Goal: Task Accomplishment & Management: Manage account settings

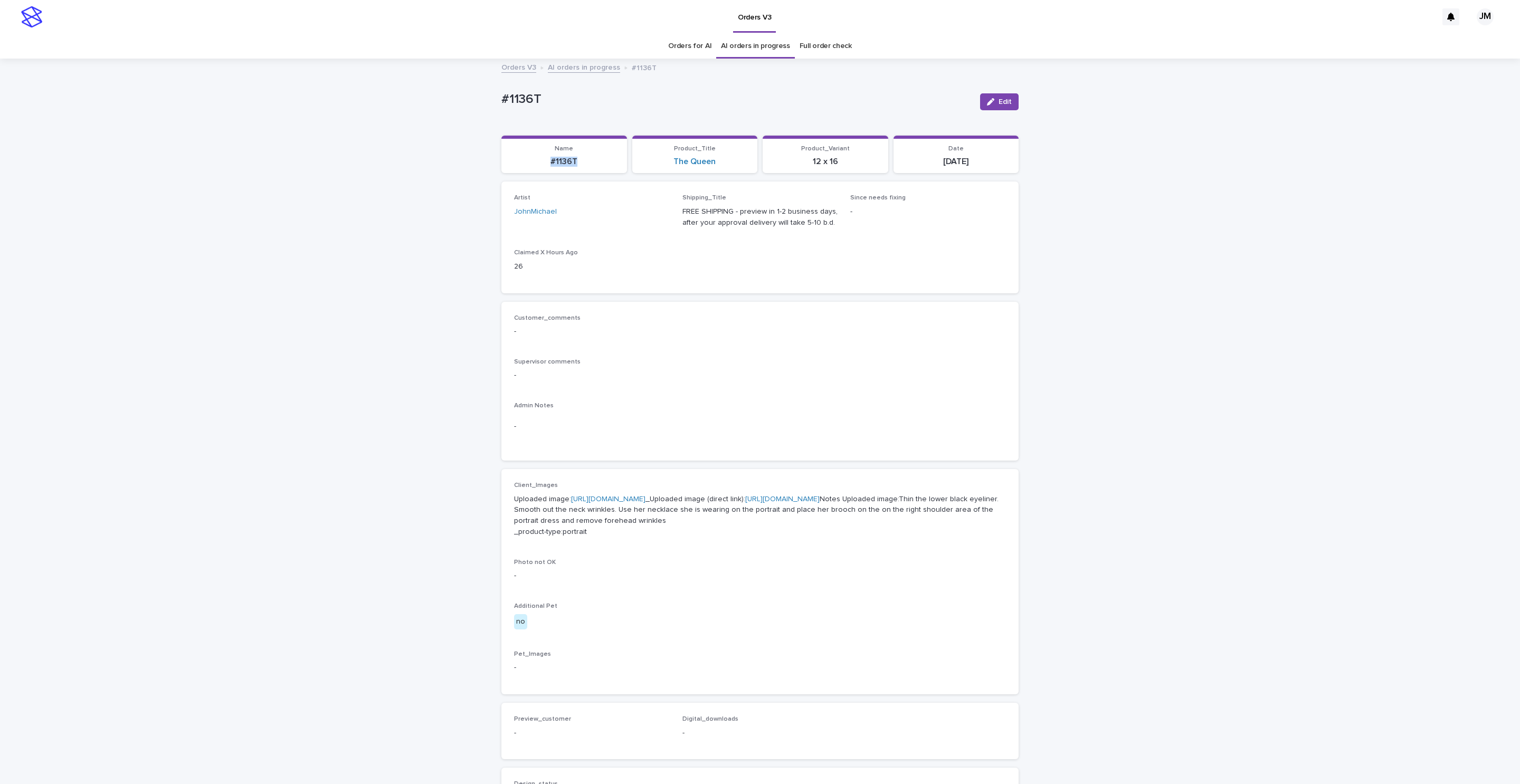
drag, startPoint x: 540, startPoint y: 155, endPoint x: 577, endPoint y: 160, distance: 37.3
click at [577, 160] on div "#1136T" at bounding box center [564, 161] width 113 height 12
copy p "#1136T"
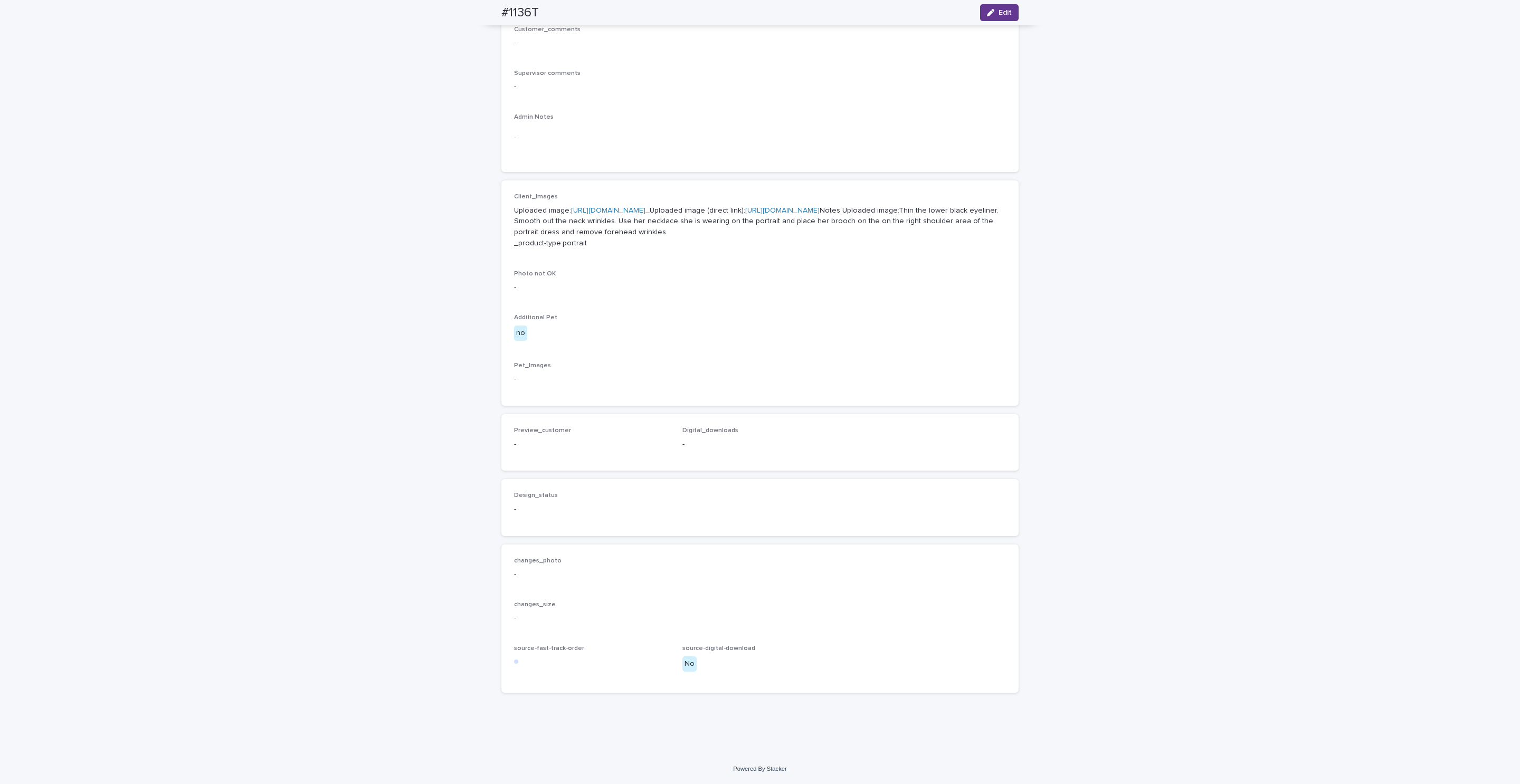
scroll to position [16, 0]
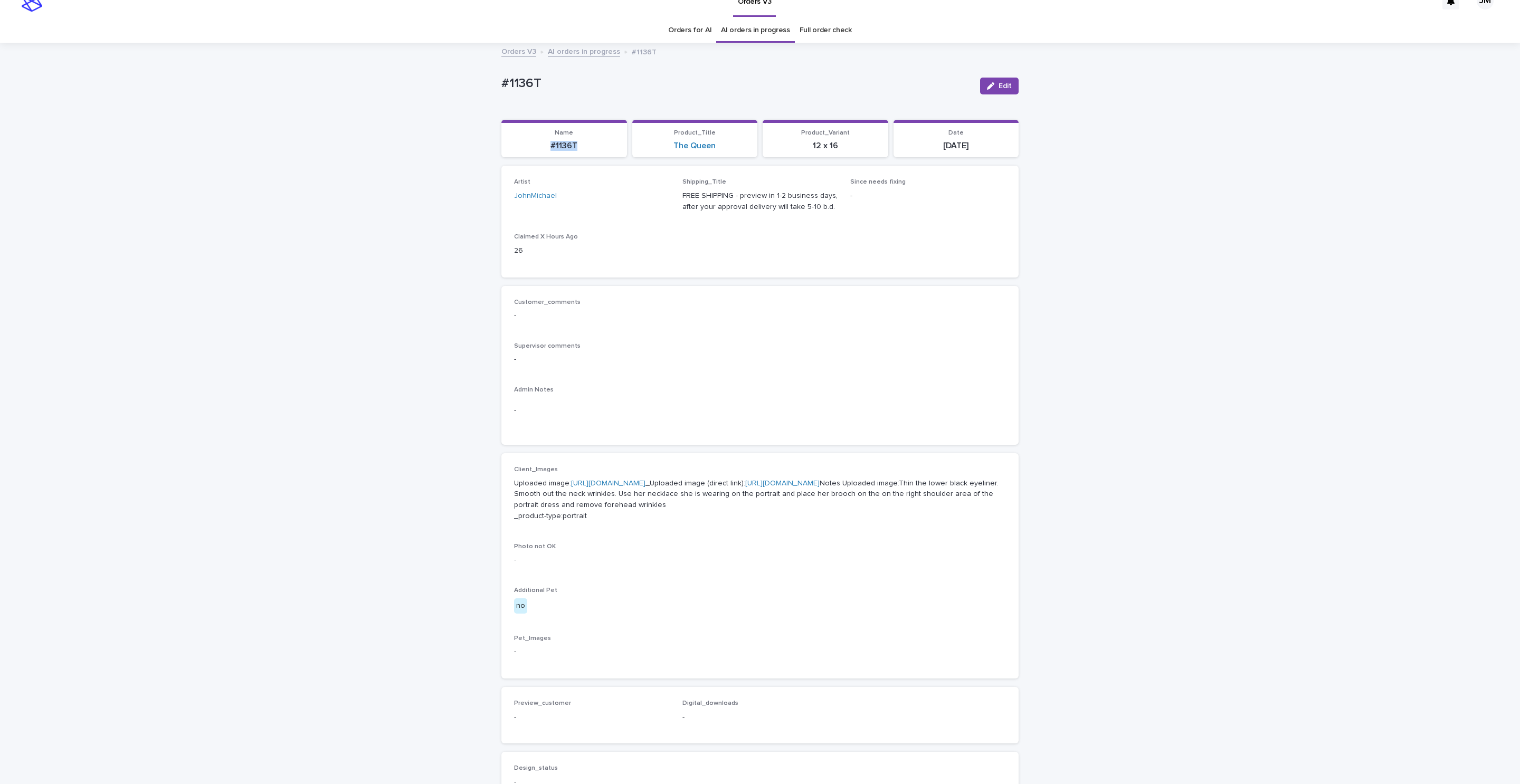
copy p "#1136T"
click at [1004, 81] on button "Edit" at bounding box center [999, 86] width 39 height 17
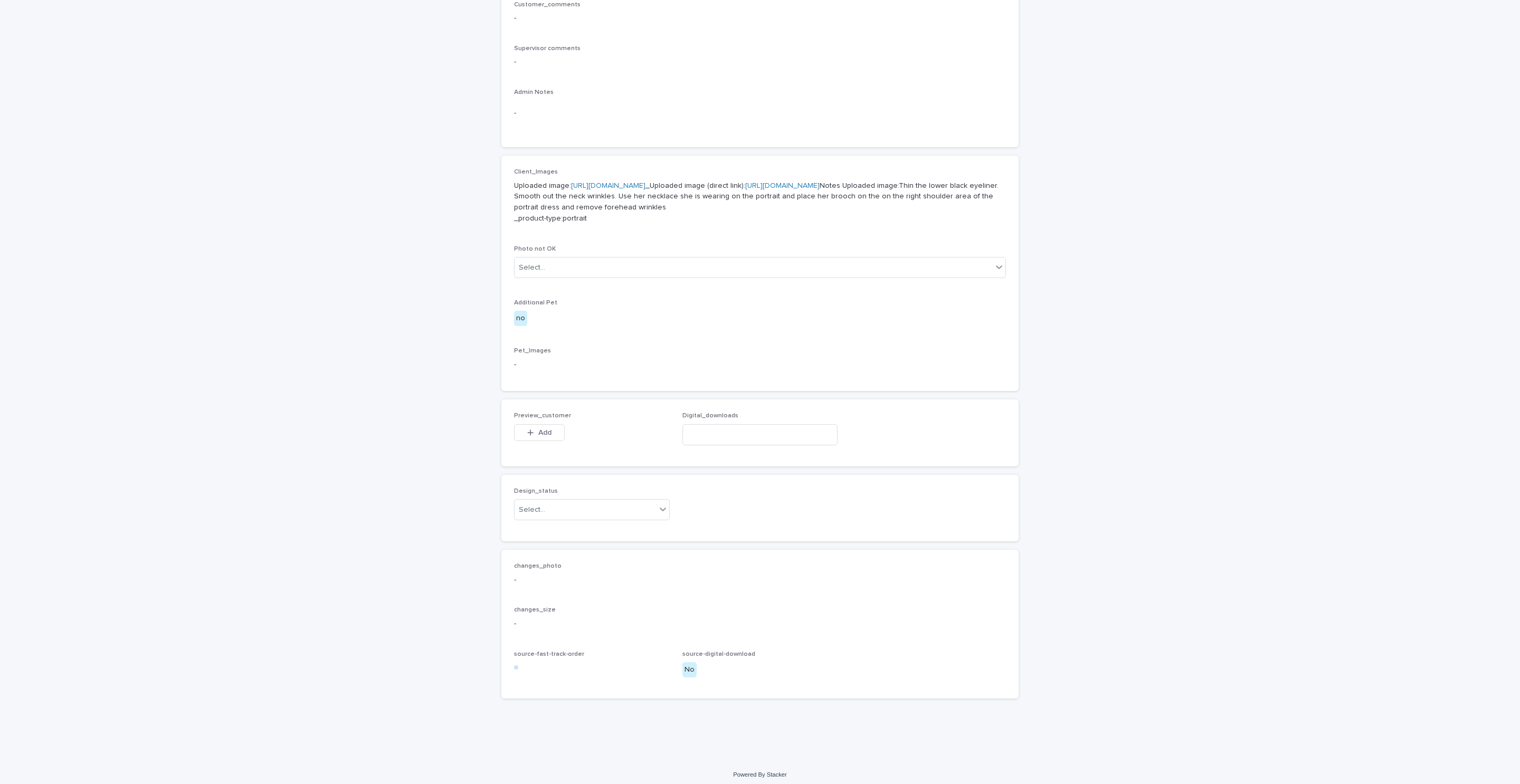
scroll to position [364, 0]
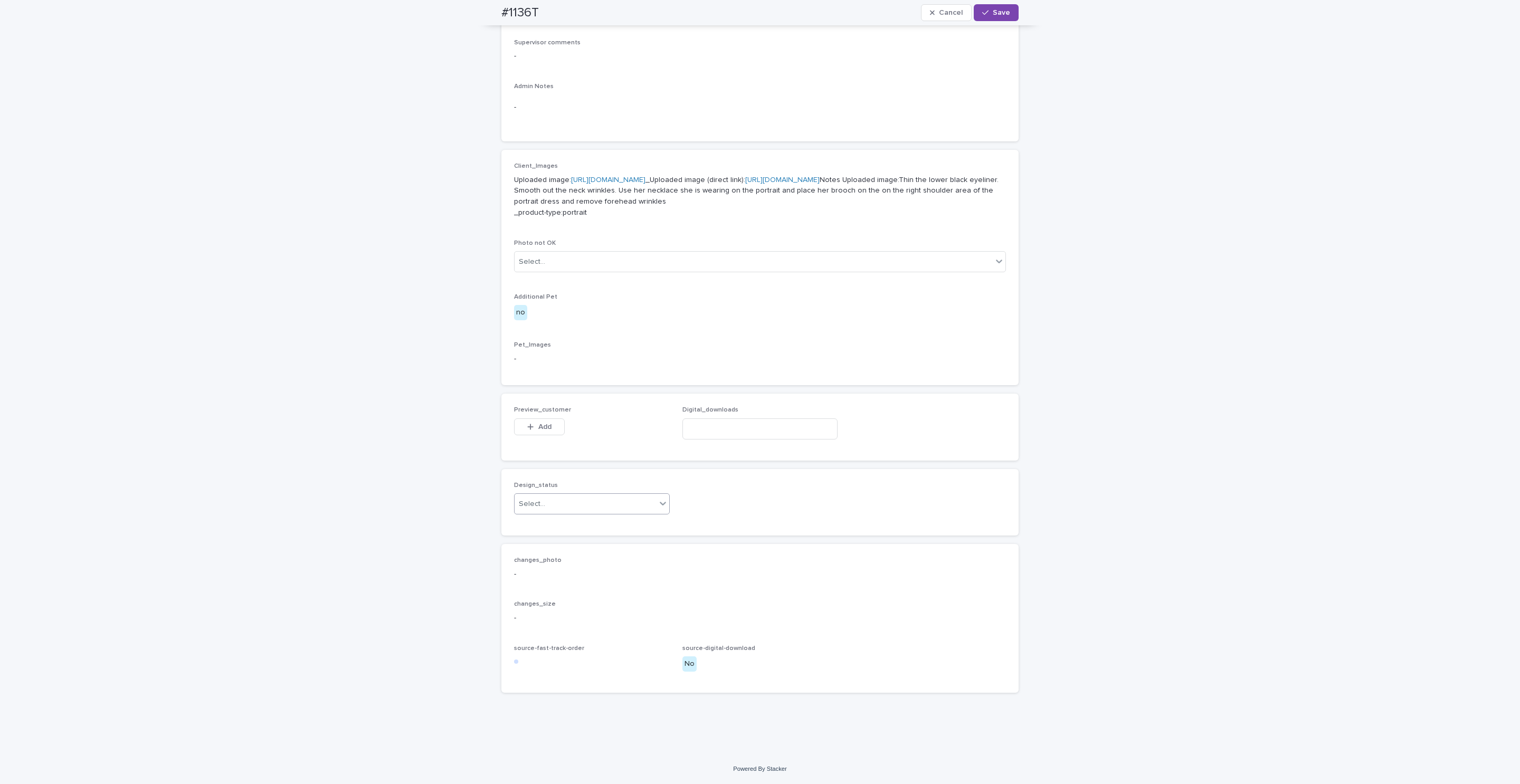
click at [554, 509] on div "Select..." at bounding box center [586, 504] width 142 height 17
drag, startPoint x: 548, startPoint y: 529, endPoint x: 554, endPoint y: 488, distance: 41.4
click at [547, 528] on div "Uploaded" at bounding box center [586, 525] width 155 height 18
click at [544, 423] on span "Add" at bounding box center [545, 427] width 13 height 8
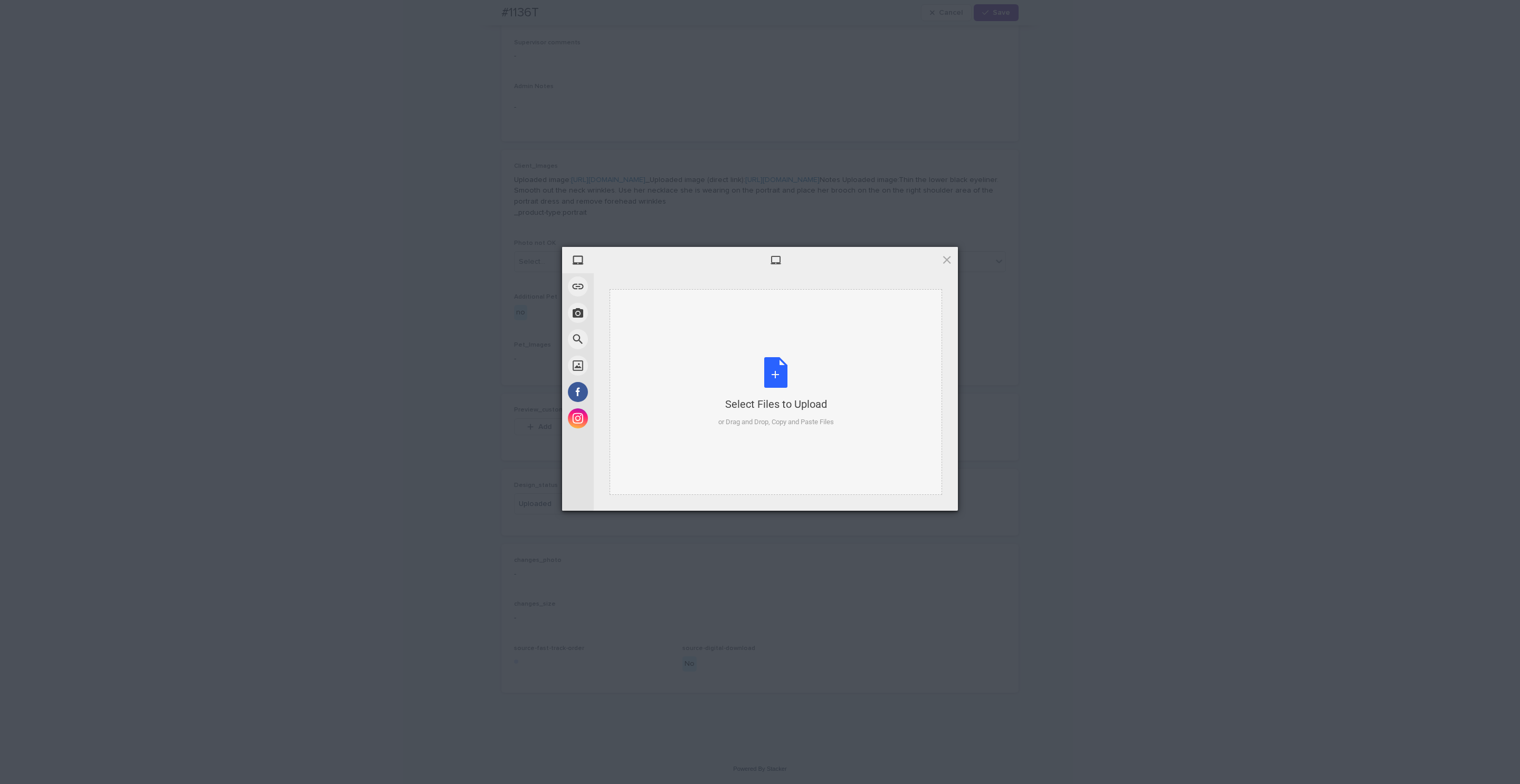
click at [765, 362] on div "Select Files to Upload or Drag and Drop, Copy and Paste Files" at bounding box center [776, 392] width 116 height 70
click at [935, 494] on span "Upload 1" at bounding box center [927, 497] width 21 height 8
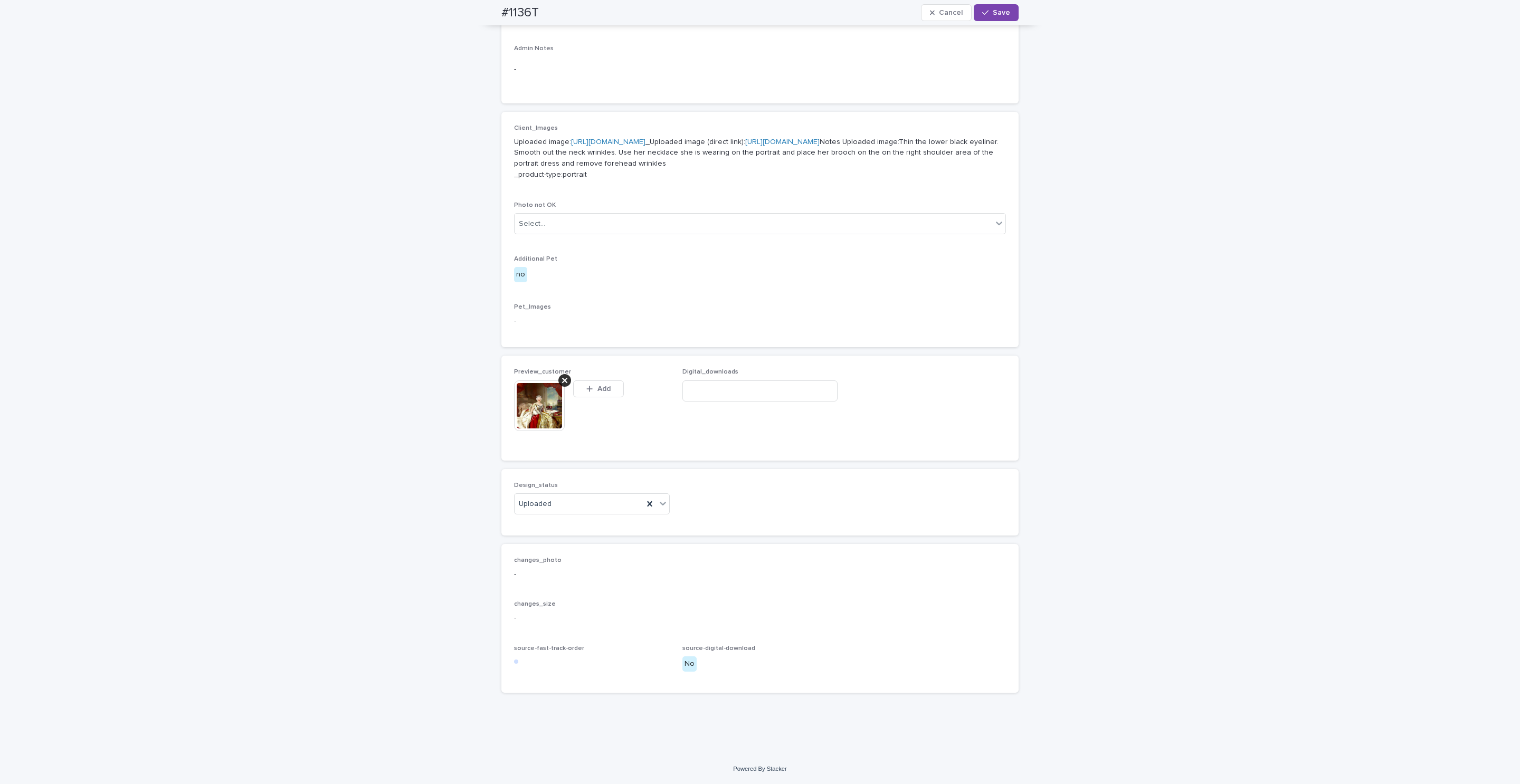
scroll to position [383, 0]
click at [996, 6] on button "Save" at bounding box center [997, 13] width 45 height 17
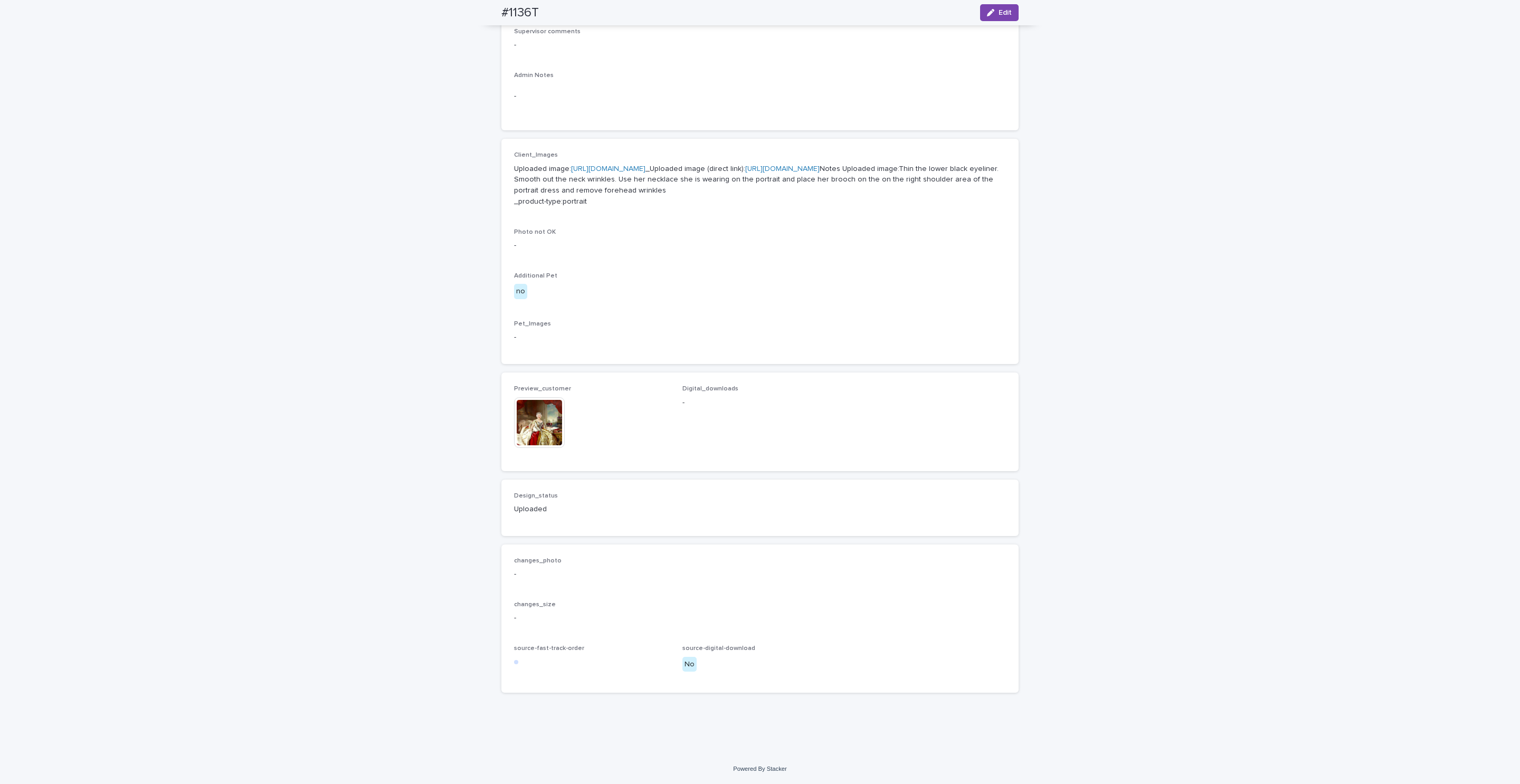
scroll to position [369, 0]
click at [542, 434] on img at bounding box center [539, 422] width 51 height 51
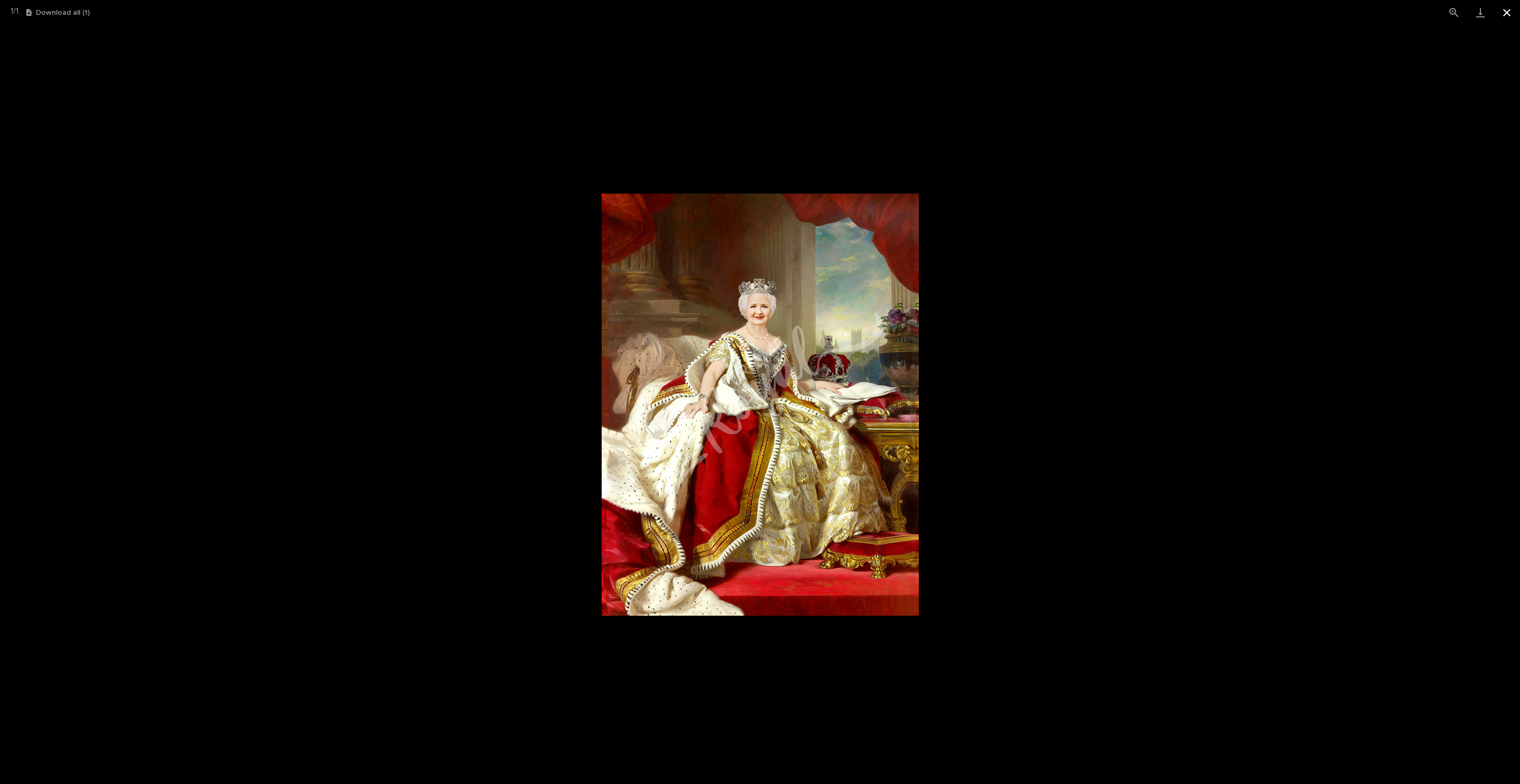
click at [1504, 21] on button "Close gallery" at bounding box center [1507, 12] width 27 height 25
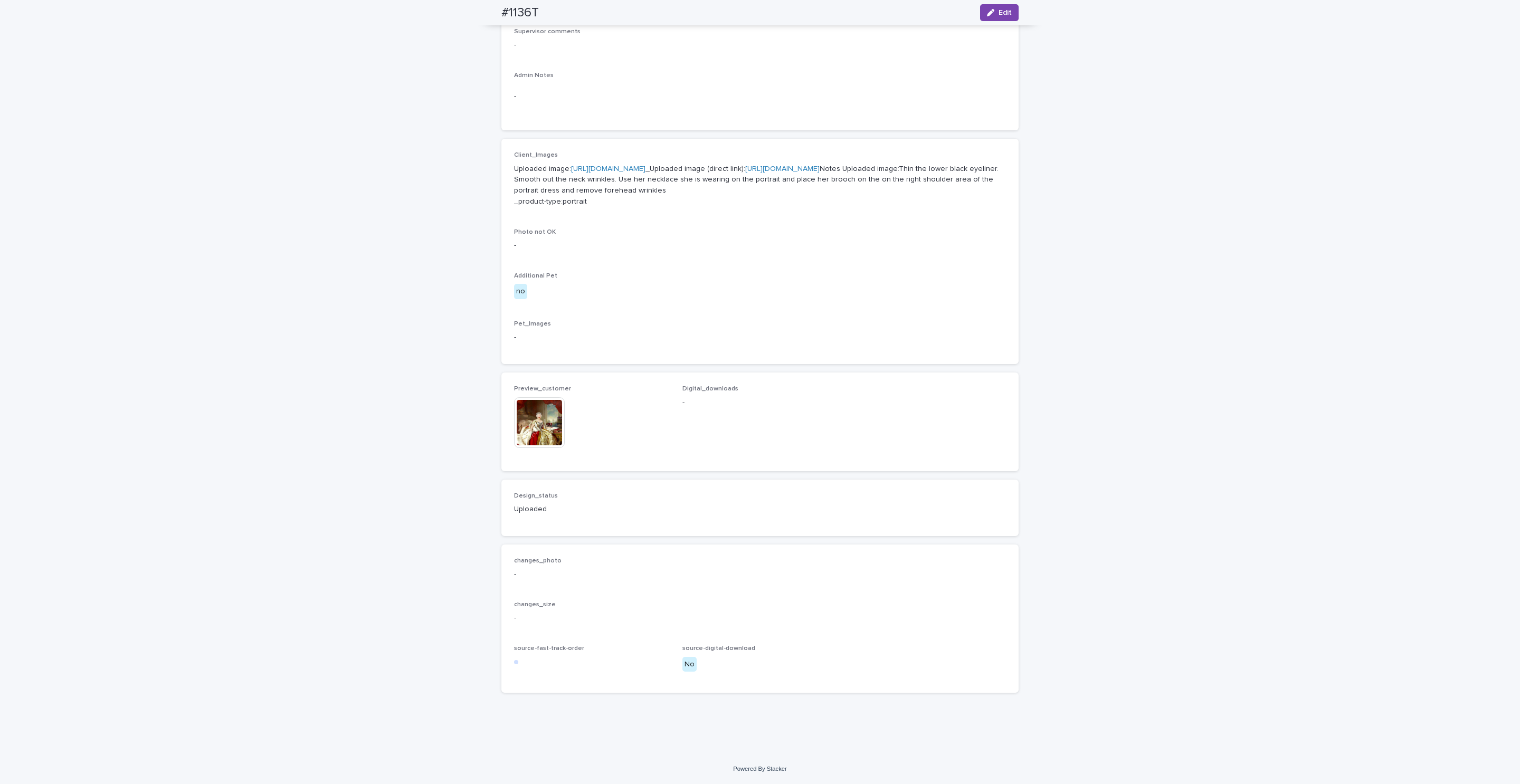
click at [745, 167] on link "[URL][DOMAIN_NAME]" at bounding box center [782, 168] width 74 height 8
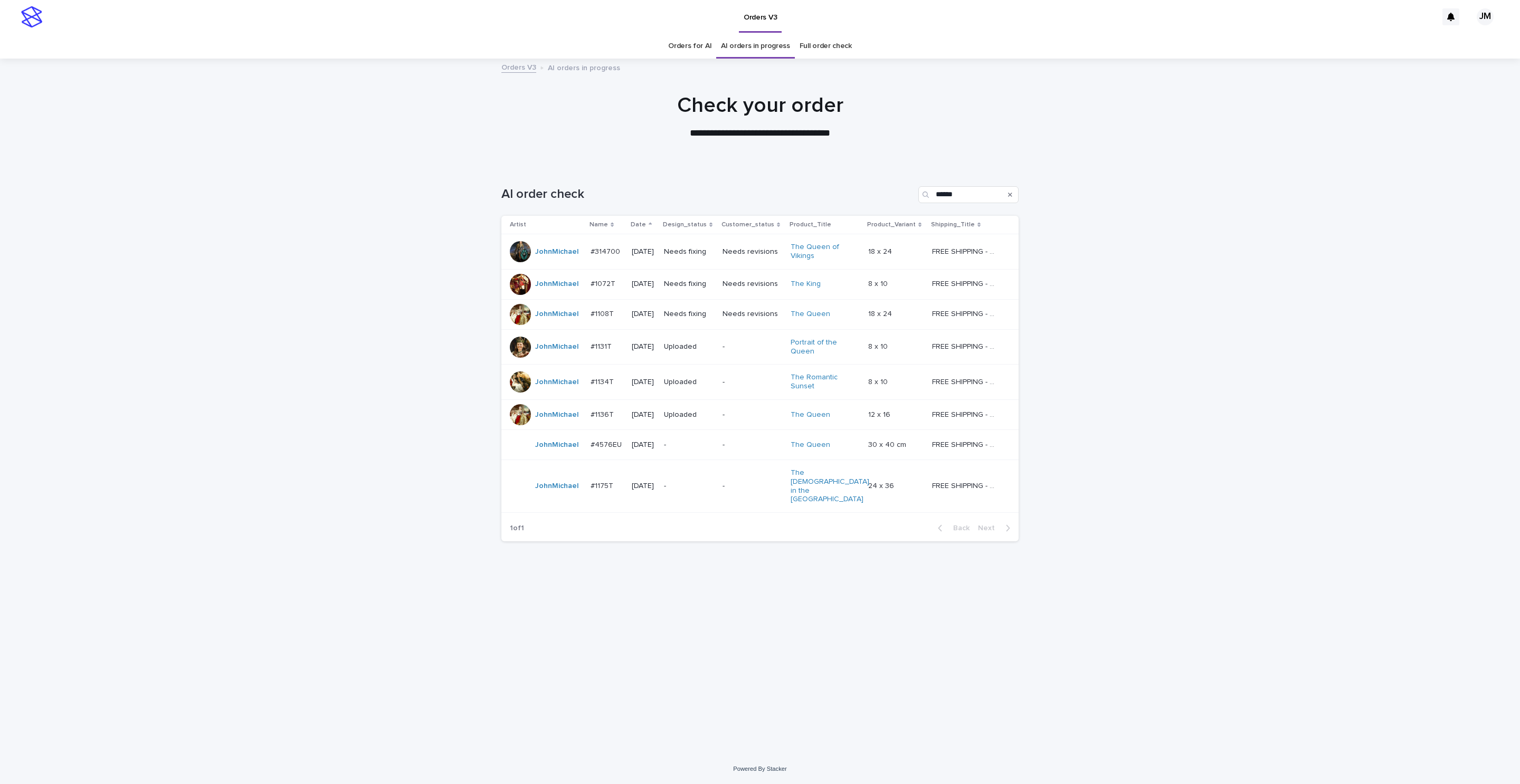
click at [694, 255] on p "Needs fixing" at bounding box center [689, 252] width 50 height 9
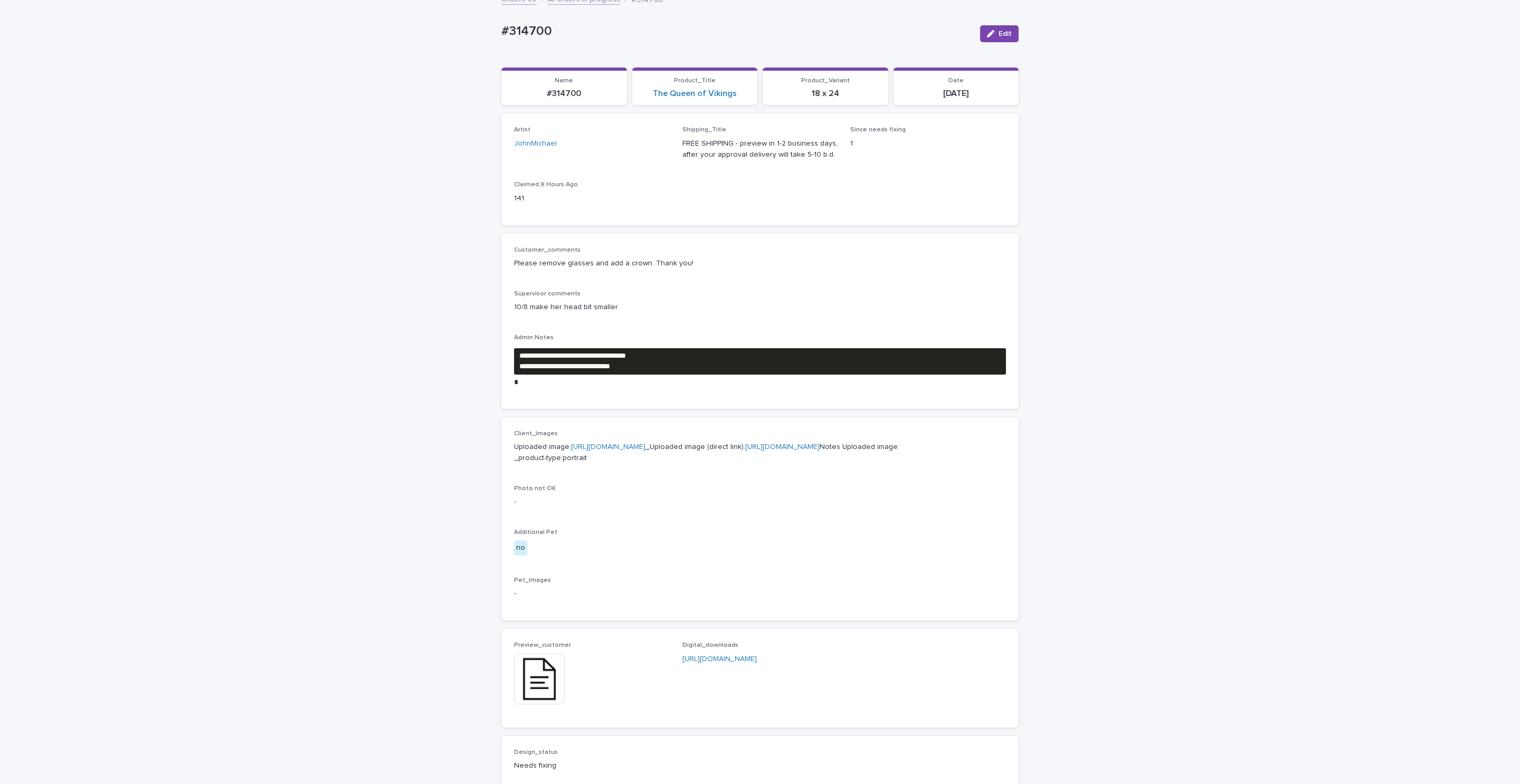
scroll to position [237, 0]
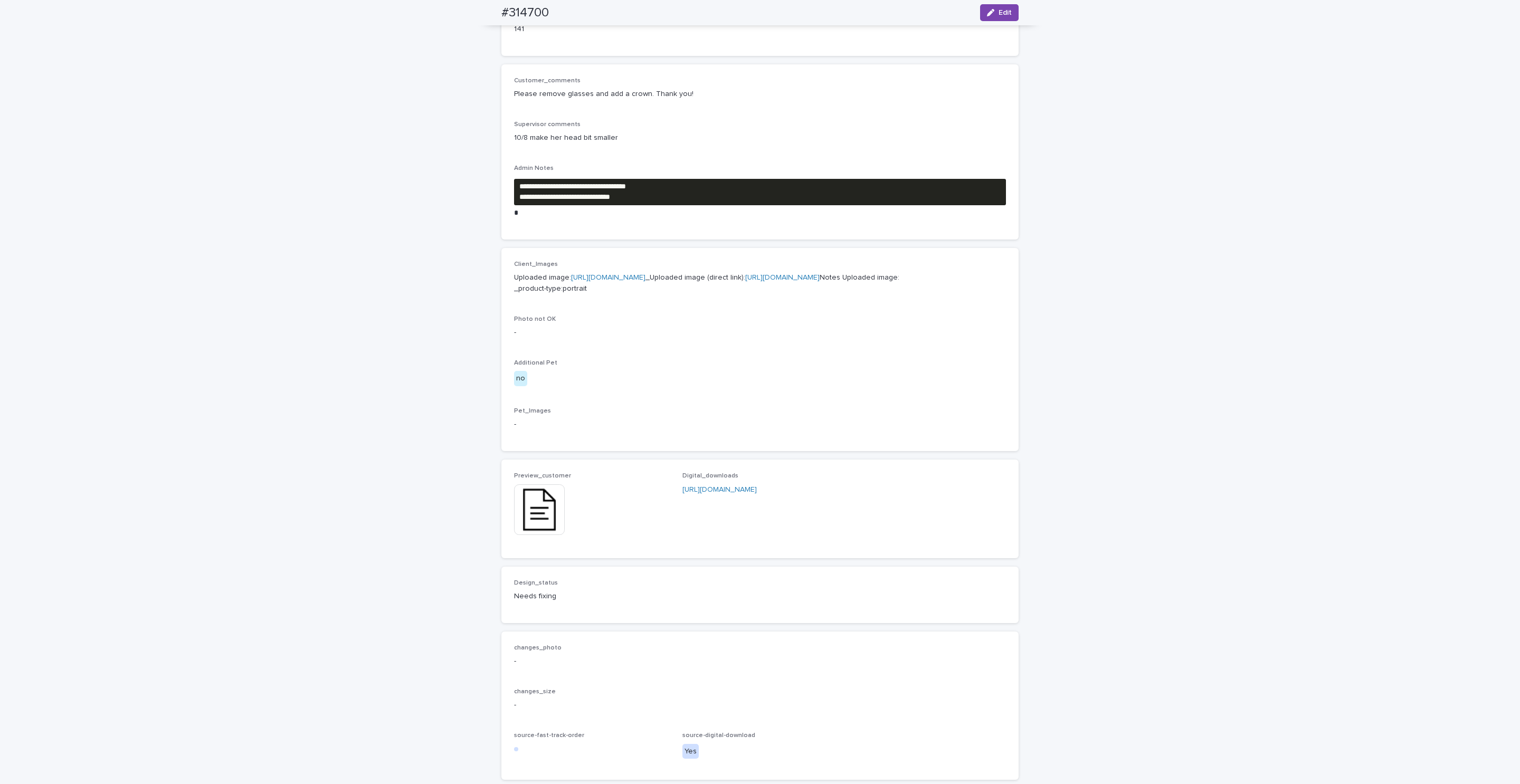
click at [545, 535] on img at bounding box center [539, 509] width 51 height 51
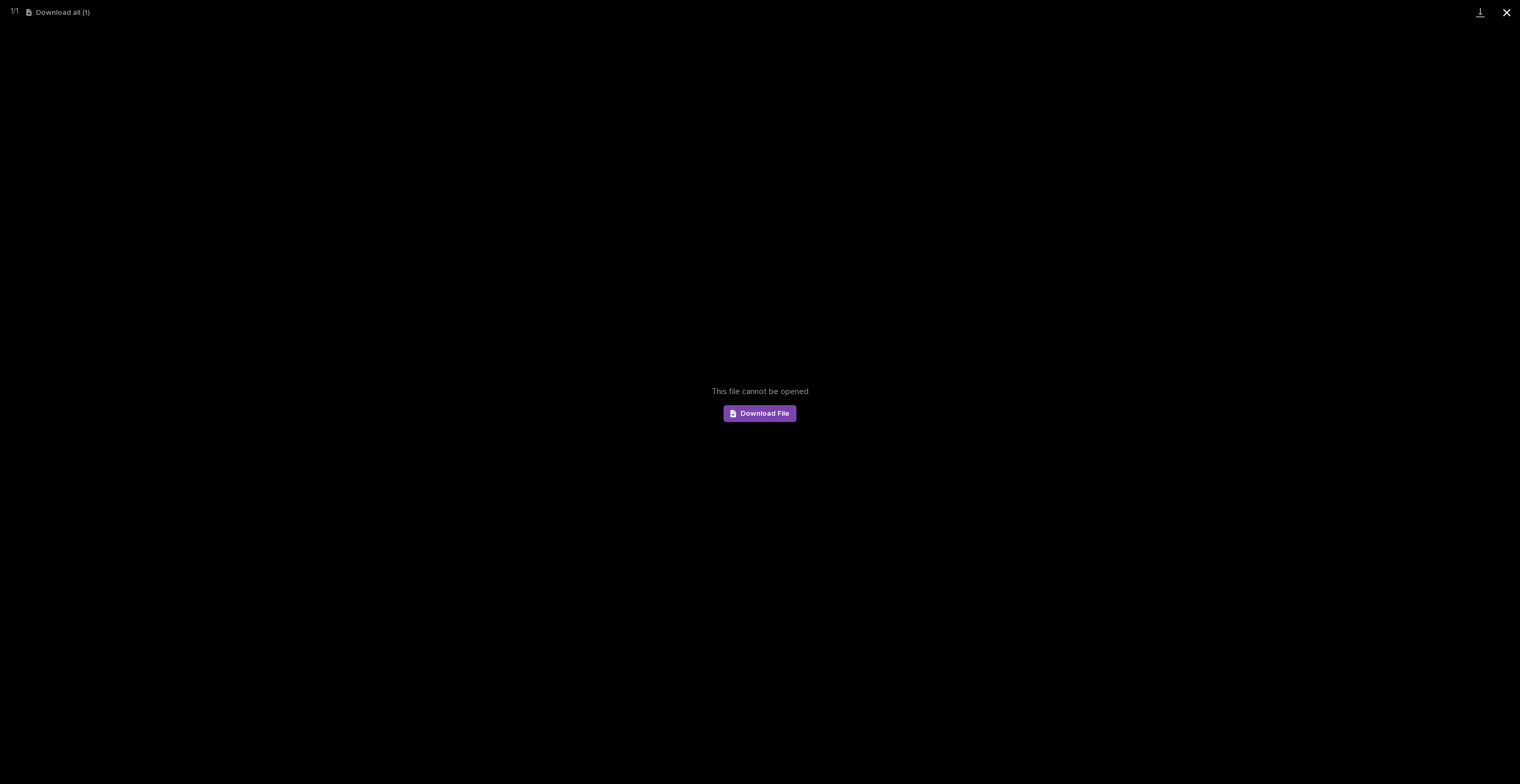
click at [1513, 22] on button "Close gallery" at bounding box center [1507, 12] width 27 height 25
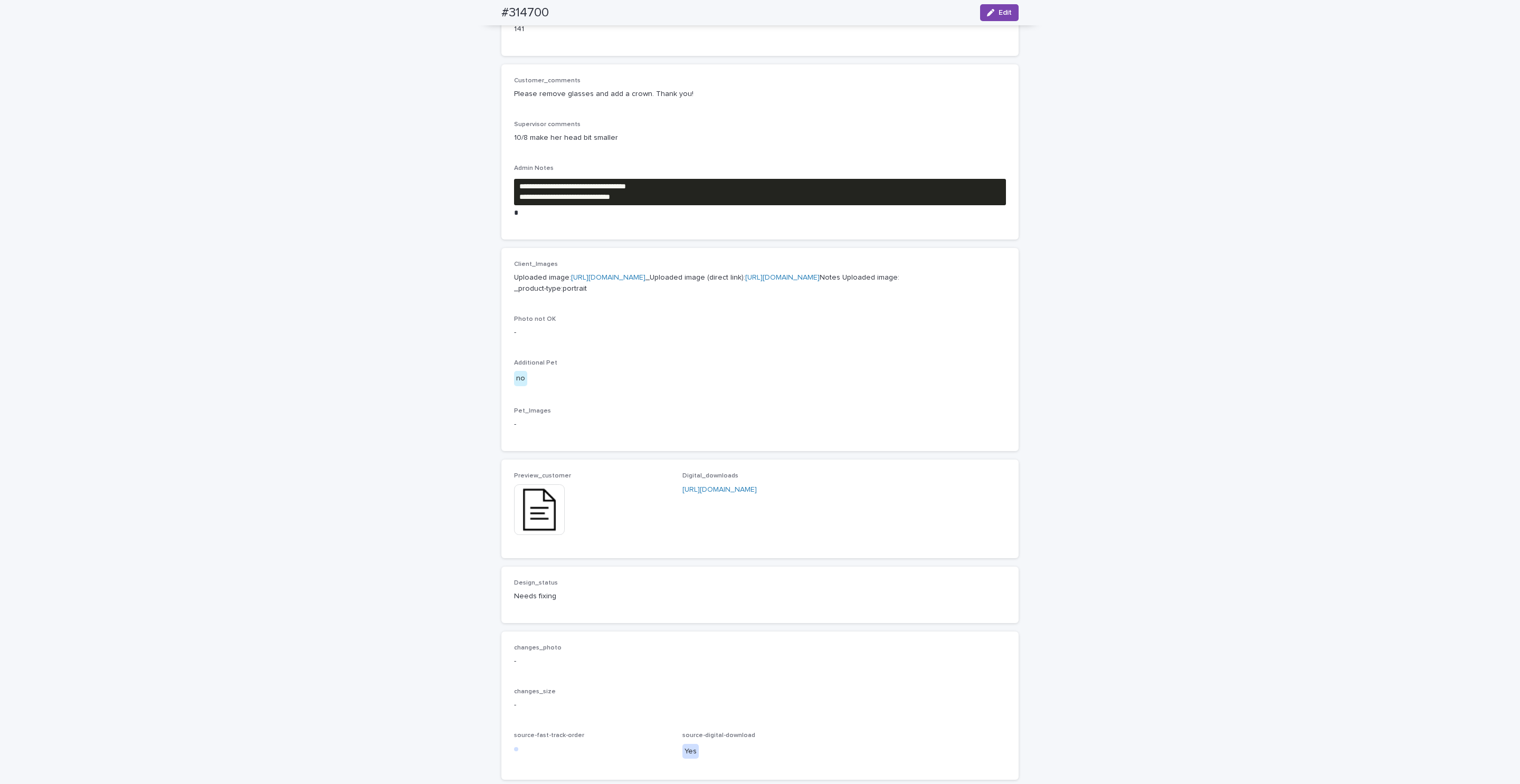
click at [803, 294] on p "Uploaded image: [URL][DOMAIN_NAME] _Uploaded image (direct link): [URL][DOMAIN_…" at bounding box center [760, 283] width 492 height 22
click at [806, 281] on link "[URL][DOMAIN_NAME]" at bounding box center [782, 277] width 74 height 8
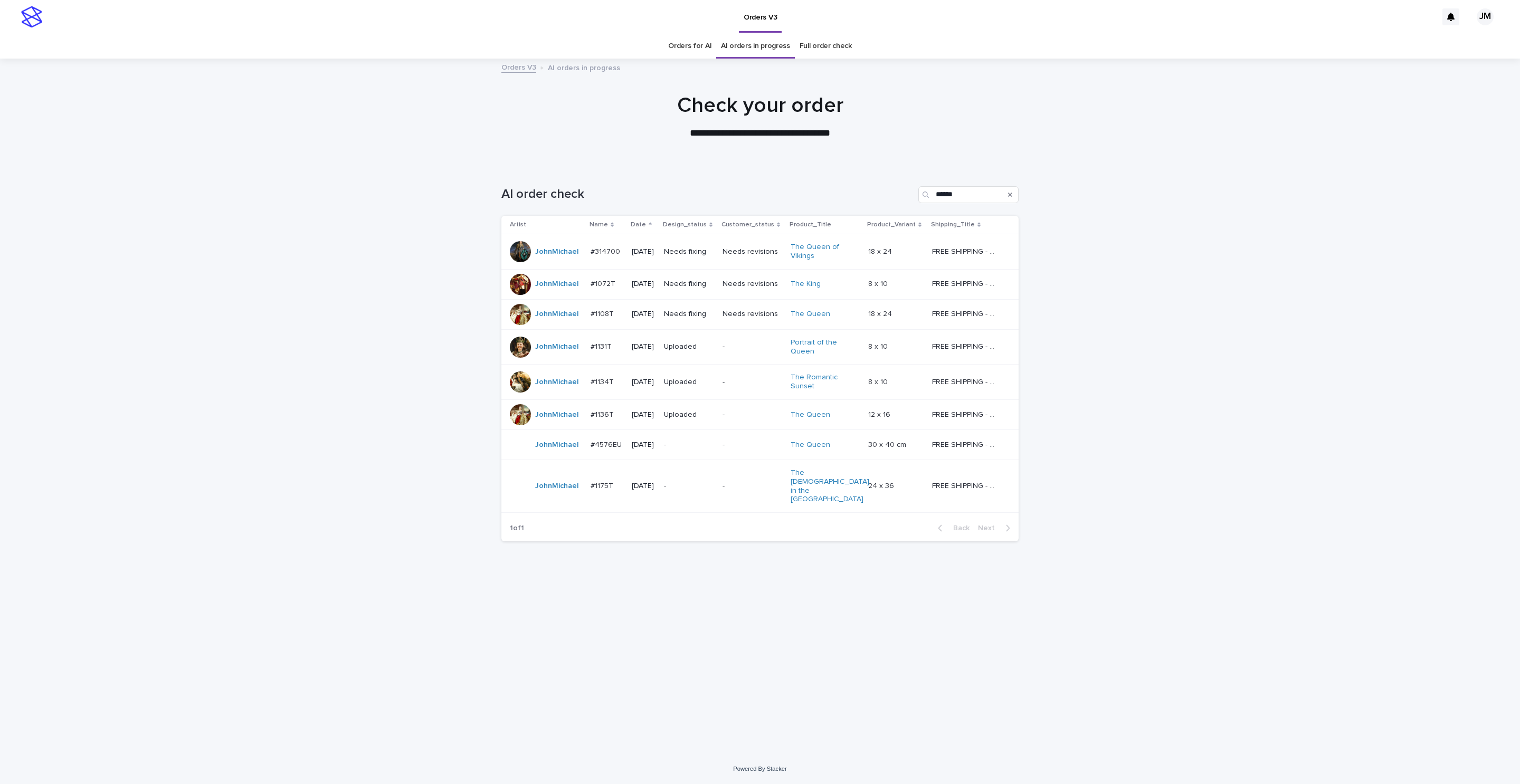
click at [714, 288] on p "Needs fixing" at bounding box center [689, 284] width 50 height 9
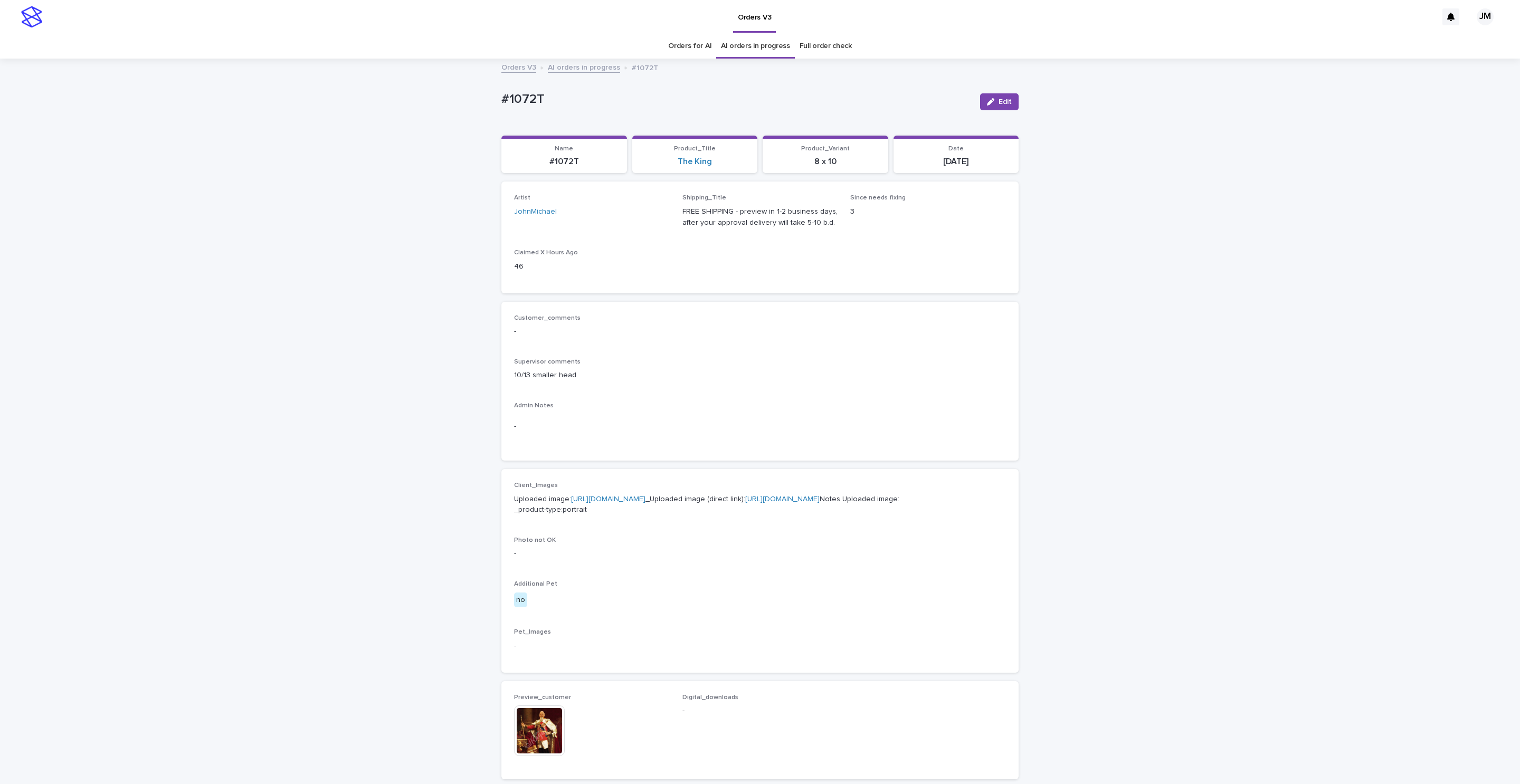
scroll to position [237, 0]
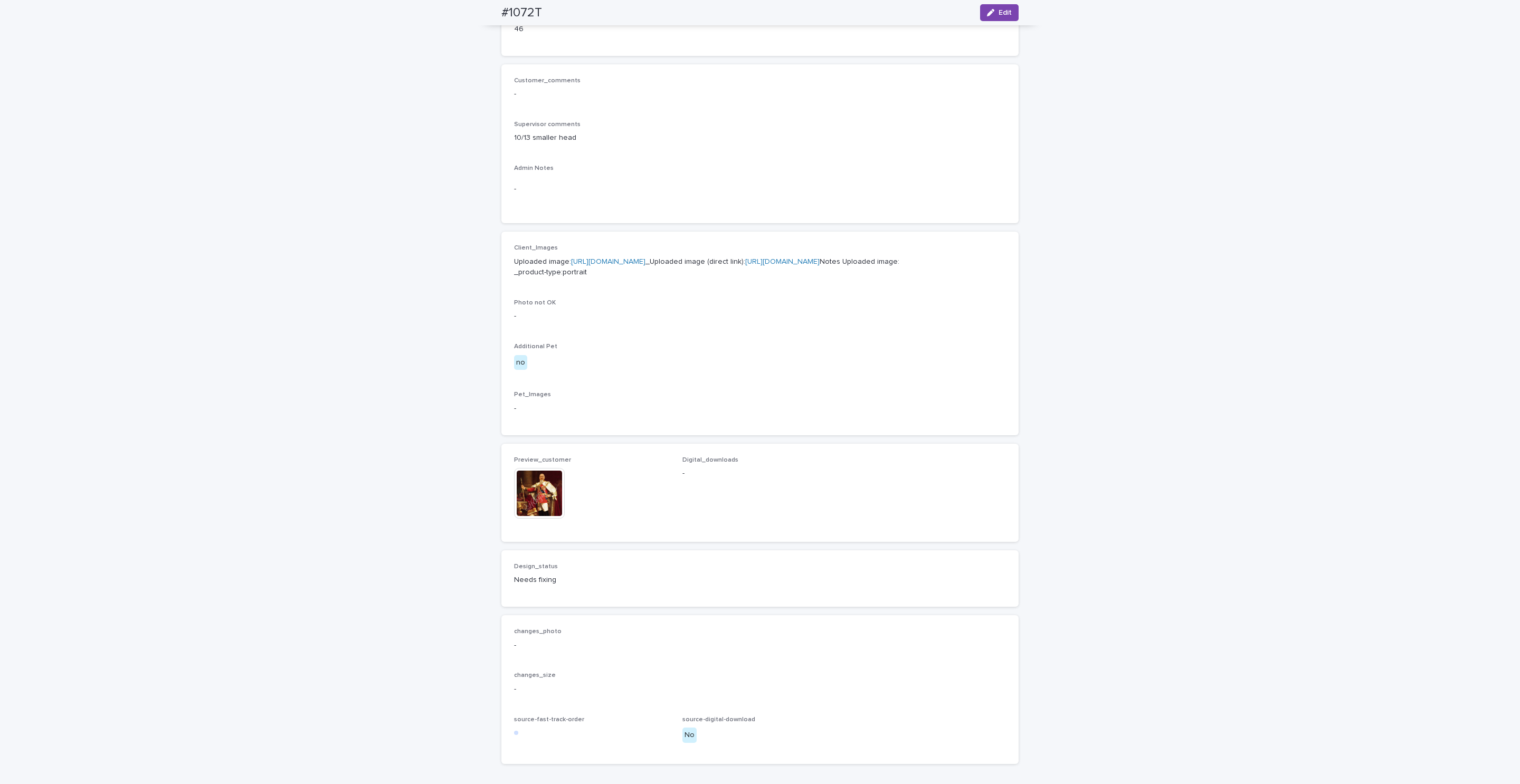
click at [518, 519] on img at bounding box center [539, 493] width 51 height 51
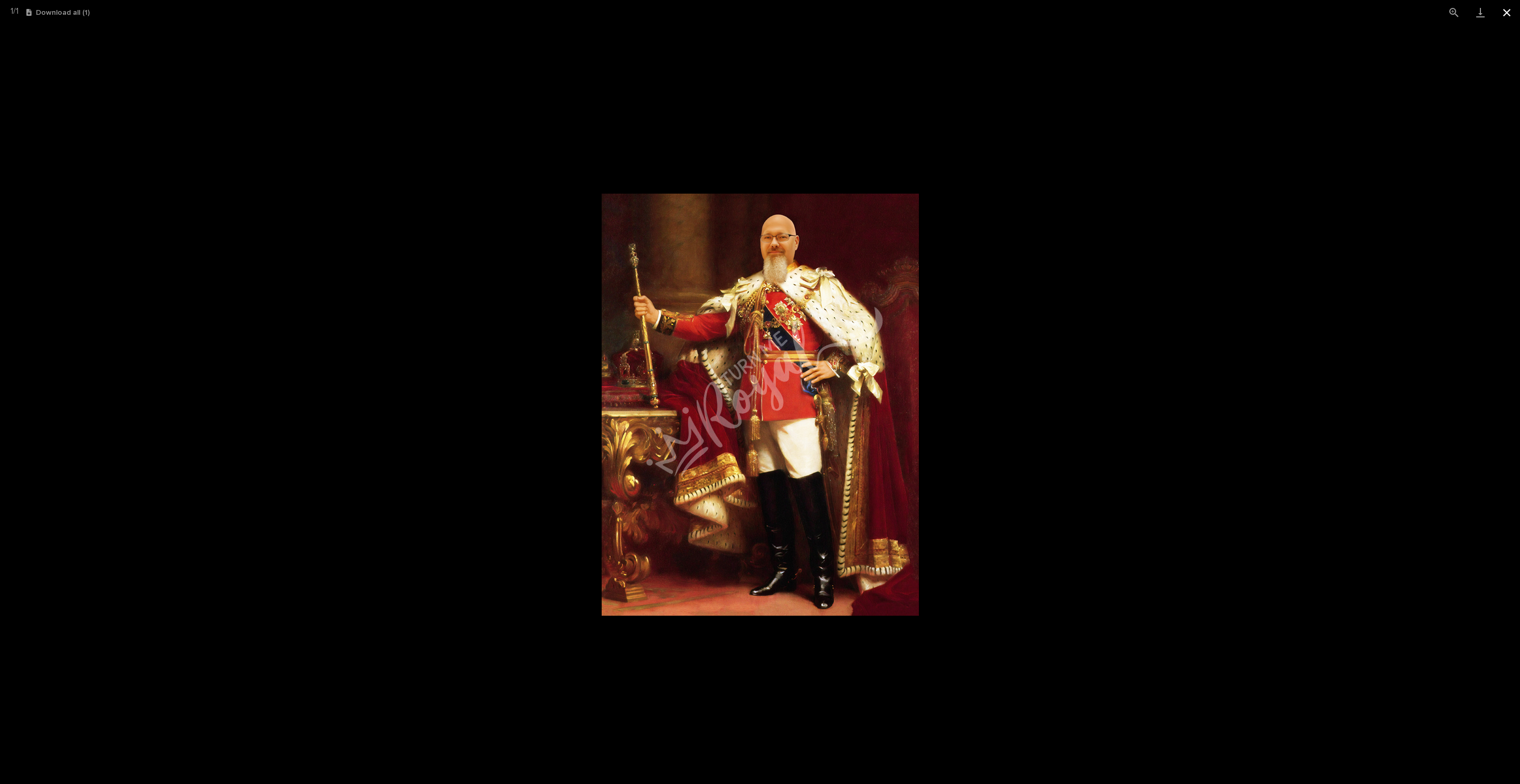
click at [1507, 15] on button "Close gallery" at bounding box center [1507, 12] width 27 height 25
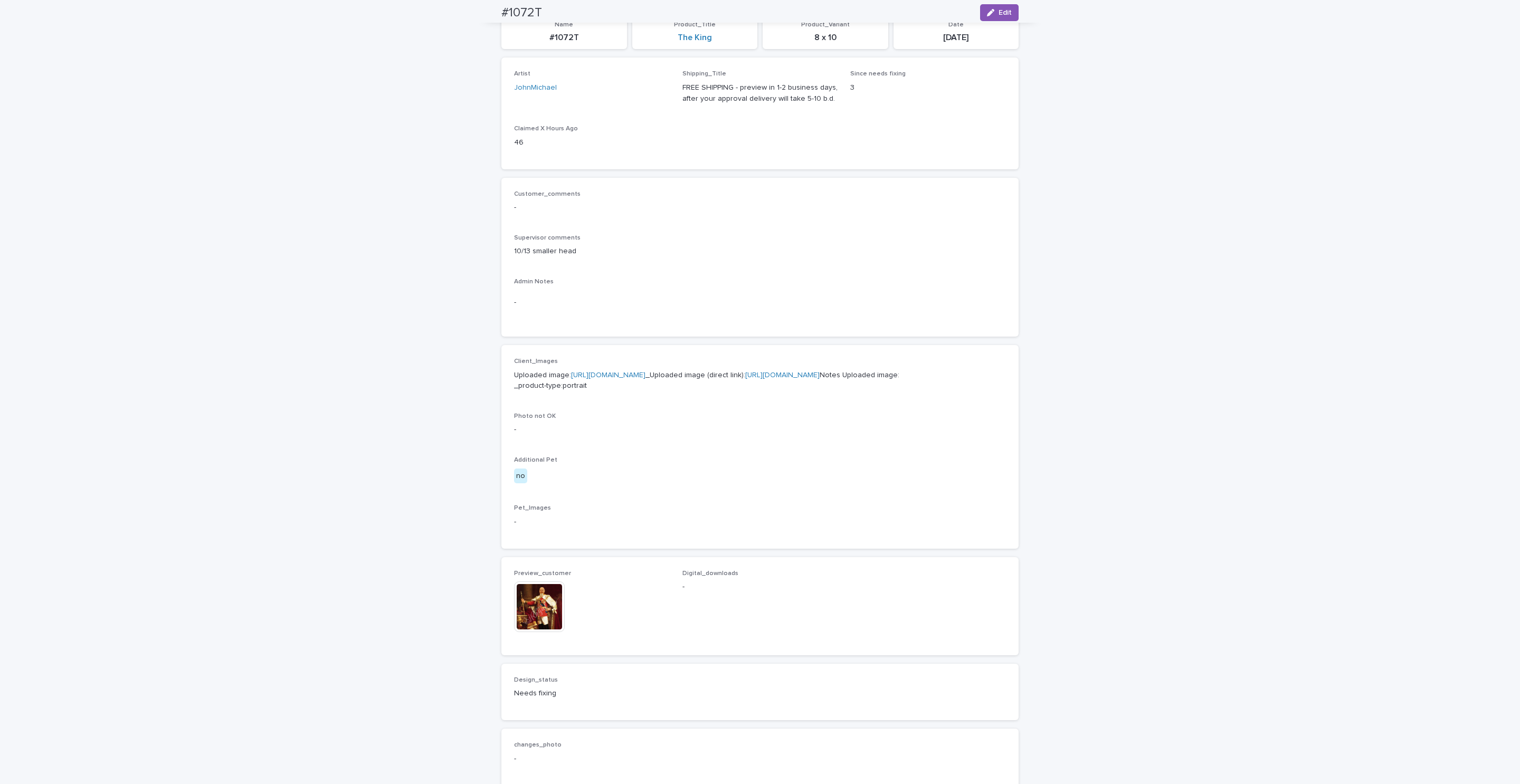
scroll to position [0, 0]
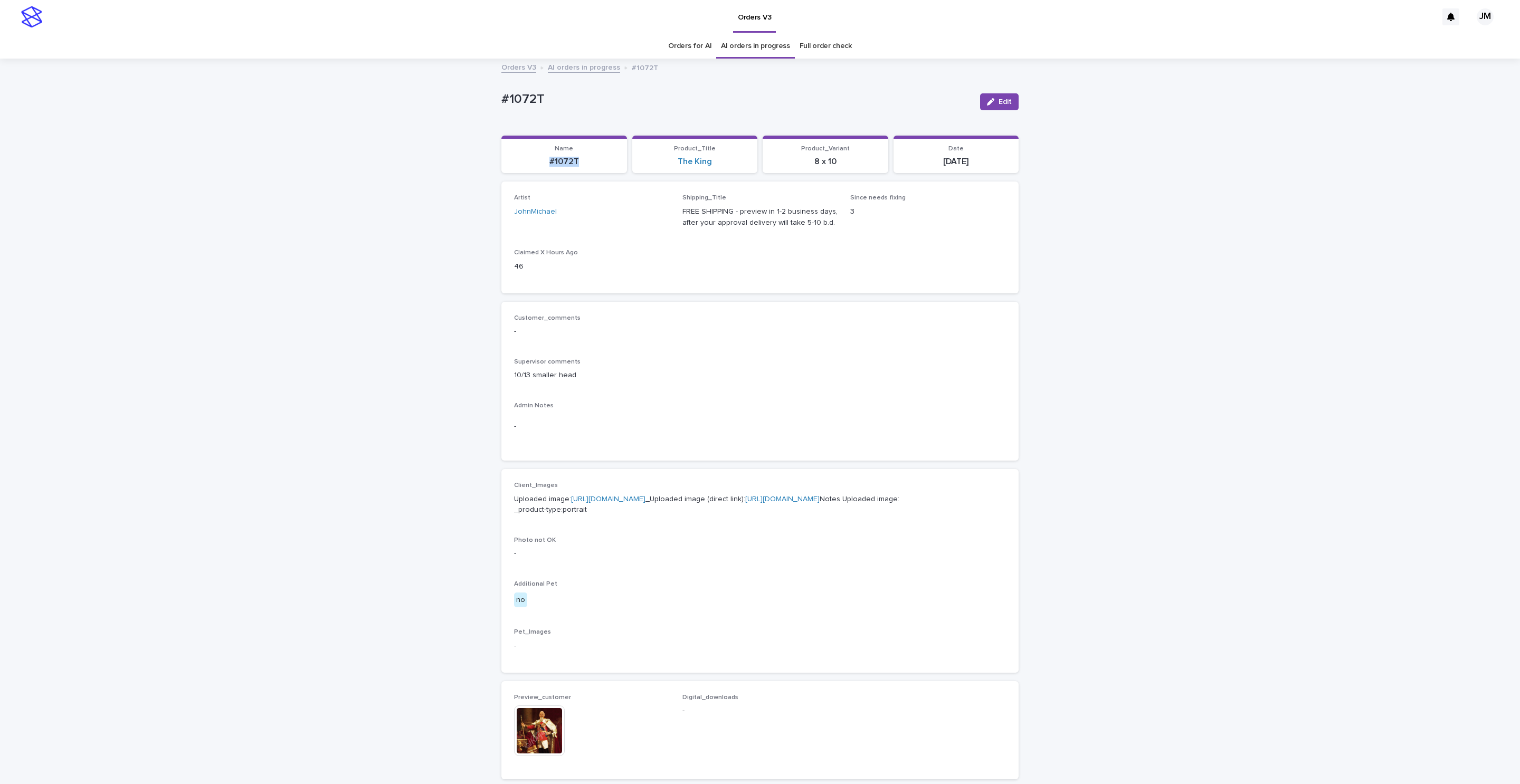
drag, startPoint x: 543, startPoint y: 161, endPoint x: 564, endPoint y: 163, distance: 21.1
click at [583, 165] on p "#1072T" at bounding box center [564, 162] width 113 height 10
copy p "#1072T"
click at [1001, 102] on span "Edit" at bounding box center [1005, 102] width 13 height 8
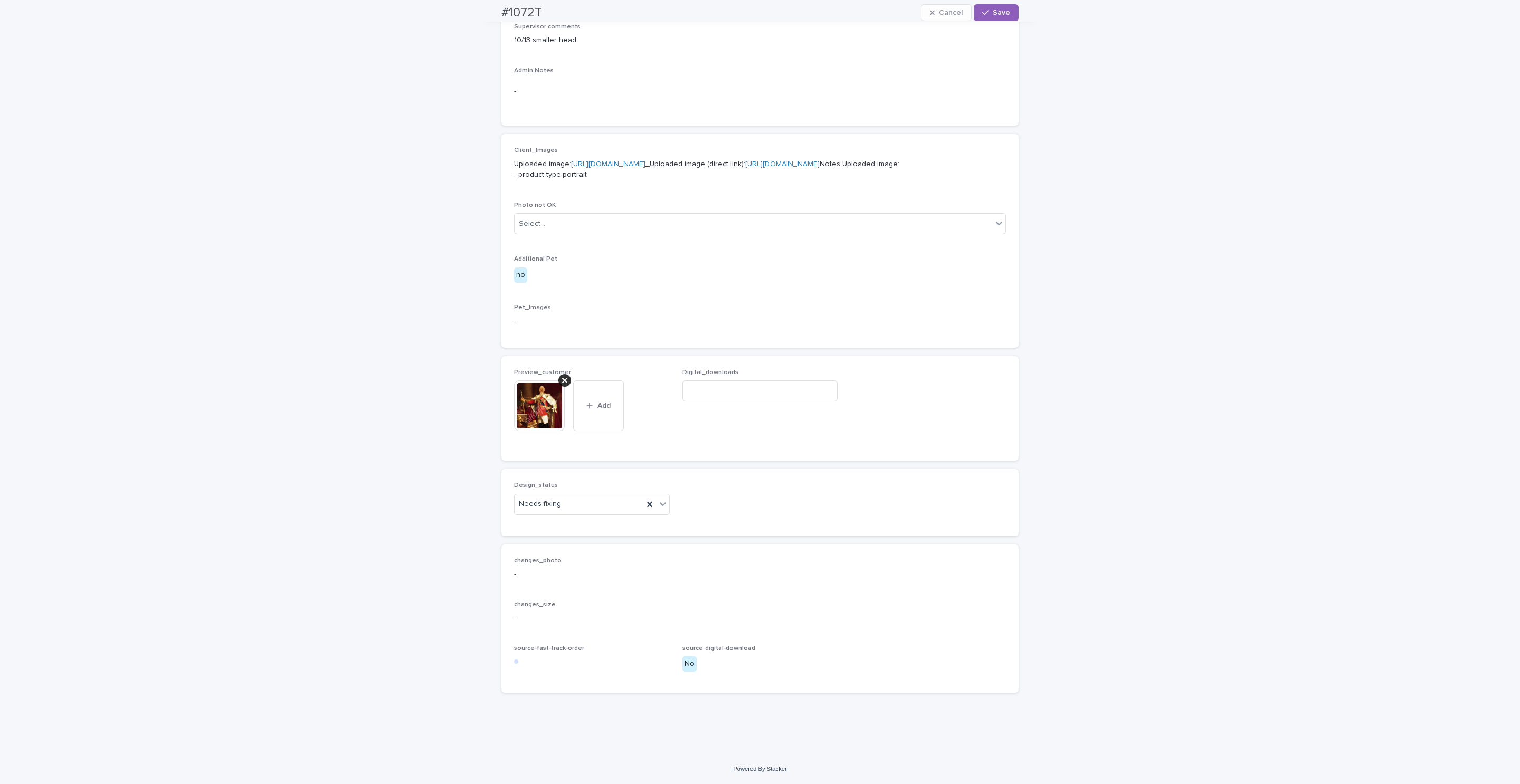
scroll to position [390, 0]
drag, startPoint x: 528, startPoint y: 502, endPoint x: 535, endPoint y: 512, distance: 12.2
click at [541, 526] on div "Uploaded" at bounding box center [586, 525] width 155 height 18
click at [562, 380] on icon at bounding box center [565, 381] width 5 height 9
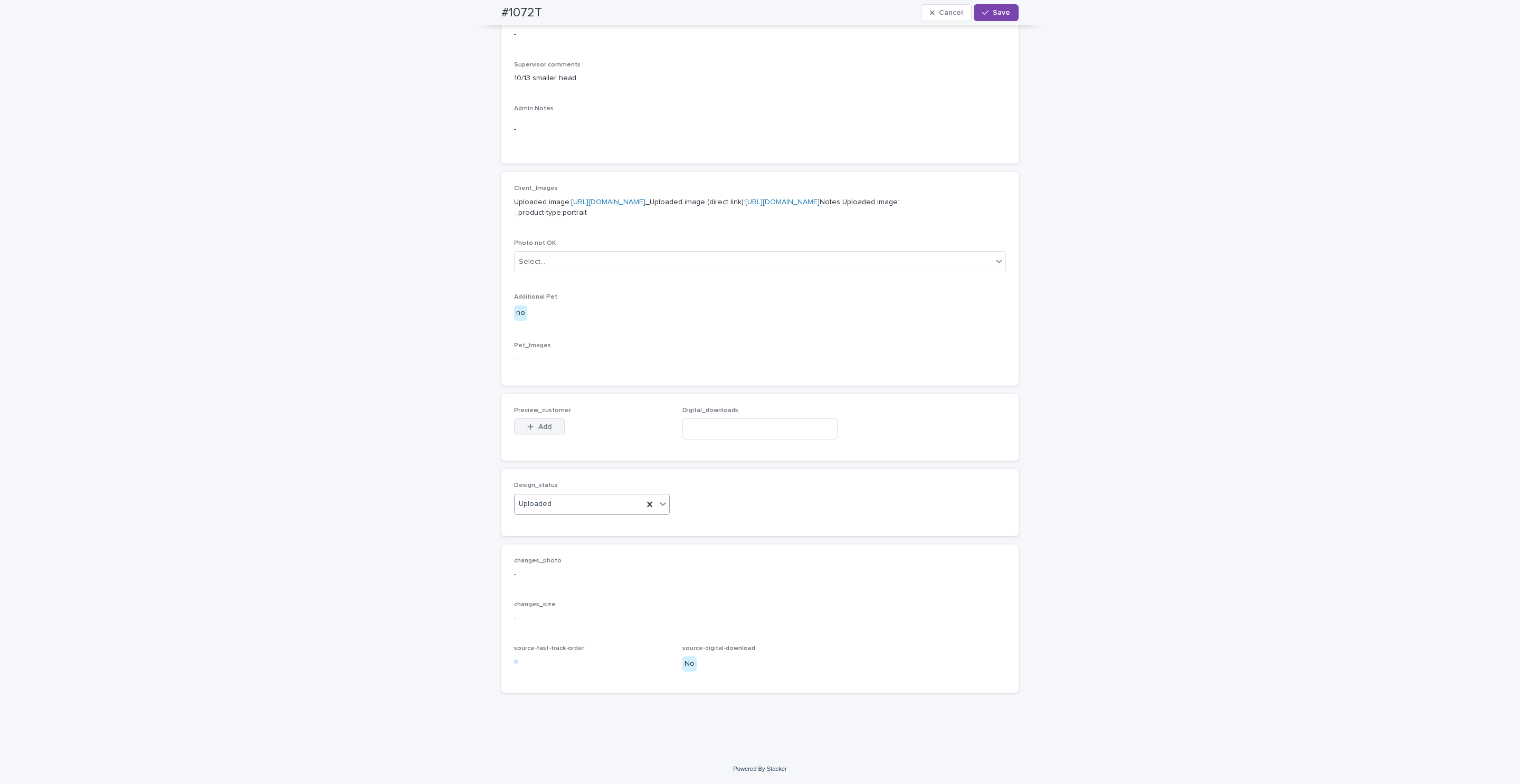
click at [544, 424] on span "Add" at bounding box center [545, 427] width 13 height 8
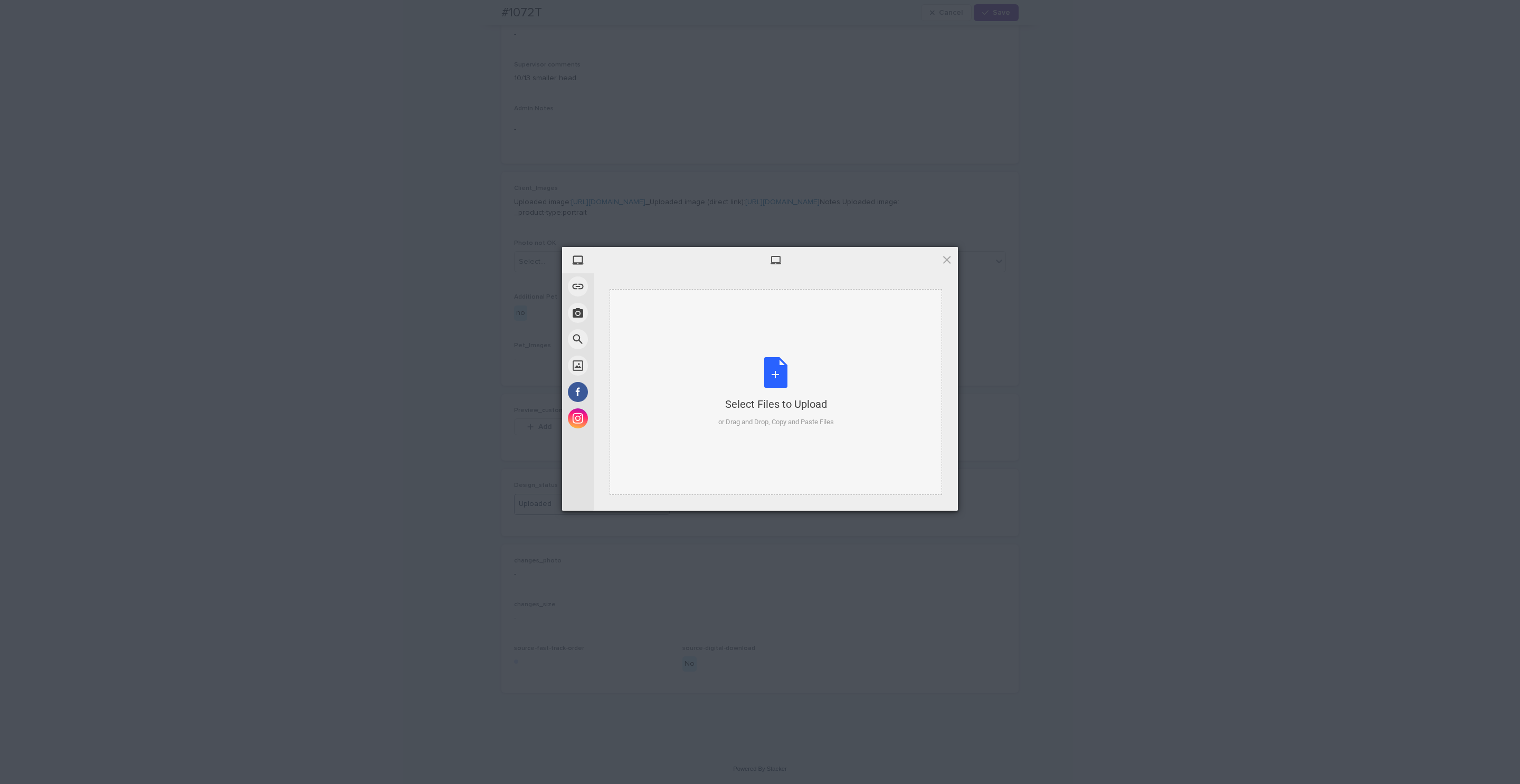
click at [765, 376] on div "Select Files to Upload or Drag and Drop, Copy and Paste Files" at bounding box center [776, 392] width 116 height 70
click at [934, 491] on span "Upload 1" at bounding box center [927, 496] width 54 height 20
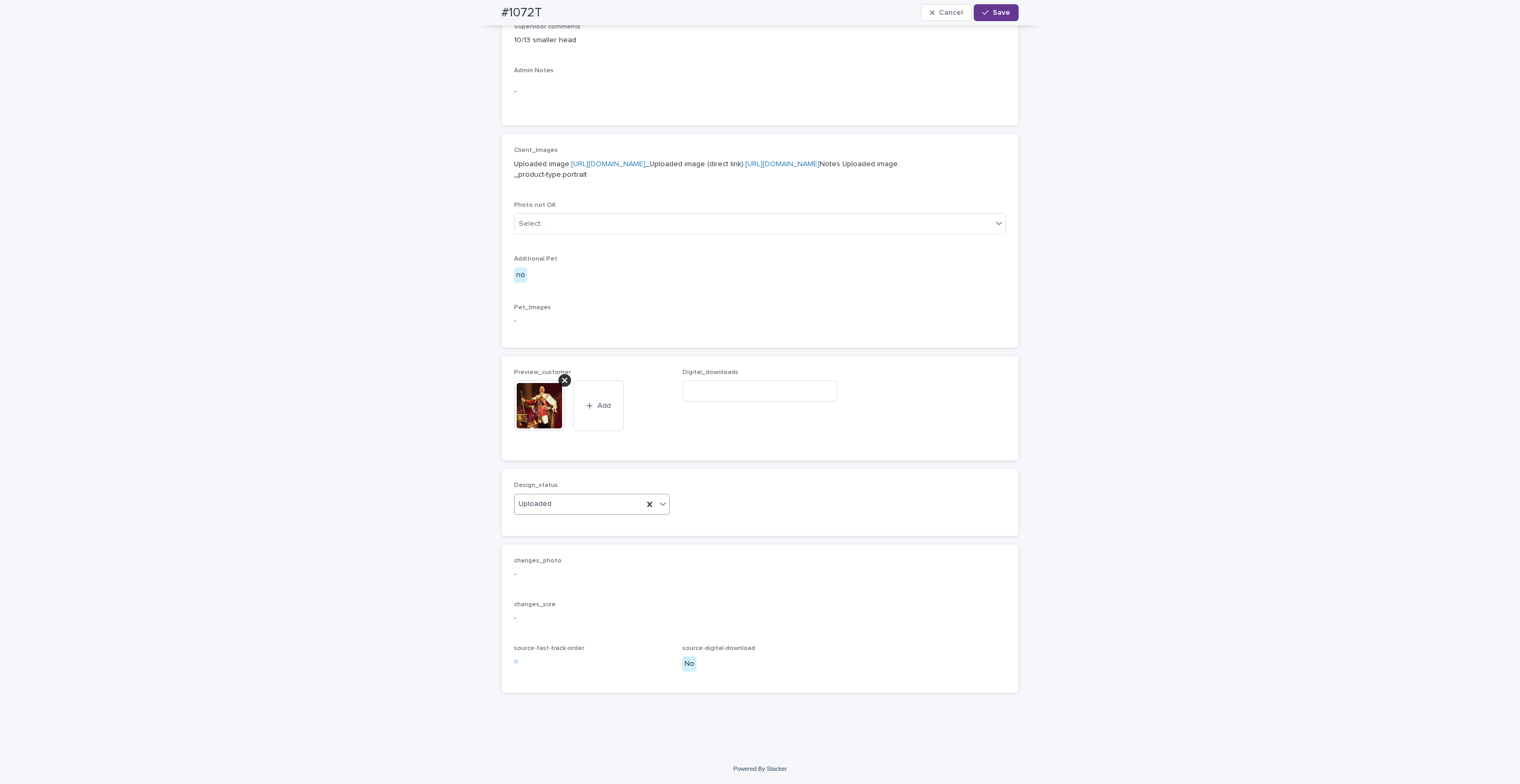
click at [993, 13] on span "Save" at bounding box center [1002, 12] width 17 height 8
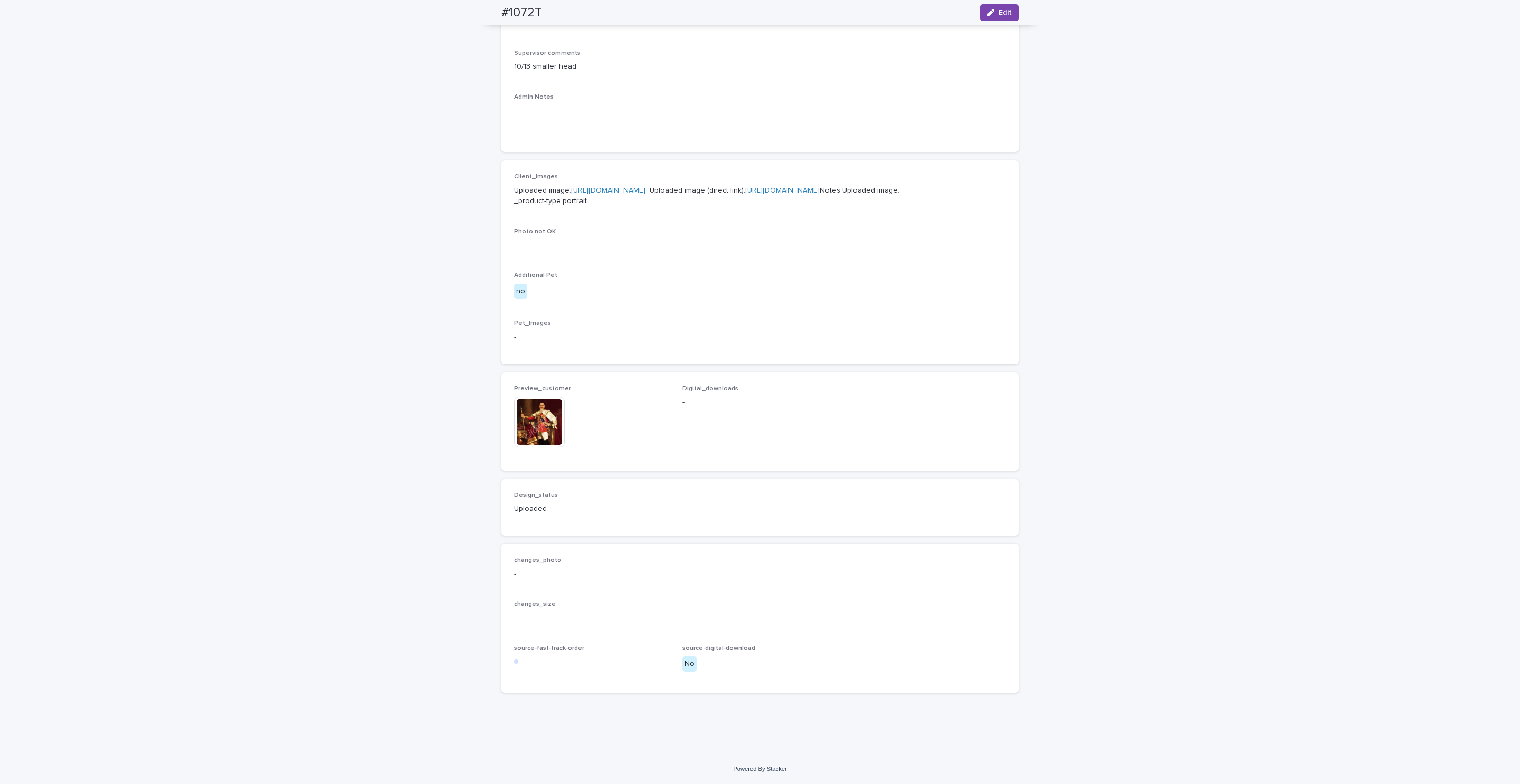
scroll to position [357, 0]
click at [556, 427] on img at bounding box center [539, 422] width 51 height 51
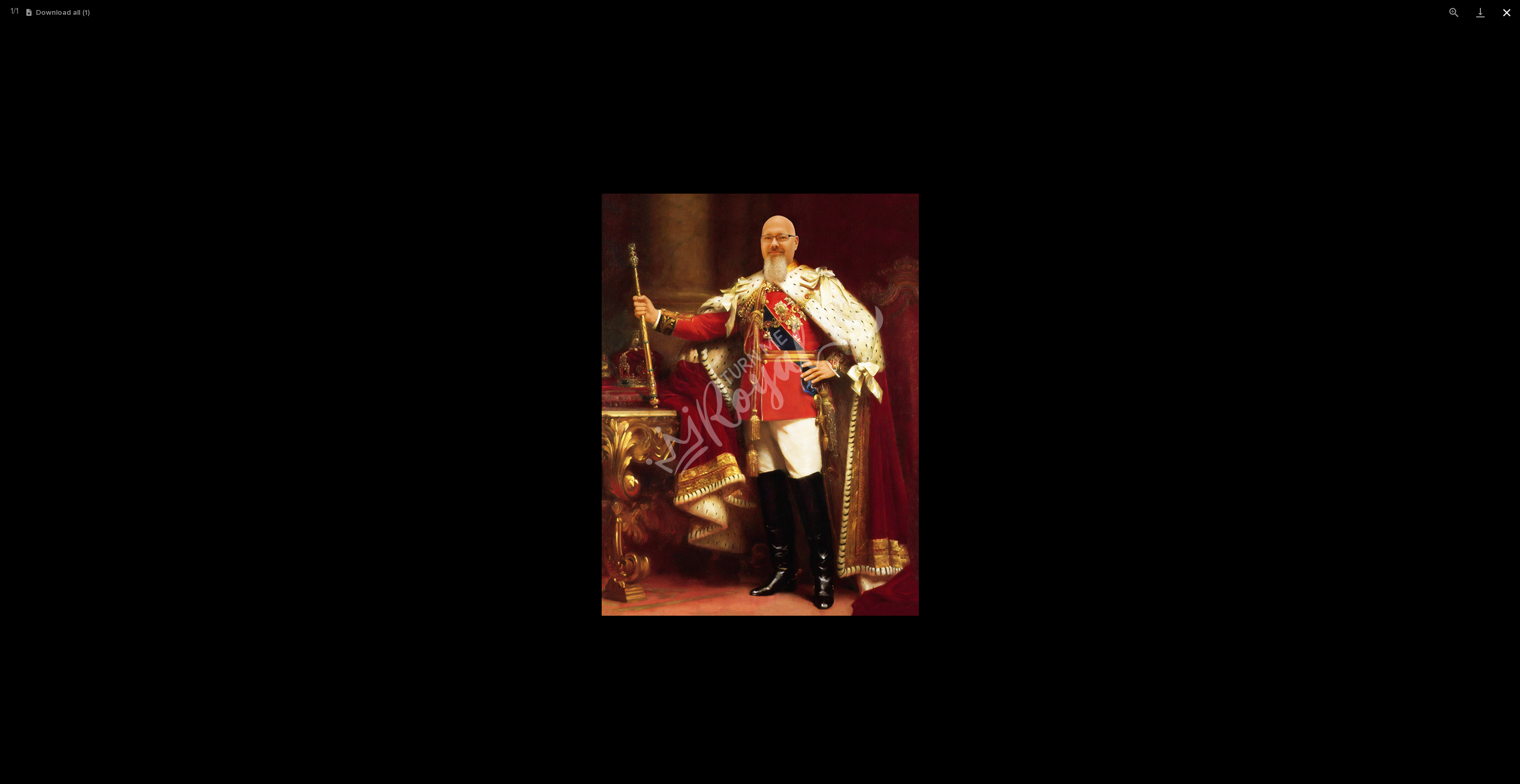
click at [1514, 13] on button "Close gallery" at bounding box center [1507, 12] width 27 height 25
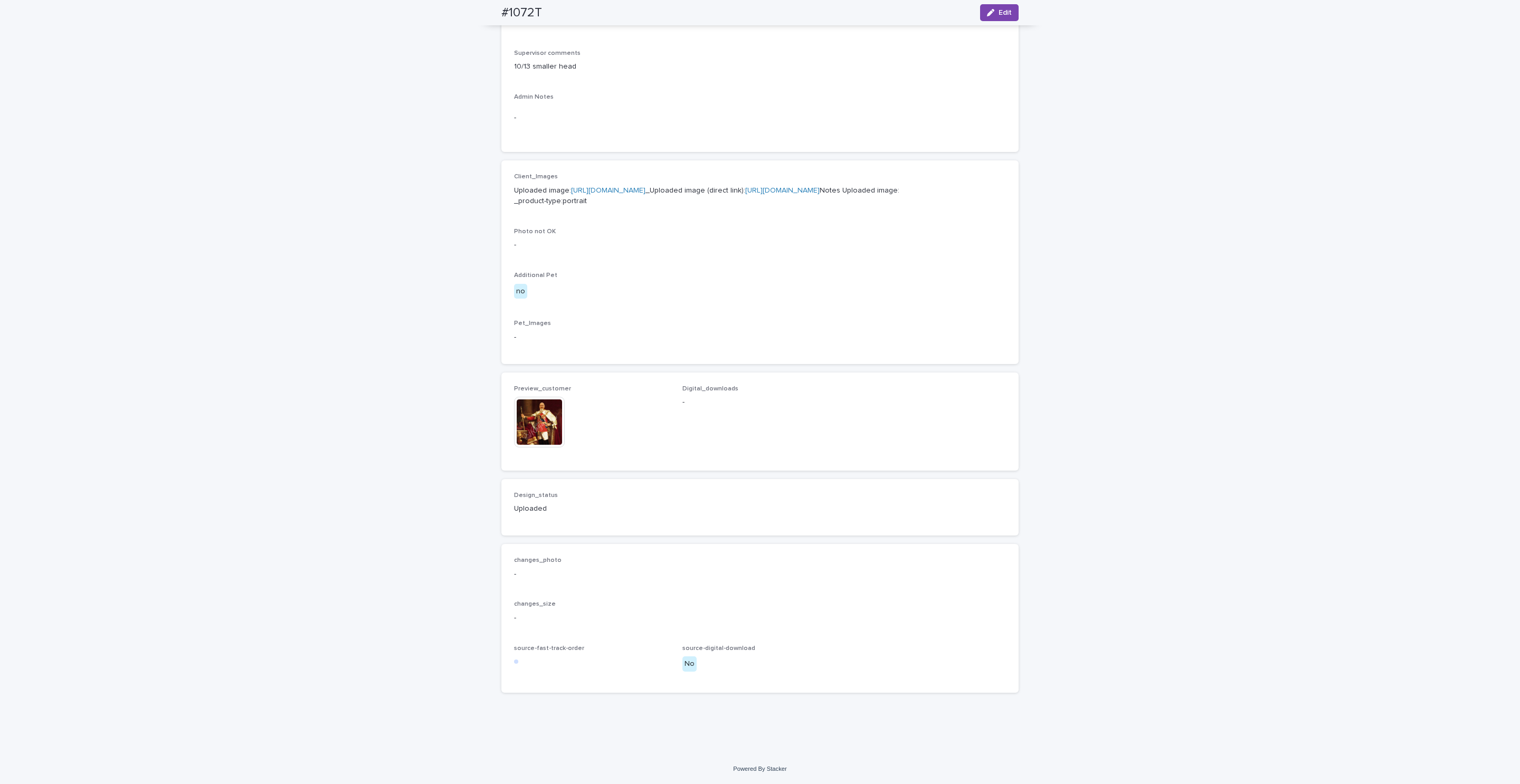
click at [787, 187] on link "[URL][DOMAIN_NAME]" at bounding box center [782, 190] width 74 height 8
click at [539, 433] on img at bounding box center [539, 422] width 51 height 51
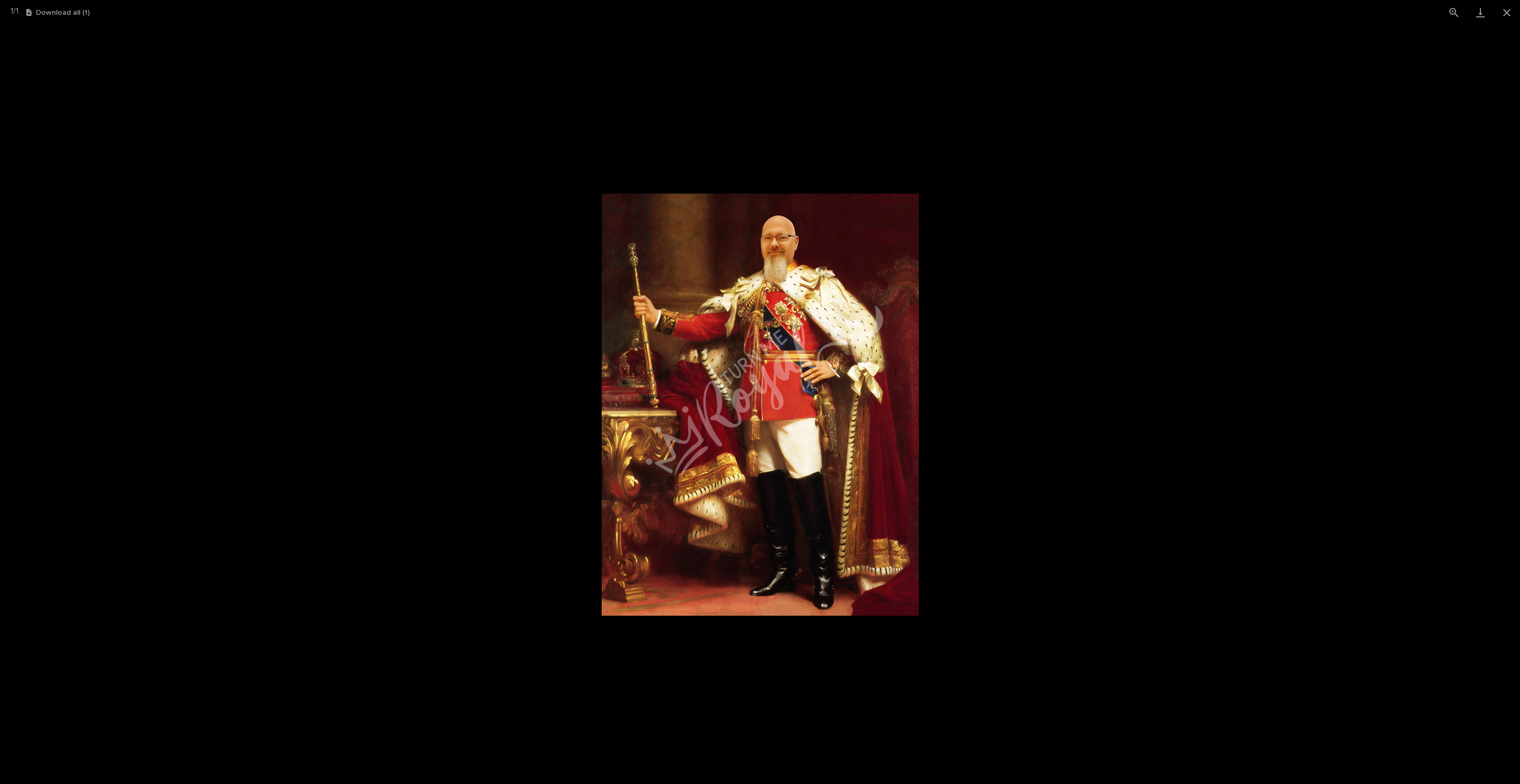
click at [1510, 13] on button "Close gallery" at bounding box center [1507, 12] width 27 height 25
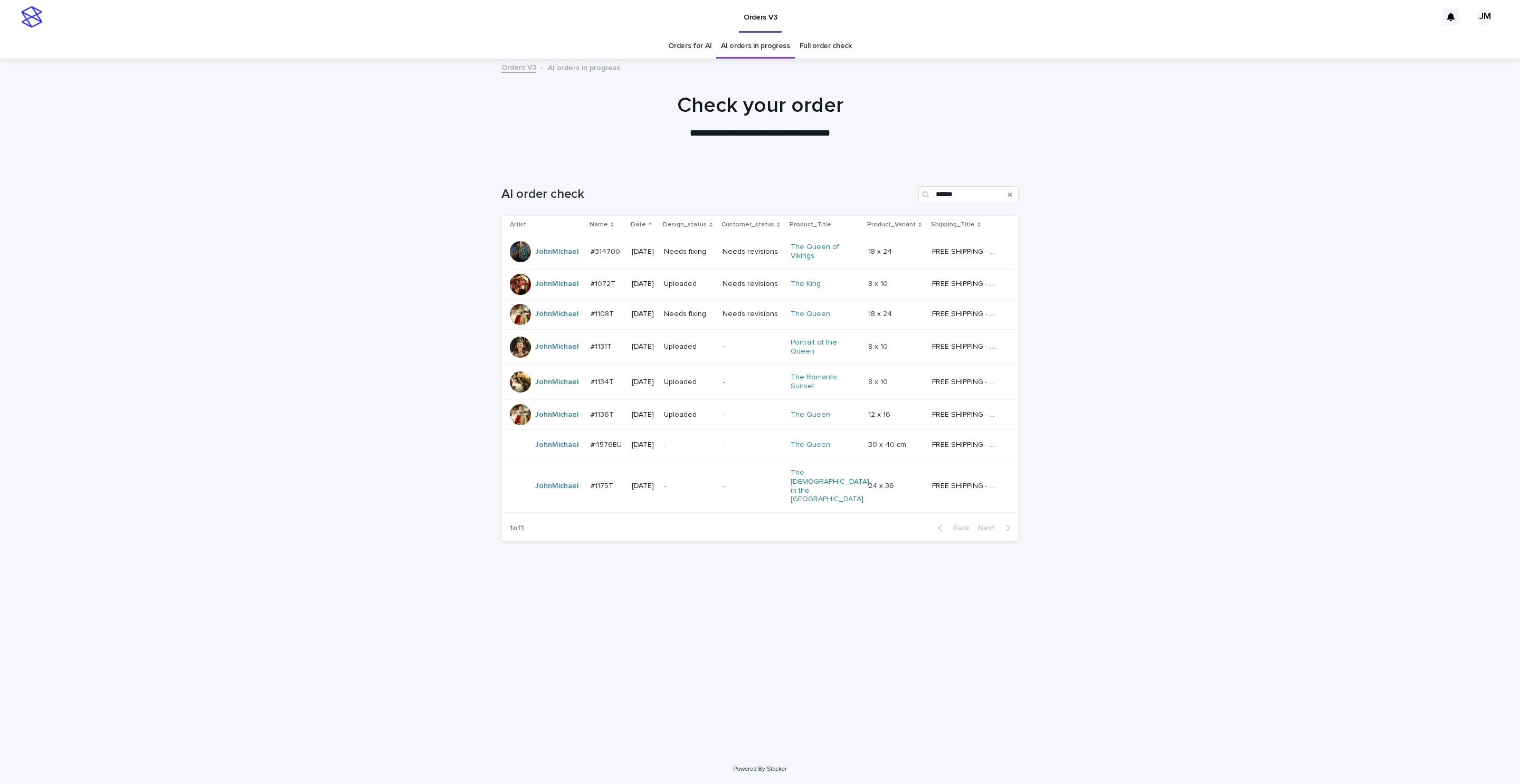
click at [719, 323] on td "Needs fixing" at bounding box center [689, 314] width 59 height 30
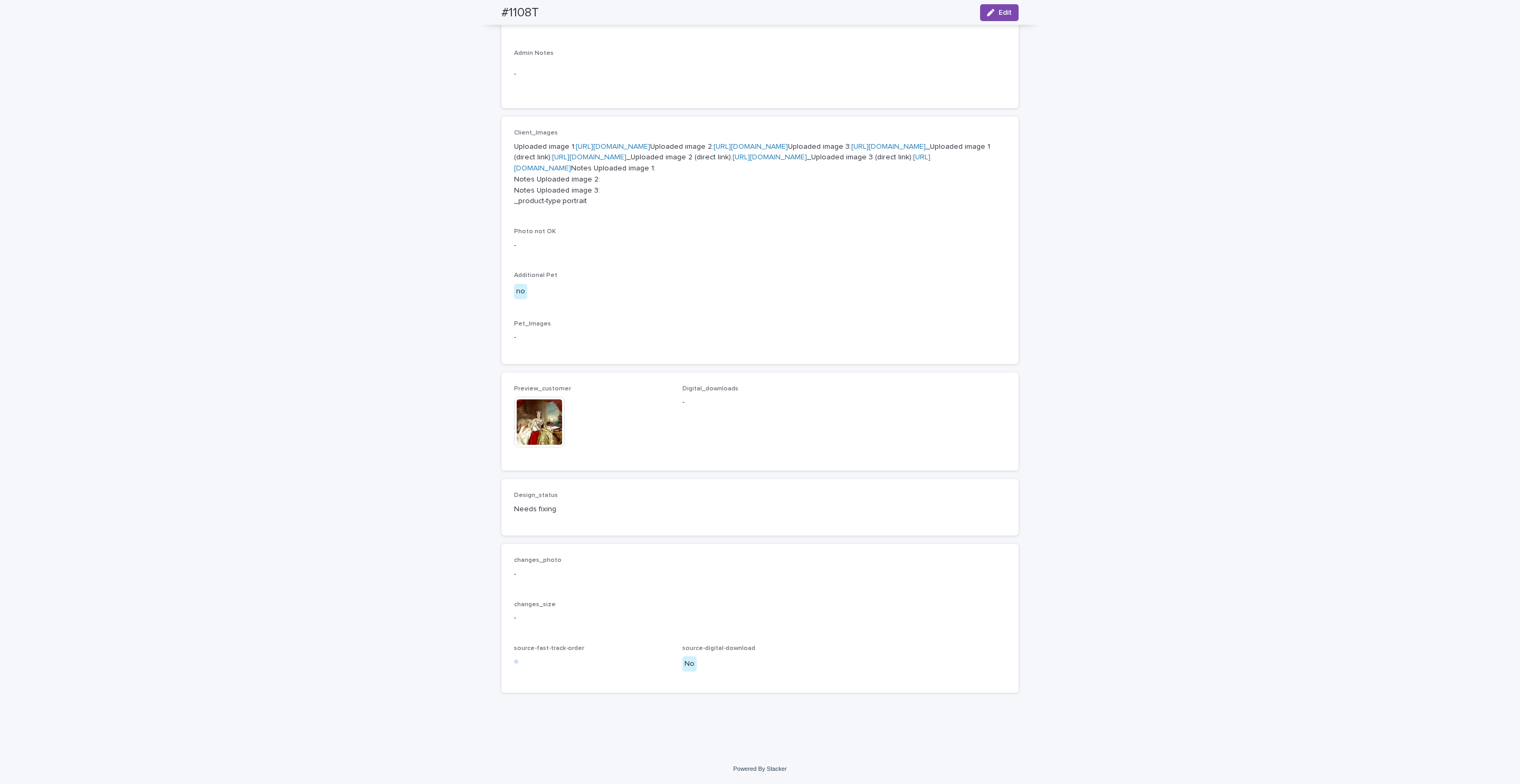
scroll to position [475, 0]
click at [539, 446] on img at bounding box center [539, 422] width 51 height 51
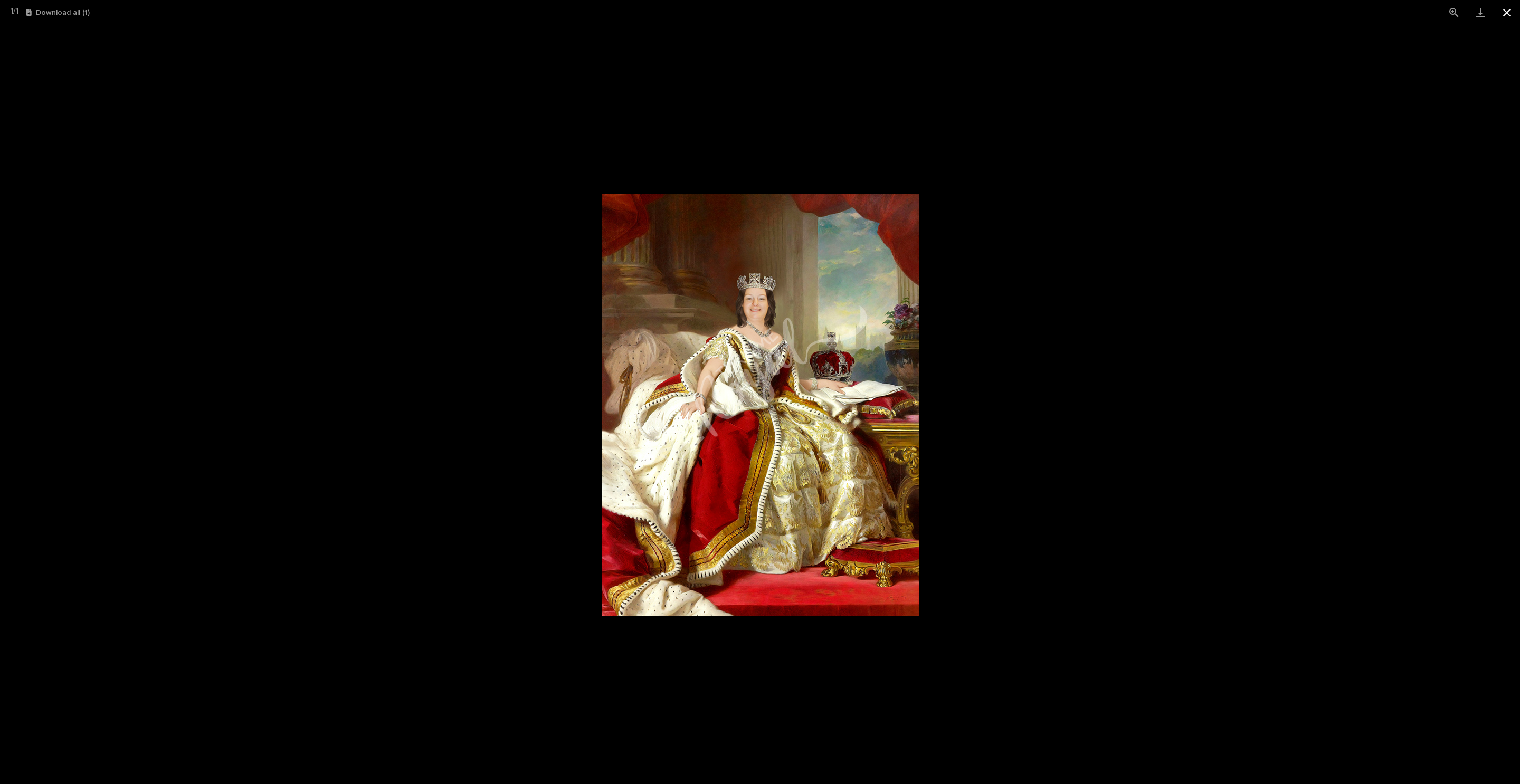
drag, startPoint x: 1510, startPoint y: 11, endPoint x: 1085, endPoint y: 135, distance: 442.7
click at [1510, 11] on button "Close gallery" at bounding box center [1507, 12] width 27 height 25
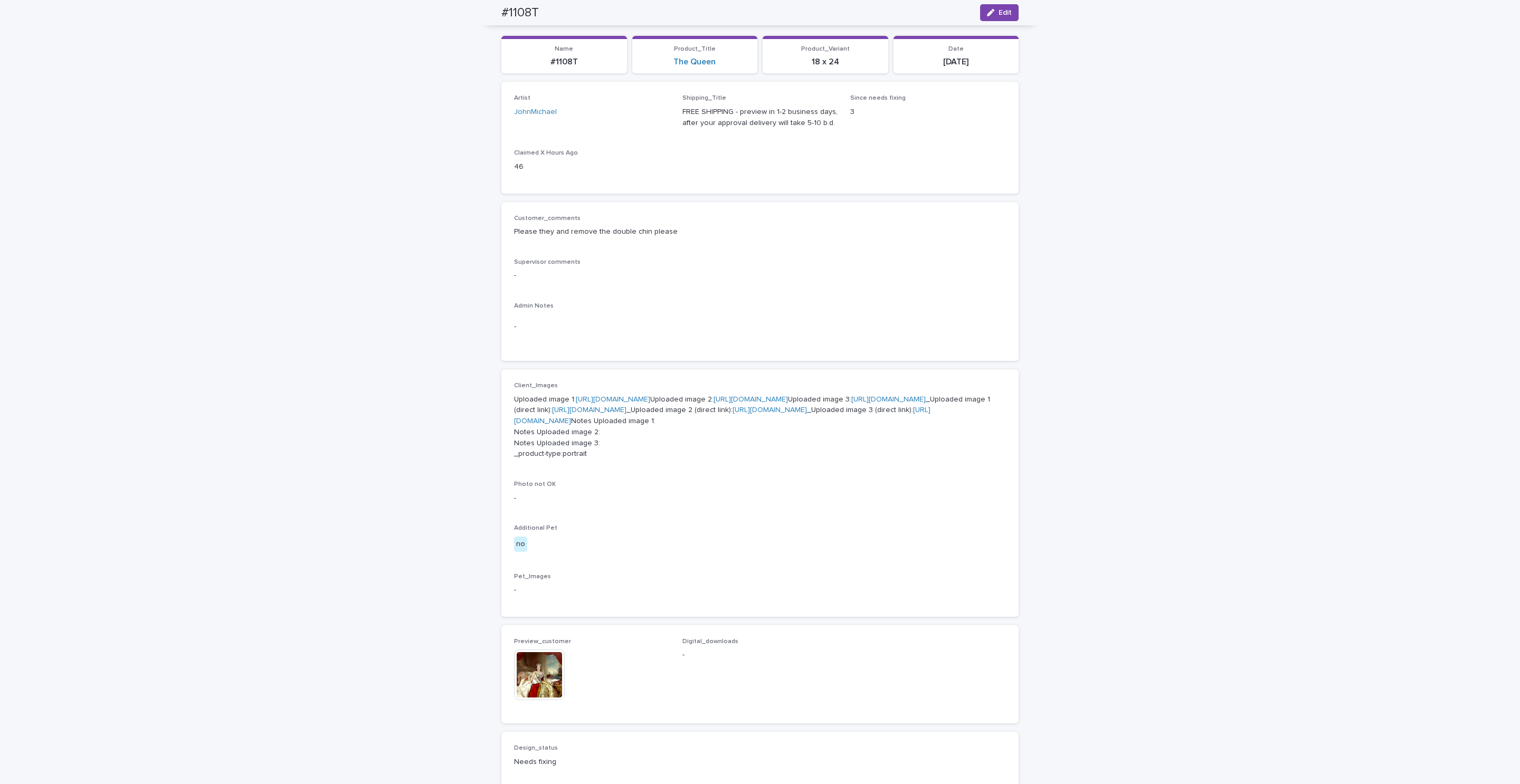
scroll to position [0, 0]
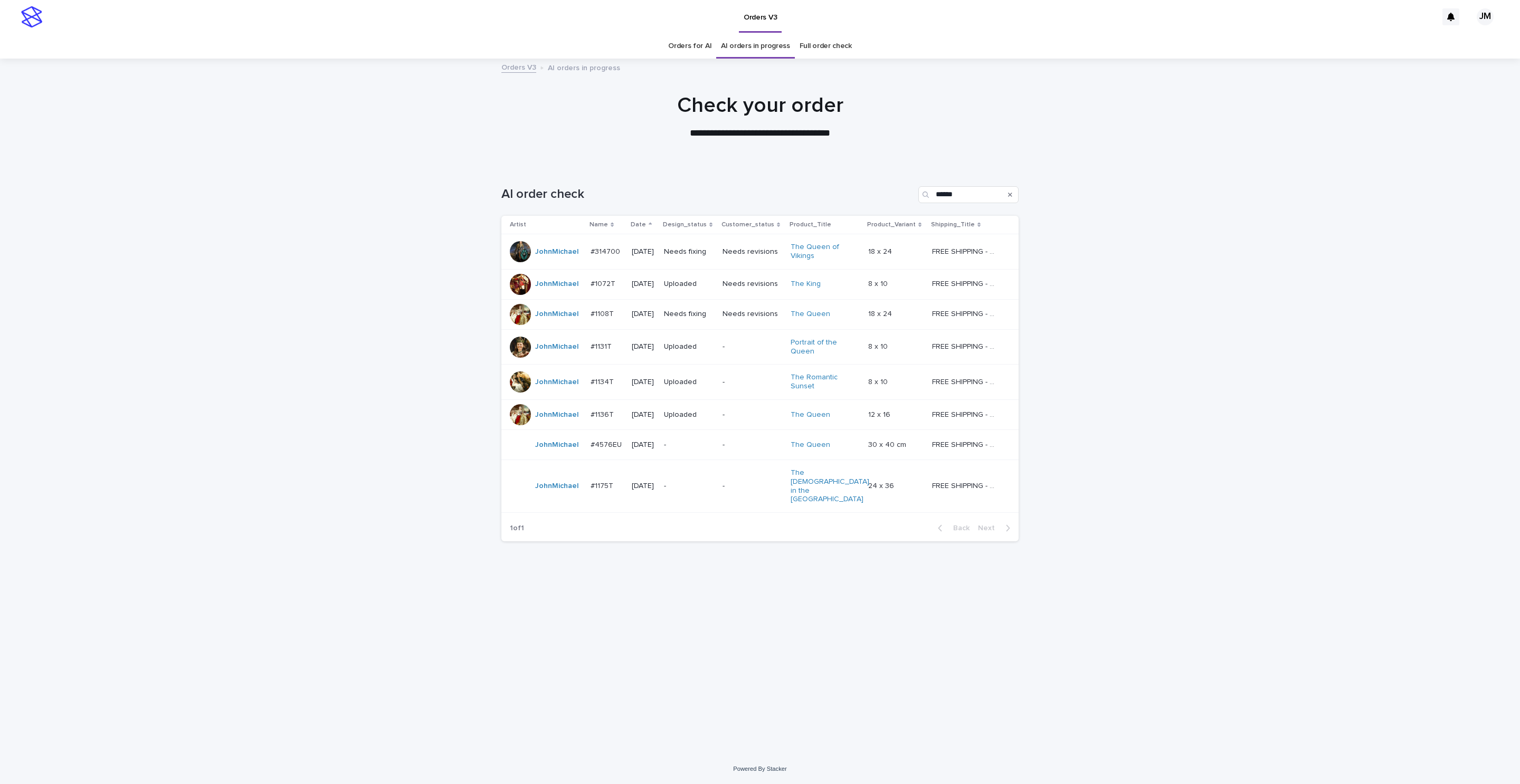
click at [695, 321] on div "Needs fixing" at bounding box center [689, 314] width 50 height 17
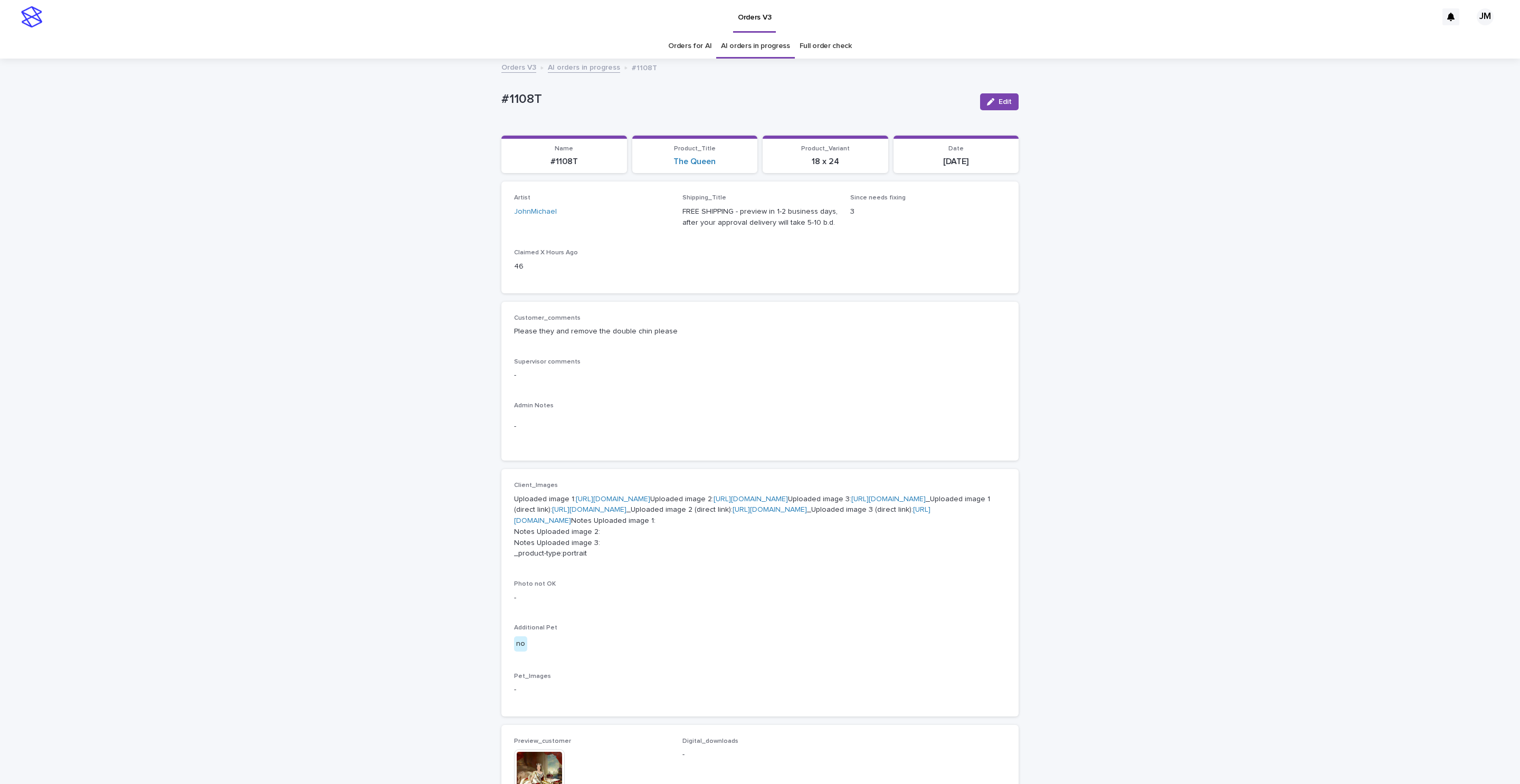
scroll to position [34, 0]
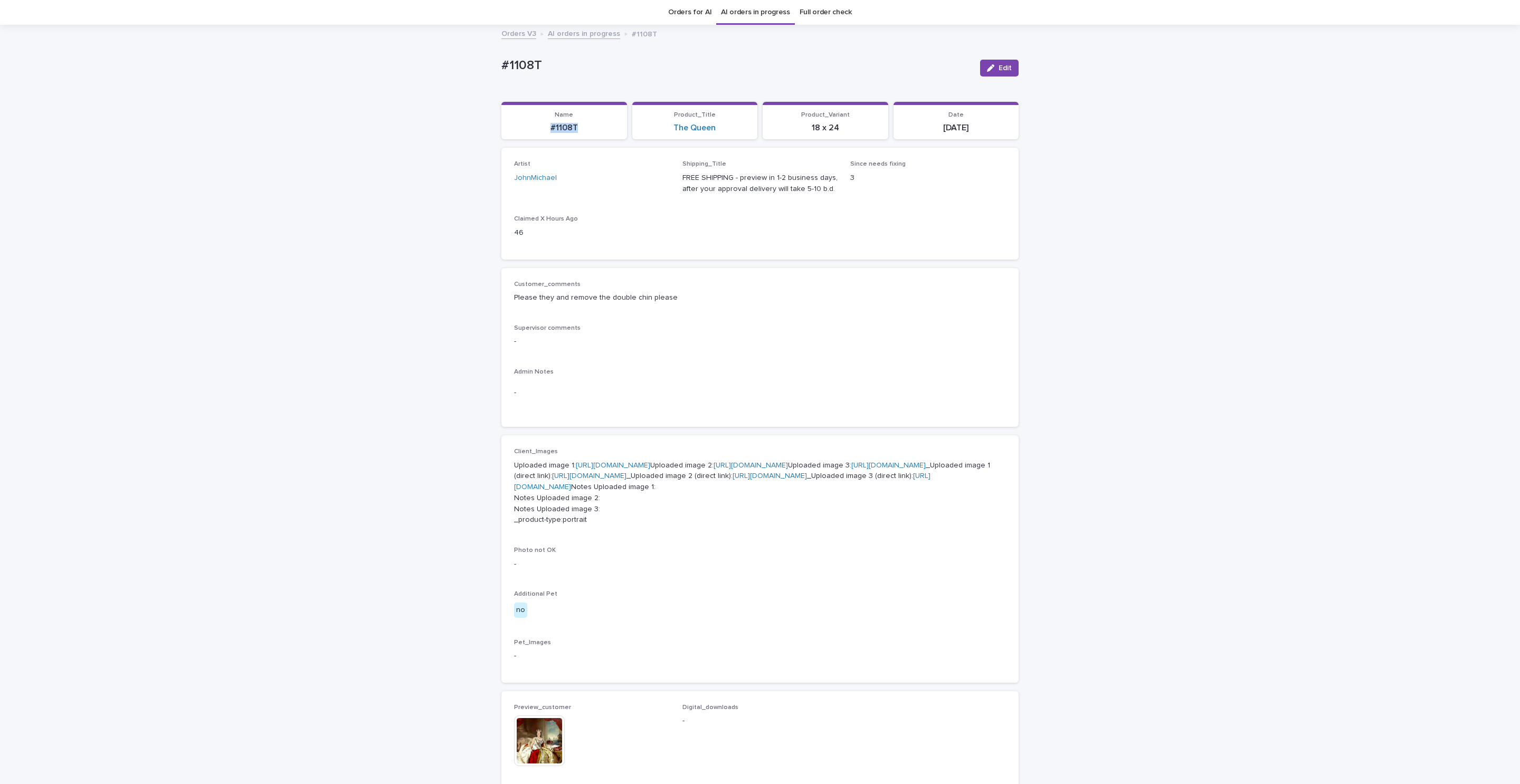
drag, startPoint x: 535, startPoint y: 125, endPoint x: 573, endPoint y: 125, distance: 38.0
click at [573, 125] on p "#1108T" at bounding box center [564, 128] width 113 height 10
copy p "#1108T"
click at [998, 62] on button "Edit" at bounding box center [999, 68] width 39 height 17
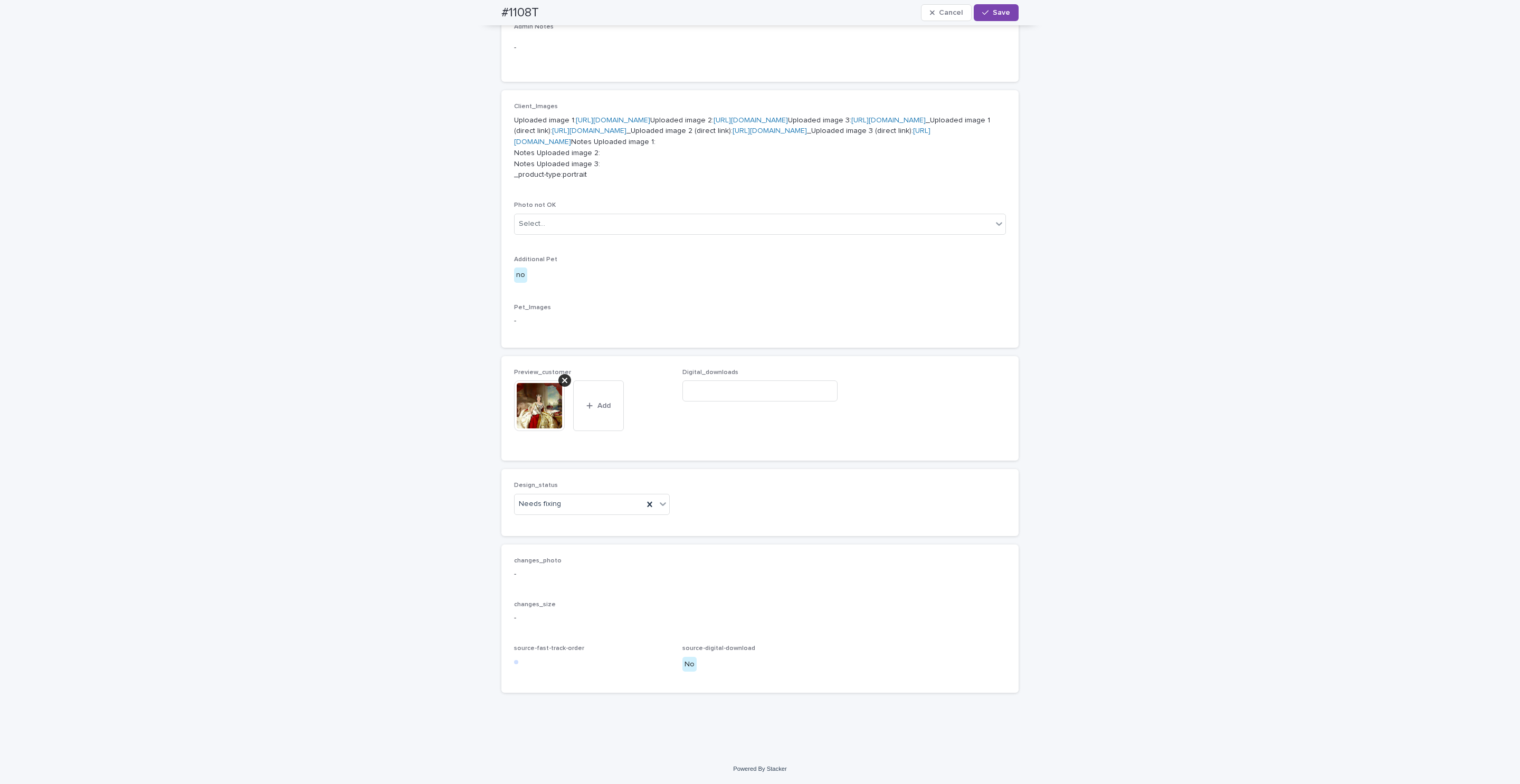
scroll to position [509, 0]
click at [573, 513] on div "Needs fixing" at bounding box center [579, 504] width 129 height 17
drag, startPoint x: 562, startPoint y: 534, endPoint x: 573, endPoint y: 495, distance: 40.5
click at [561, 534] on div "Uploaded" at bounding box center [586, 538] width 155 height 18
click at [564, 387] on div at bounding box center [565, 380] width 13 height 13
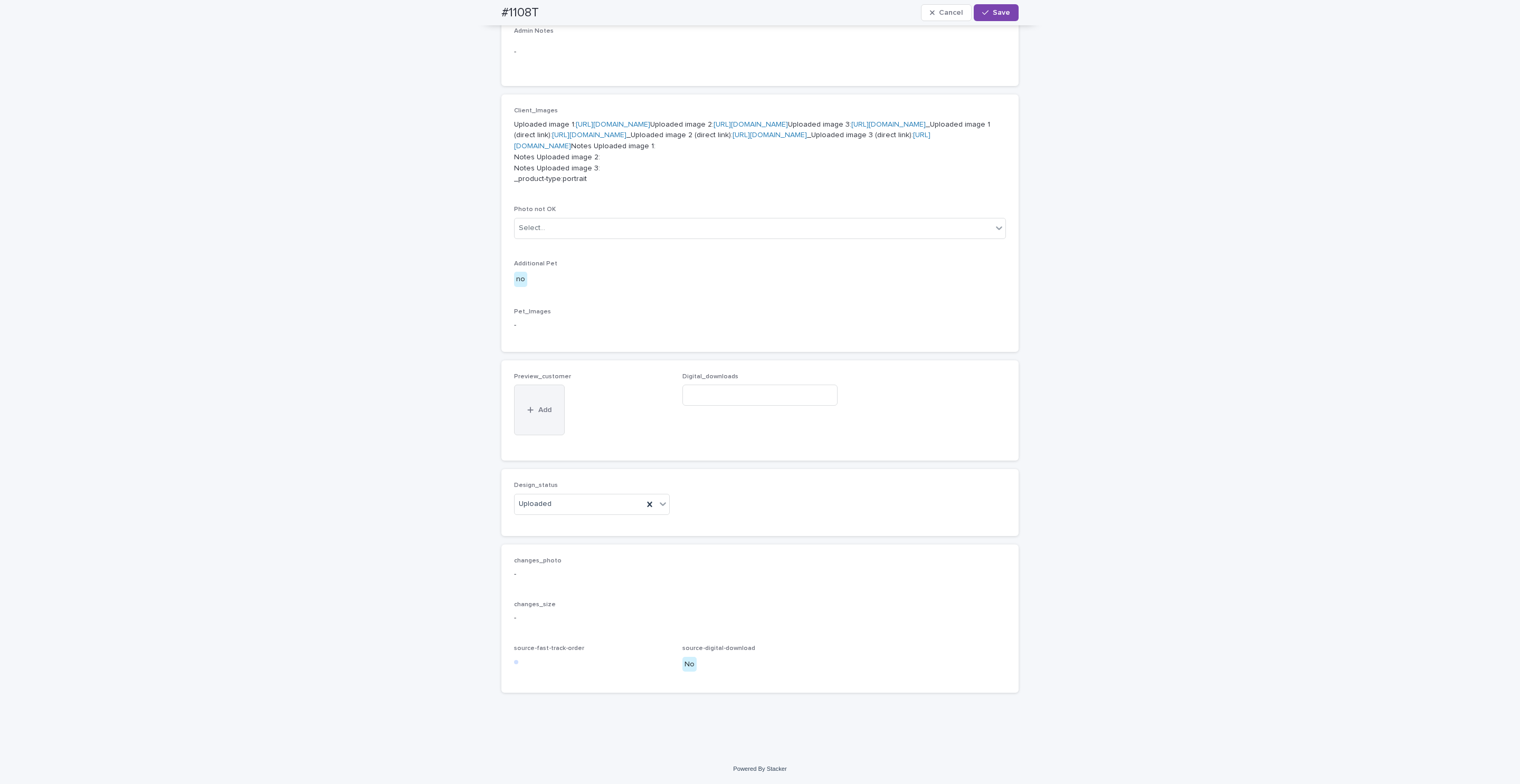
scroll to position [484, 0]
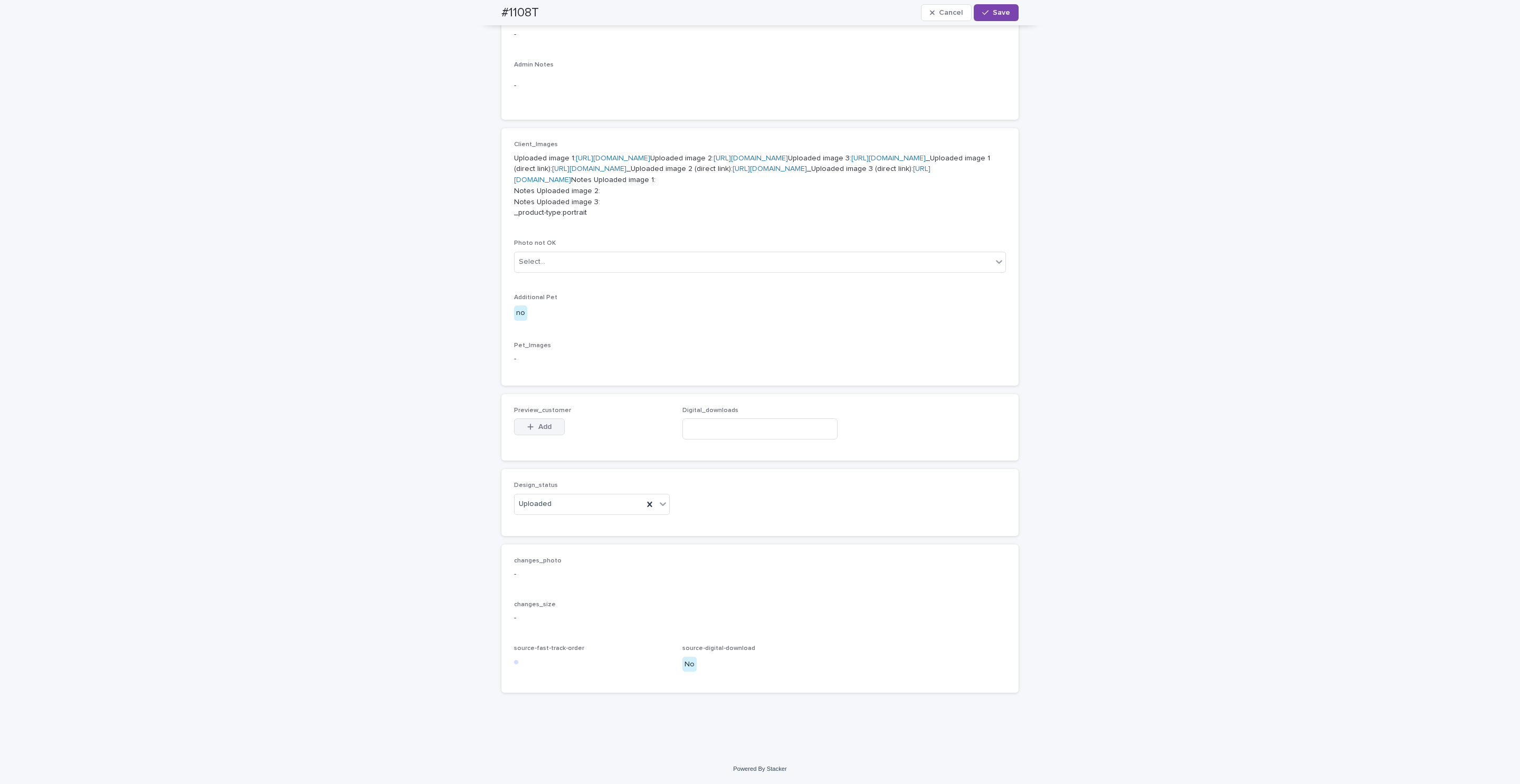
drag, startPoint x: 544, startPoint y: 426, endPoint x: 552, endPoint y: 426, distance: 8.0
click at [543, 426] on span "Add" at bounding box center [545, 427] width 13 height 8
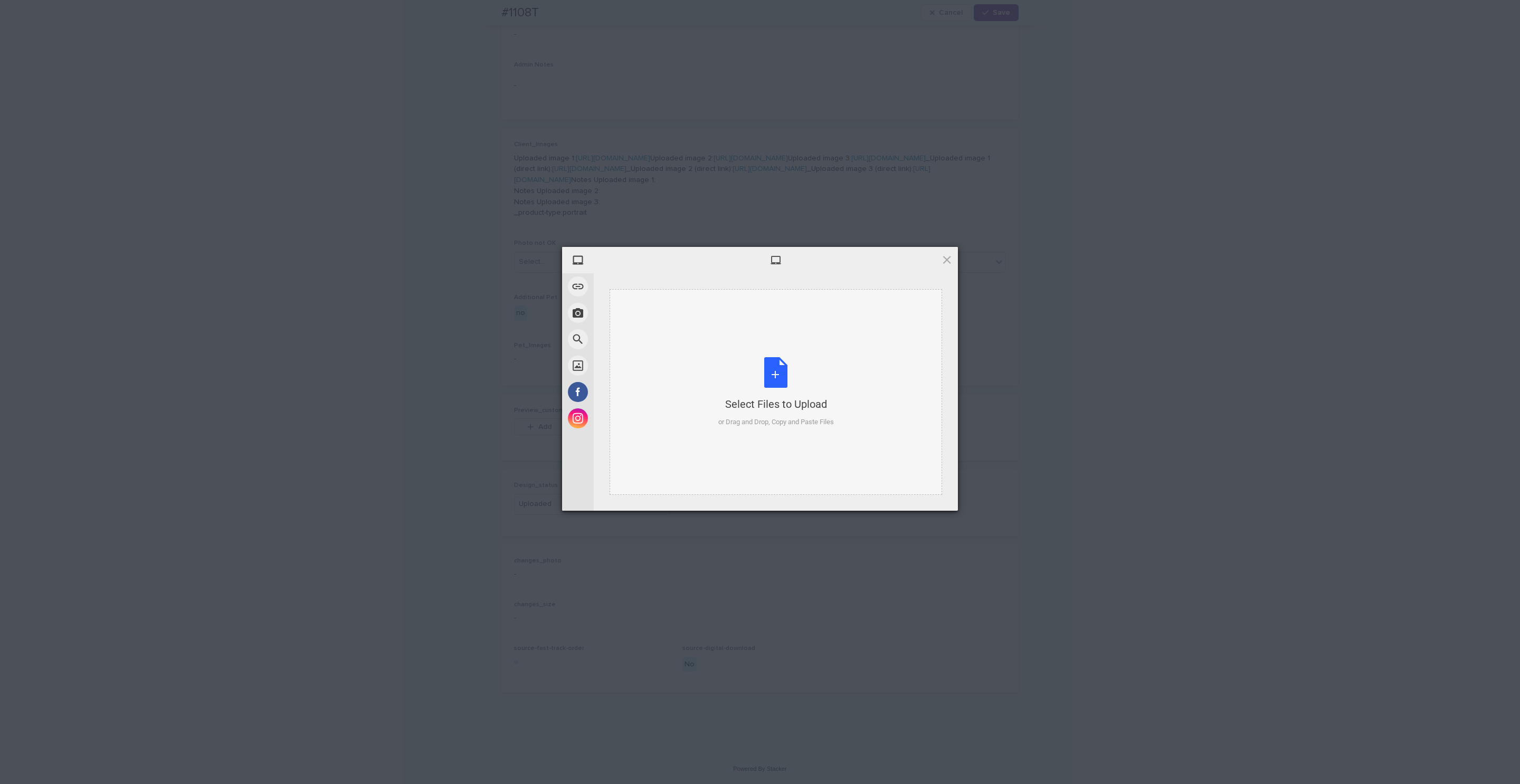
click at [771, 382] on div "Select Files to Upload or Drag and Drop, Copy and Paste Files" at bounding box center [776, 392] width 116 height 70
click at [926, 494] on span "Upload 1" at bounding box center [927, 497] width 21 height 8
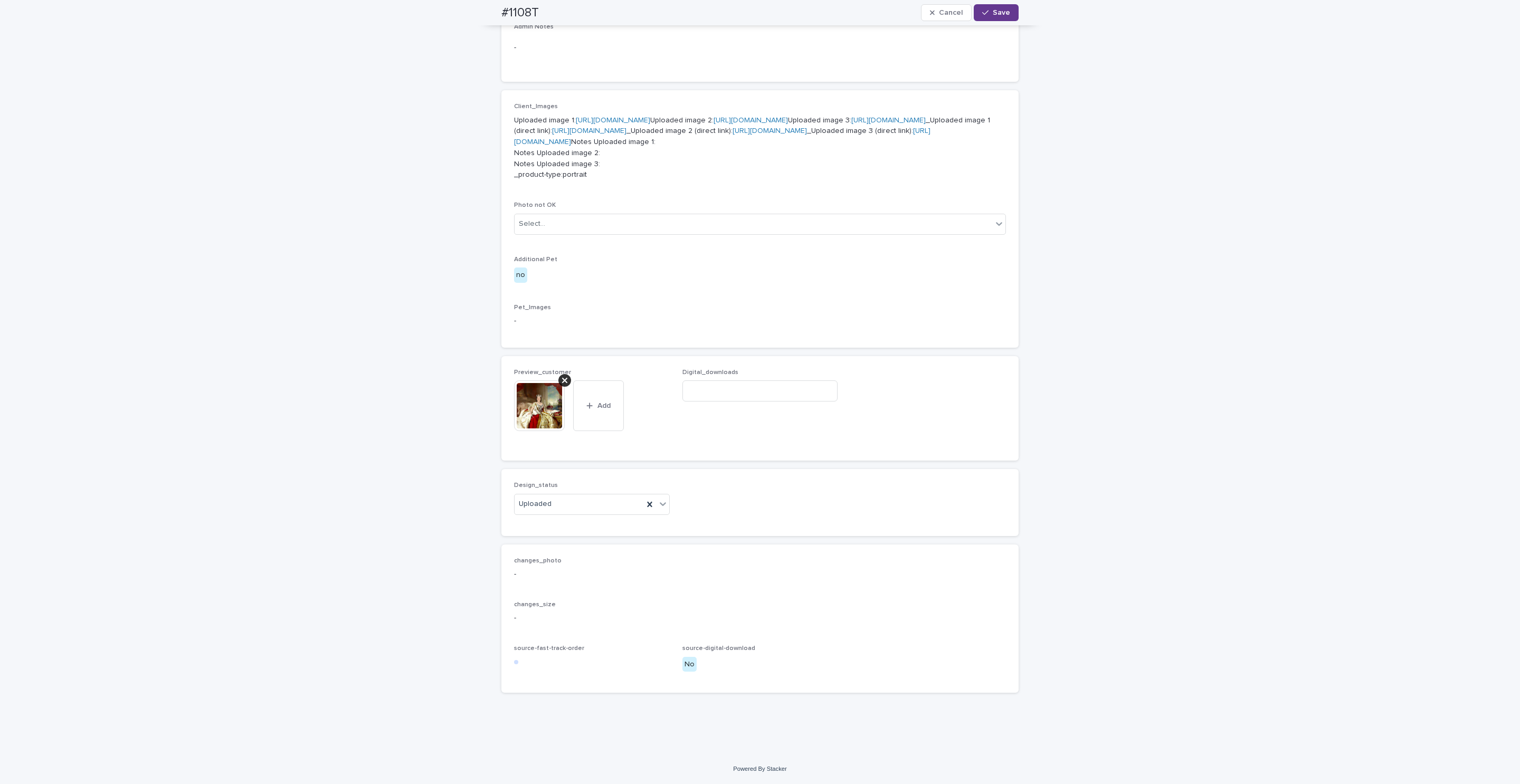
drag, startPoint x: 992, startPoint y: 11, endPoint x: 985, endPoint y: 11, distance: 7.0
click at [993, 13] on span "Save" at bounding box center [1002, 12] width 17 height 8
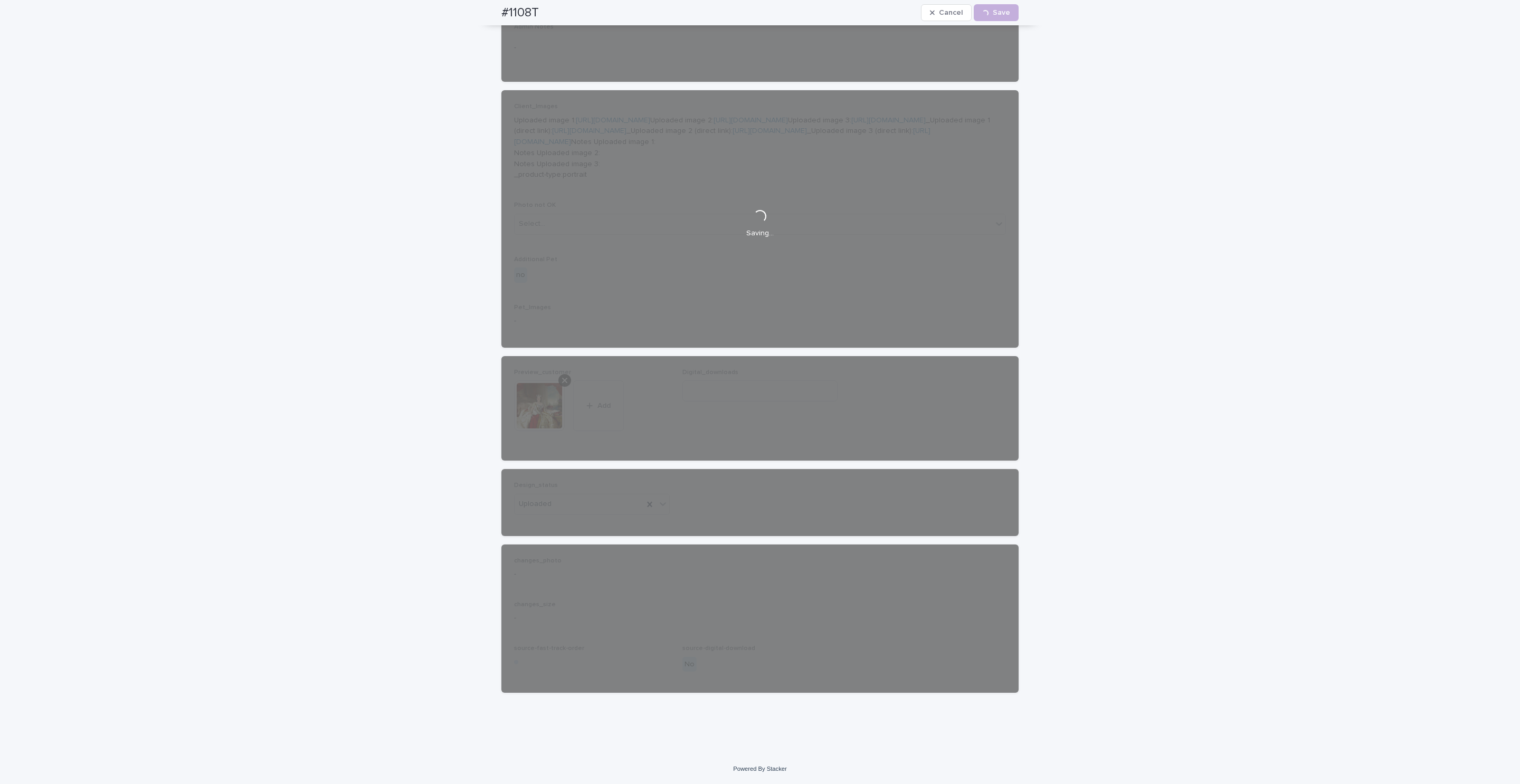
scroll to position [490, 0]
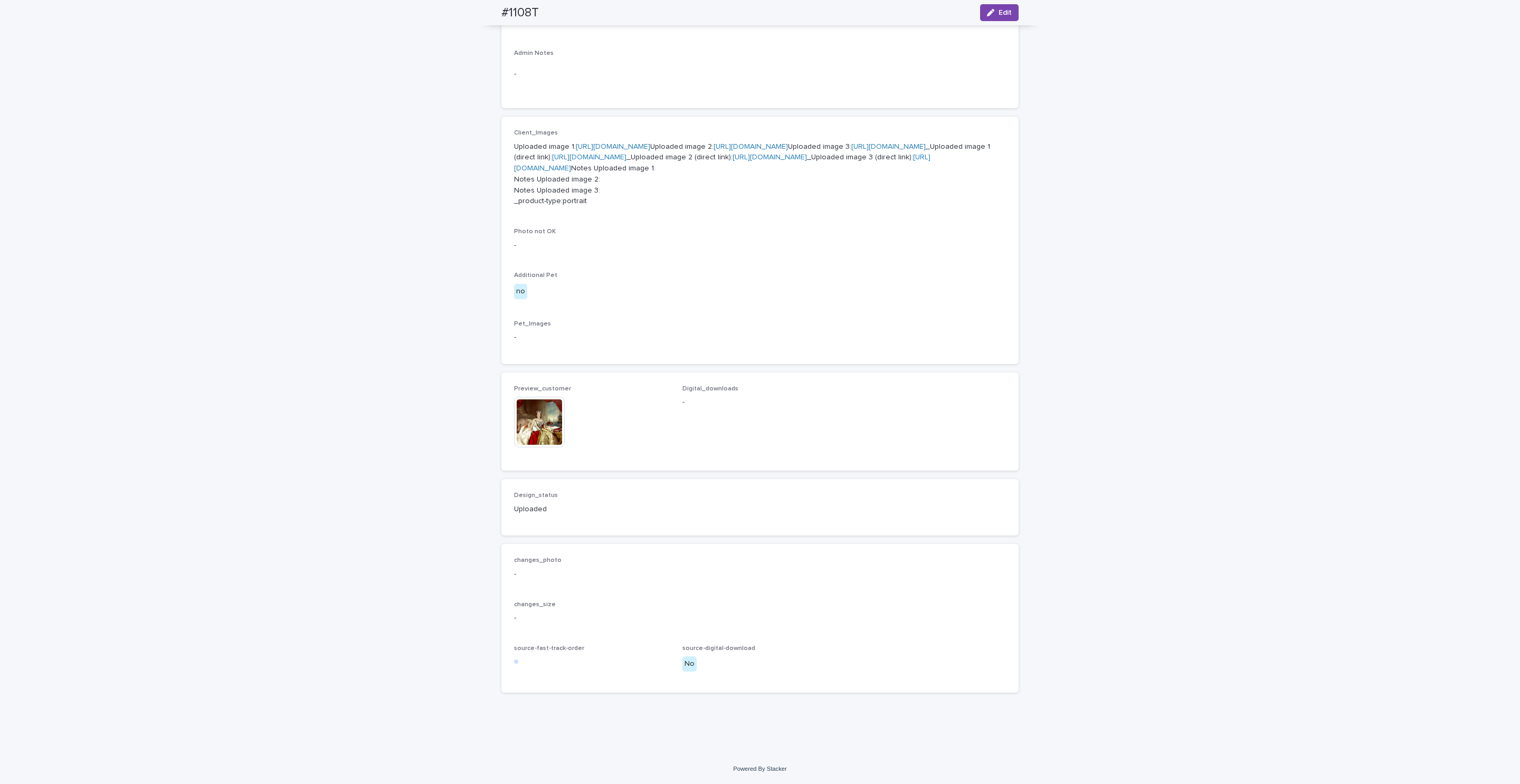
click at [537, 442] on img at bounding box center [539, 422] width 51 height 51
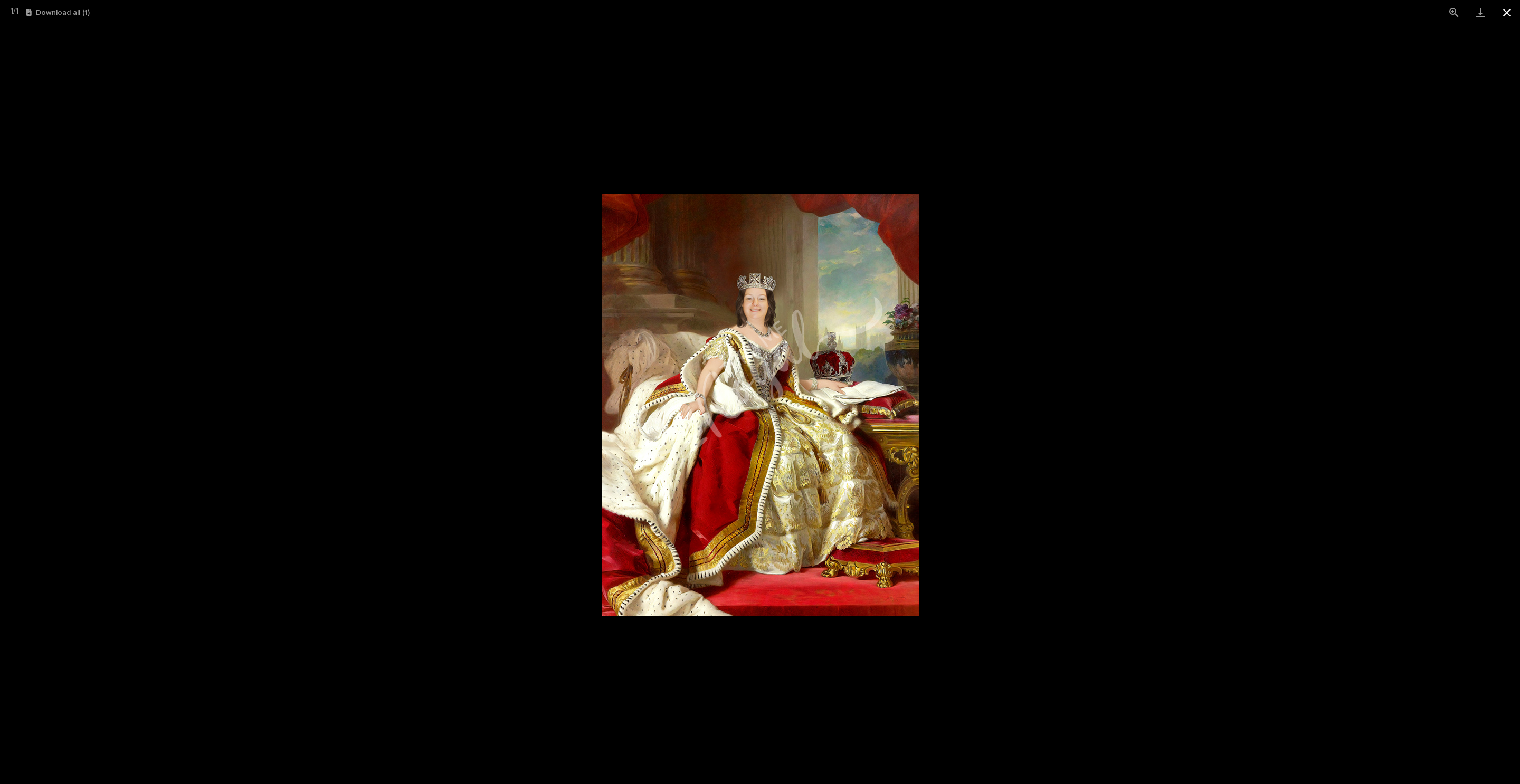
click at [1508, 17] on button "Close gallery" at bounding box center [1507, 12] width 27 height 25
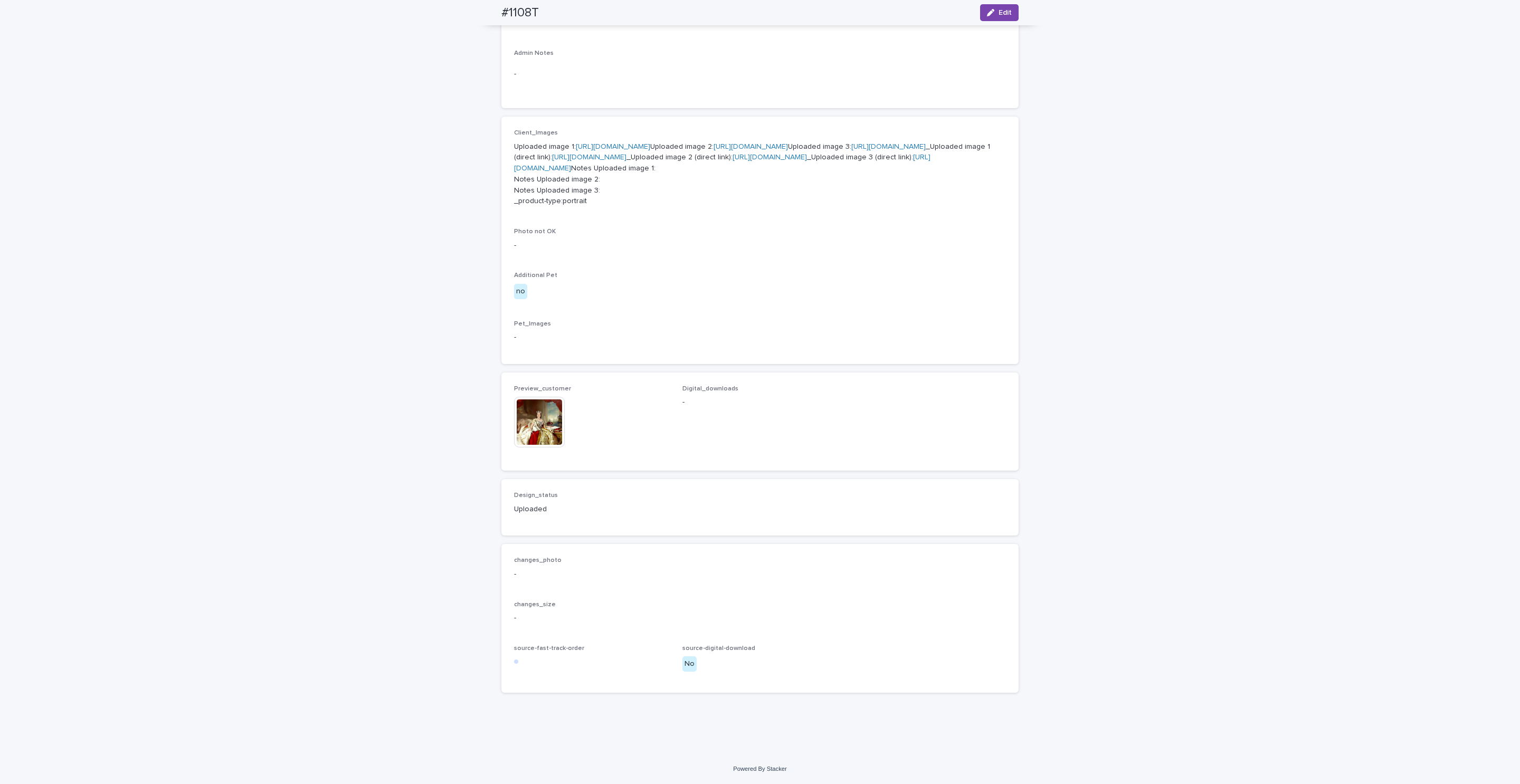
click at [529, 436] on img at bounding box center [539, 422] width 51 height 51
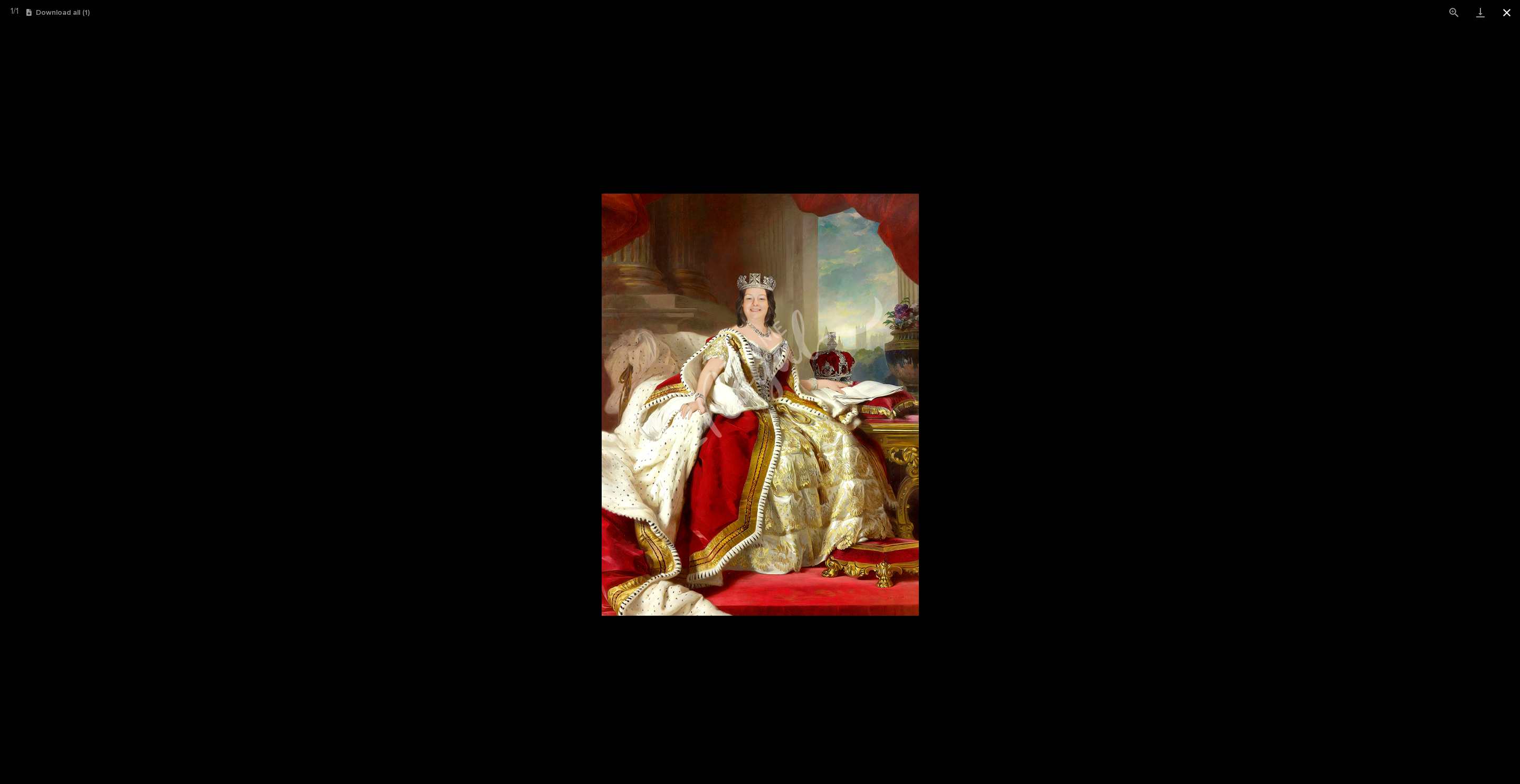
click at [1510, 16] on button "Close gallery" at bounding box center [1507, 12] width 27 height 25
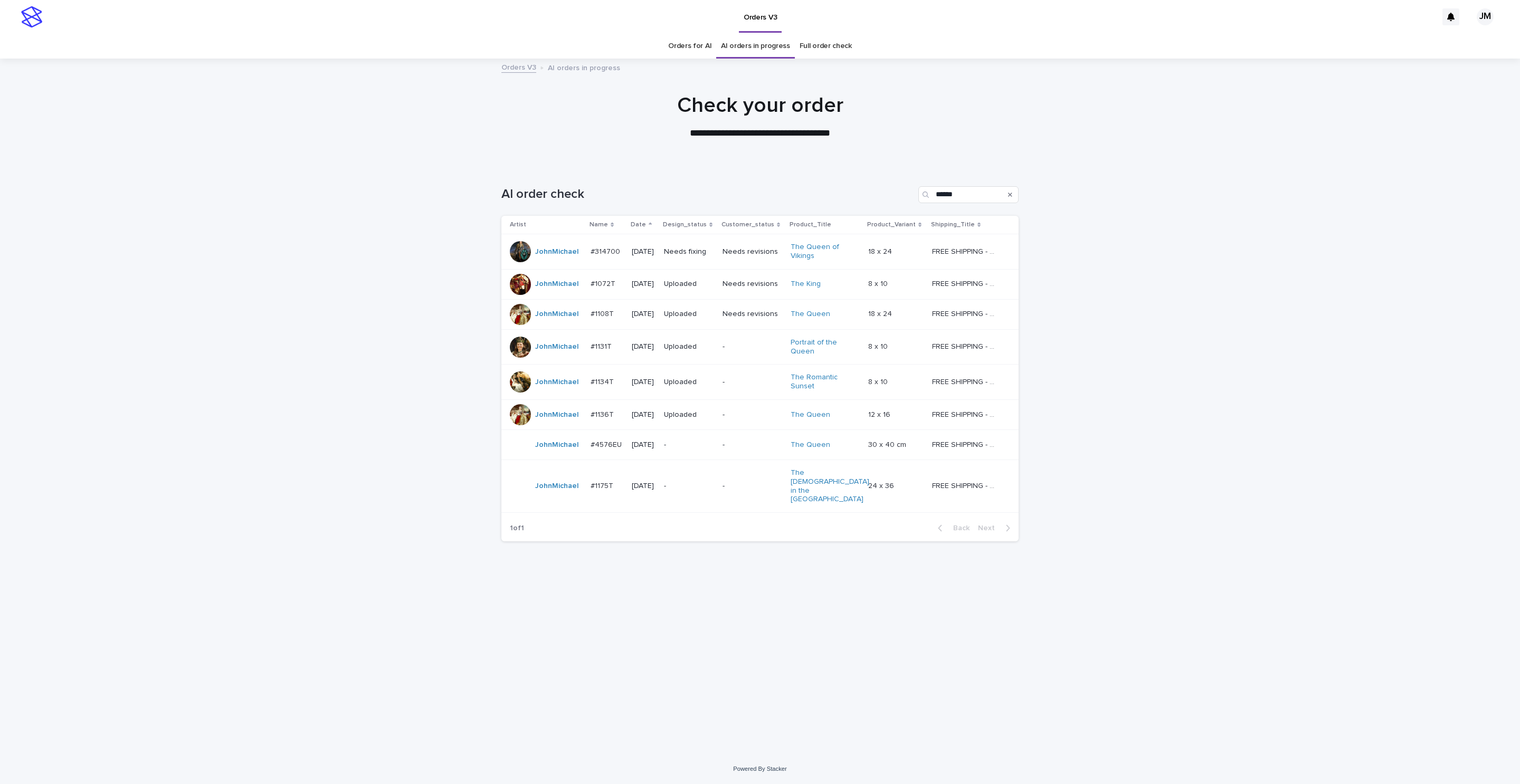
click at [719, 262] on td "Needs fixing" at bounding box center [689, 251] width 59 height 35
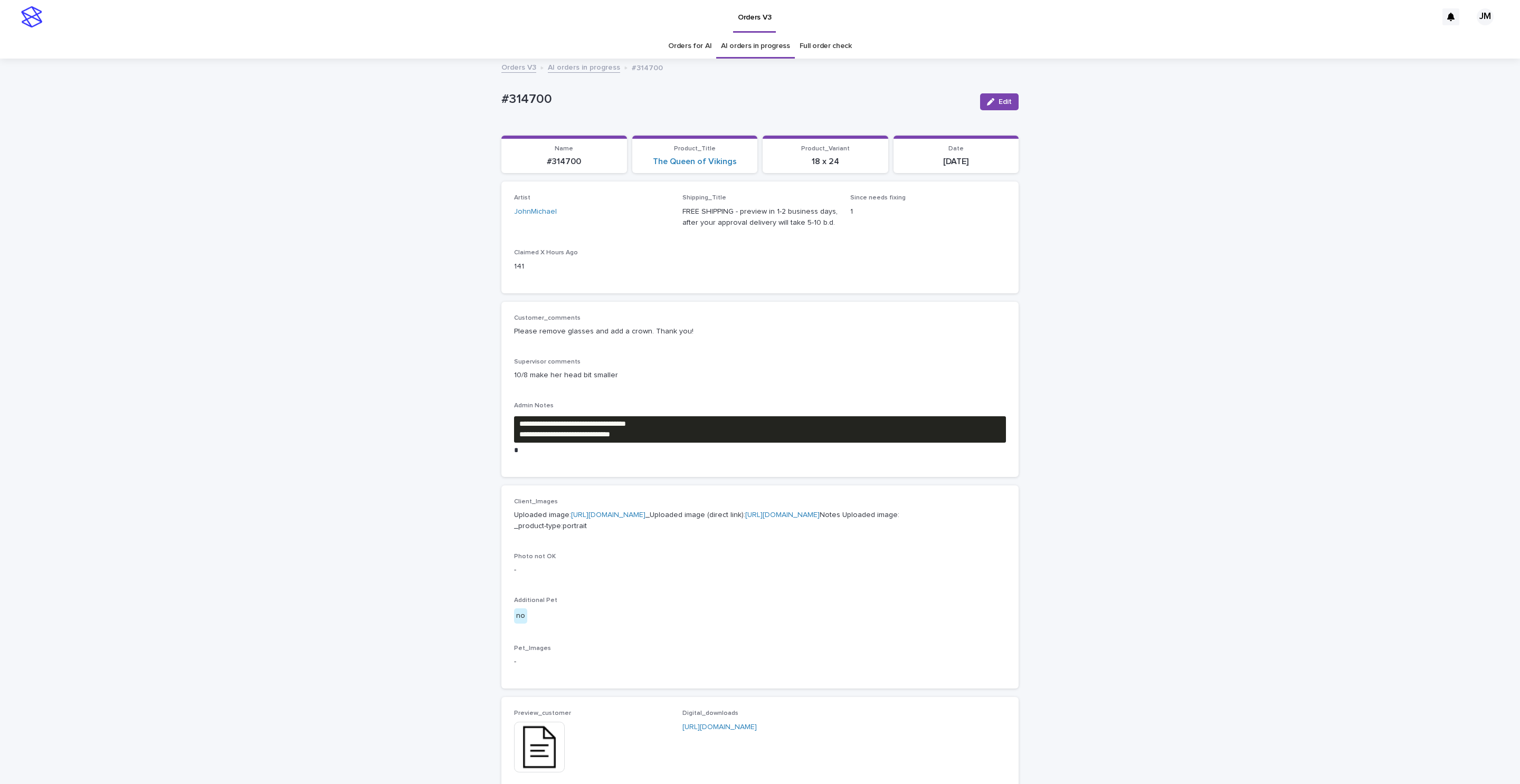
click at [745, 519] on link "[URL][DOMAIN_NAME]" at bounding box center [782, 515] width 74 height 8
drag, startPoint x: 589, startPoint y: 426, endPoint x: 640, endPoint y: 421, distance: 51.2
click at [676, 423] on pre "**********" at bounding box center [760, 429] width 492 height 27
click at [587, 424] on pre "**********" at bounding box center [760, 429] width 492 height 27
drag, startPoint x: 585, startPoint y: 423, endPoint x: 680, endPoint y: 418, distance: 95.1
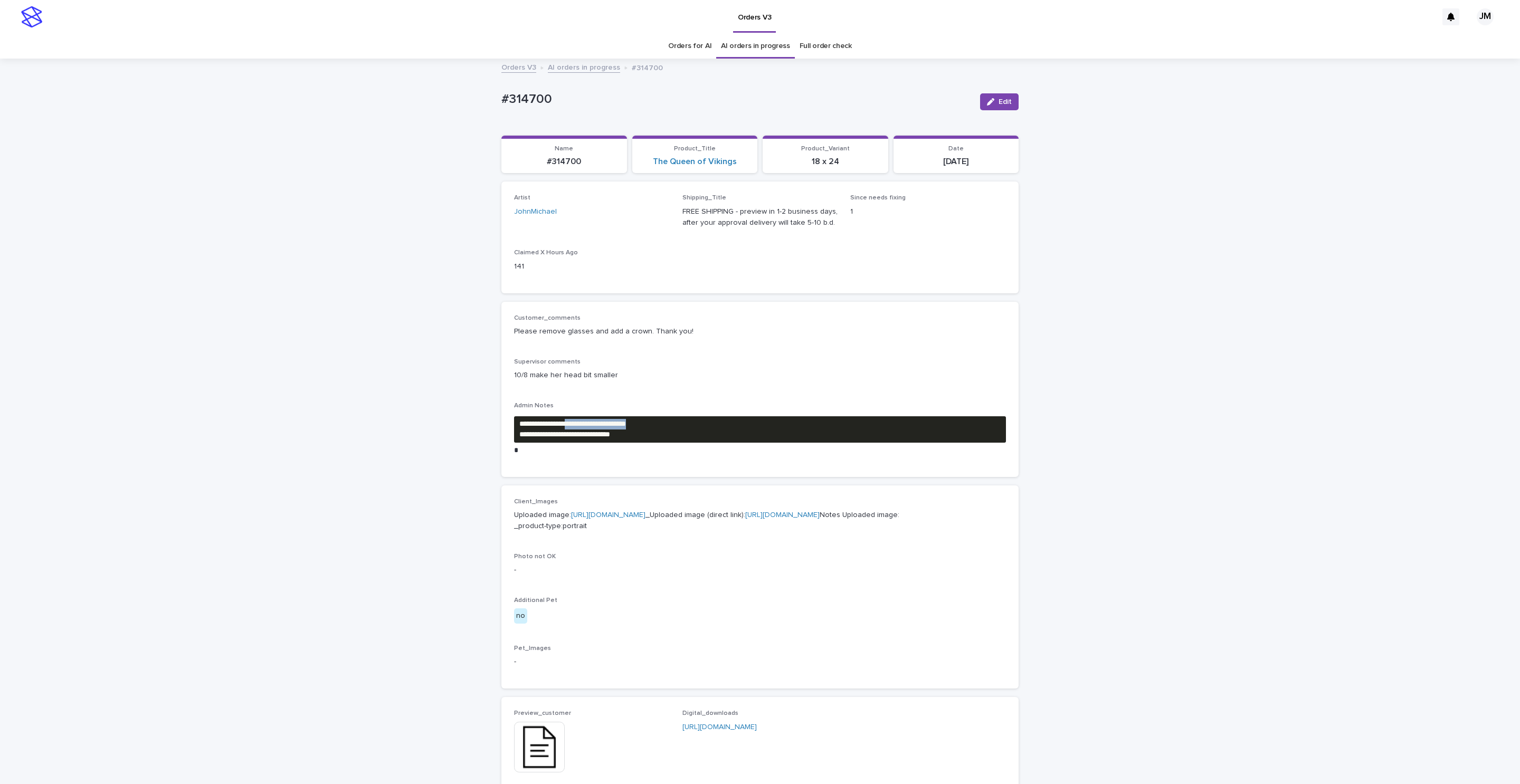
click at [680, 418] on pre "**********" at bounding box center [760, 429] width 492 height 27
click at [322, 452] on div "**********" at bounding box center [760, 569] width 1520 height 1020
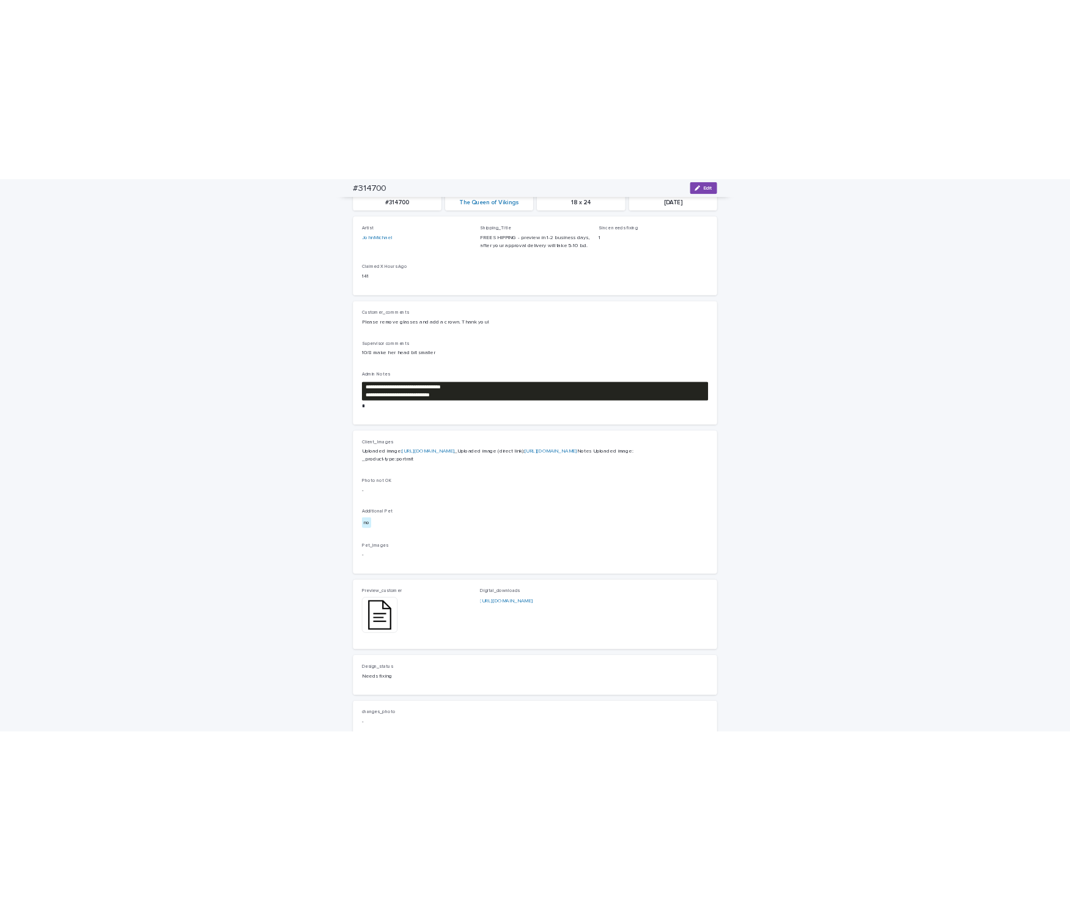
scroll to position [92, 0]
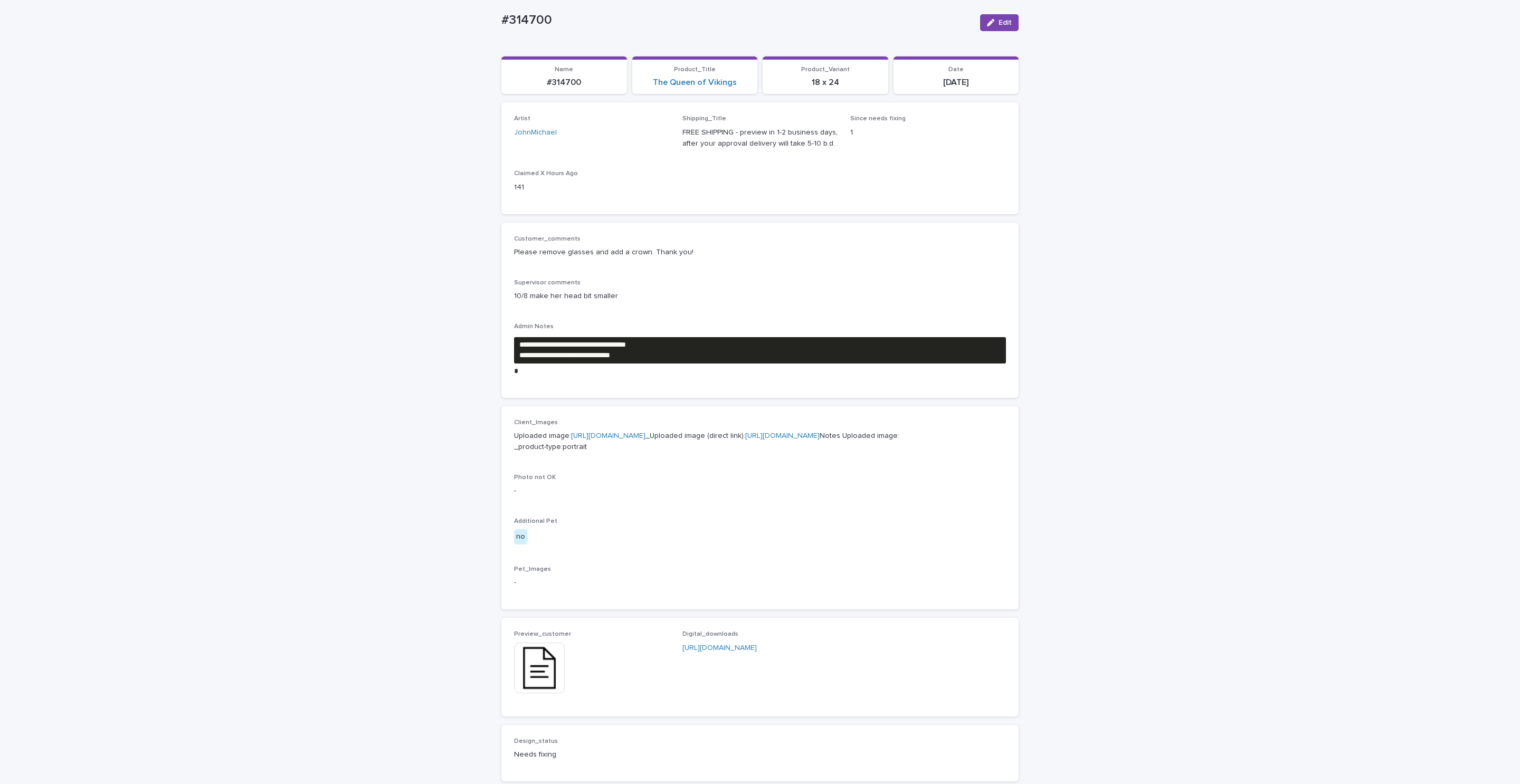
click at [646, 439] on link "[URL][DOMAIN_NAME]" at bounding box center [608, 436] width 74 height 8
drag, startPoint x: 543, startPoint y: 81, endPoint x: 570, endPoint y: 78, distance: 27.2
click at [597, 82] on p "#314700" at bounding box center [564, 83] width 113 height 10
copy p "#314700"
click at [745, 439] on link "[URL][DOMAIN_NAME]" at bounding box center [782, 436] width 74 height 8
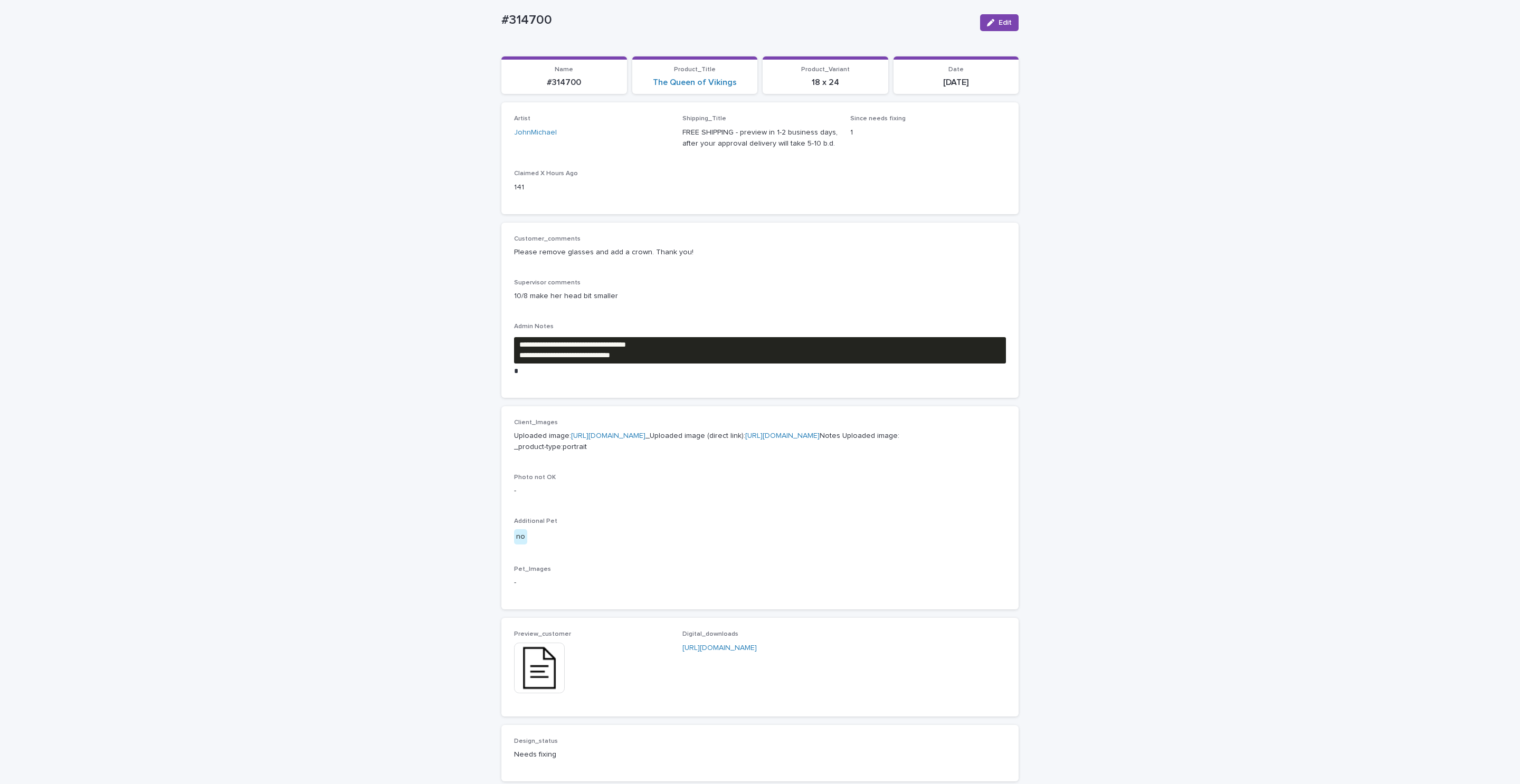
drag, startPoint x: 221, startPoint y: 617, endPoint x: 285, endPoint y: 621, distance: 64.1
click at [221, 617] on div "**********" at bounding box center [760, 490] width 1520 height 1020
click at [1321, 271] on div "**********" at bounding box center [760, 490] width 1520 height 1020
drag, startPoint x: 583, startPoint y: 345, endPoint x: 537, endPoint y: 357, distance: 47.5
click at [537, 357] on pre "**********" at bounding box center [760, 351] width 492 height 27
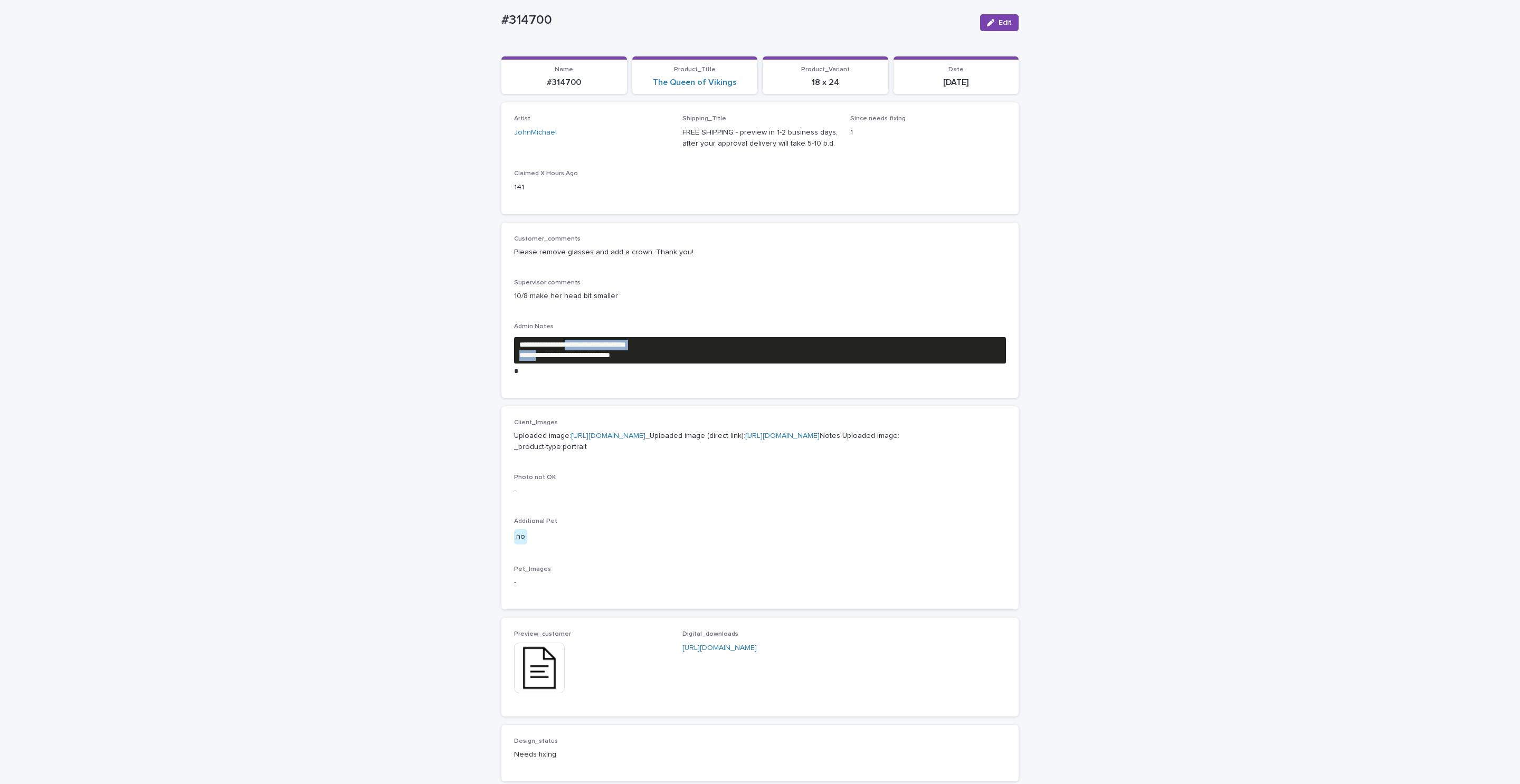
copy pre "**********"
drag, startPoint x: 656, startPoint y: 358, endPoint x: 542, endPoint y: 359, distance: 114.0
click at [542, 359] on pre "**********" at bounding box center [760, 351] width 492 height 27
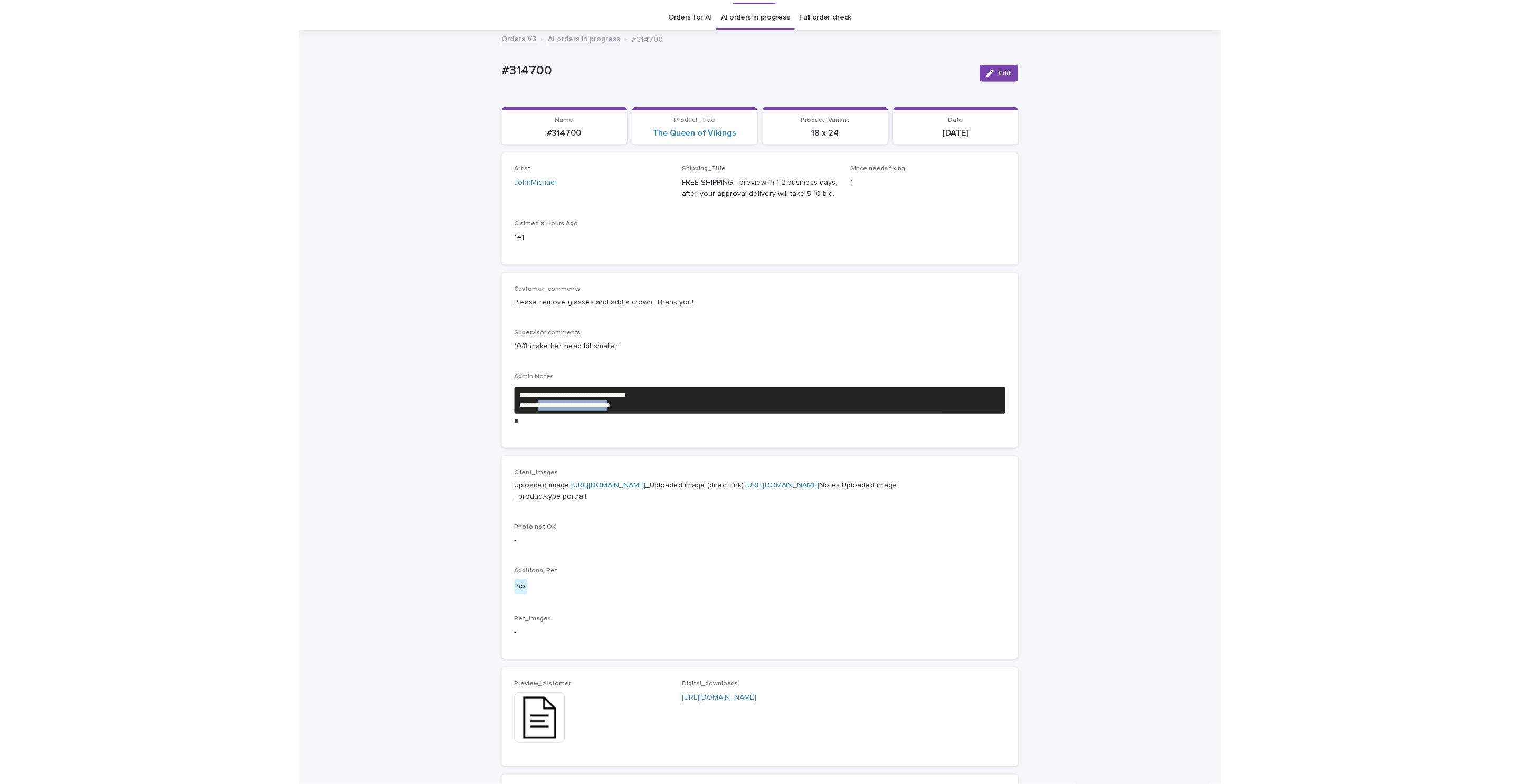
scroll to position [0, 0]
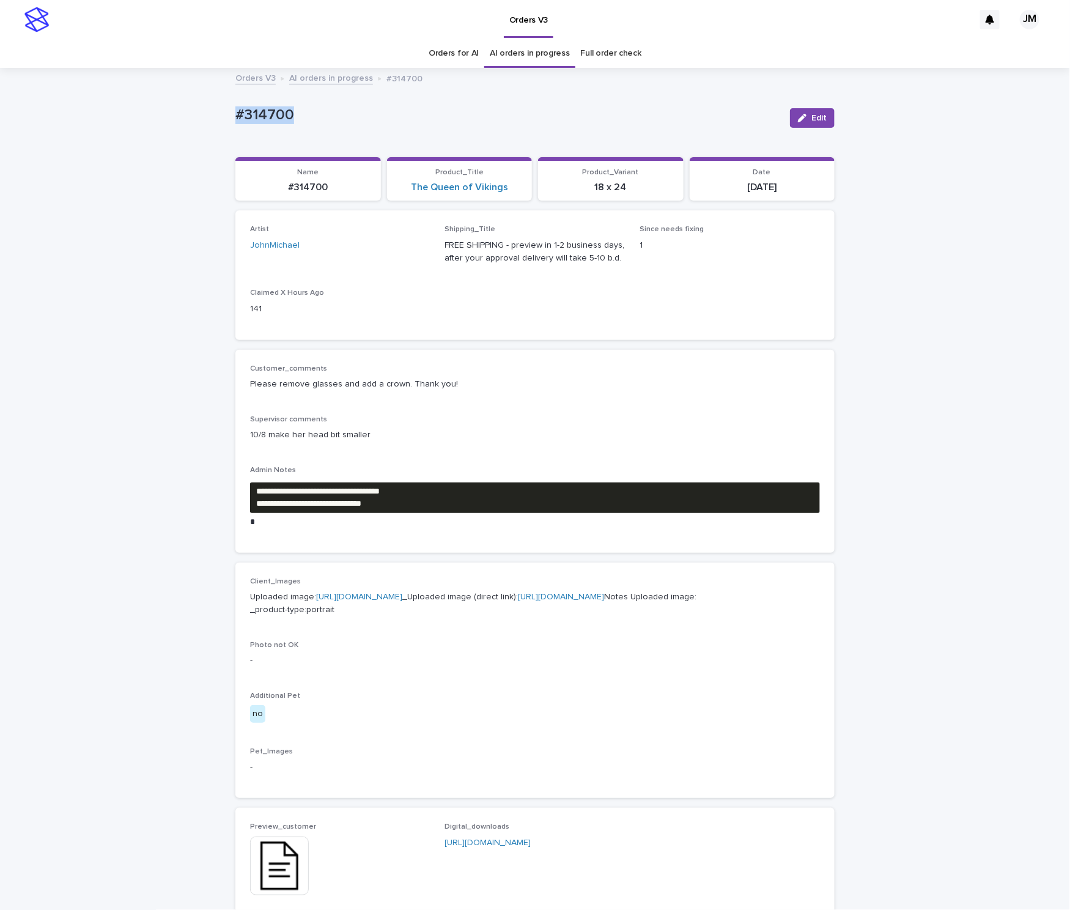
drag, startPoint x: 262, startPoint y: 120, endPoint x: 275, endPoint y: 109, distance: 16.9
click at [321, 116] on div "**********" at bounding box center [534, 644] width 611 height 1150
copy p "#314700"
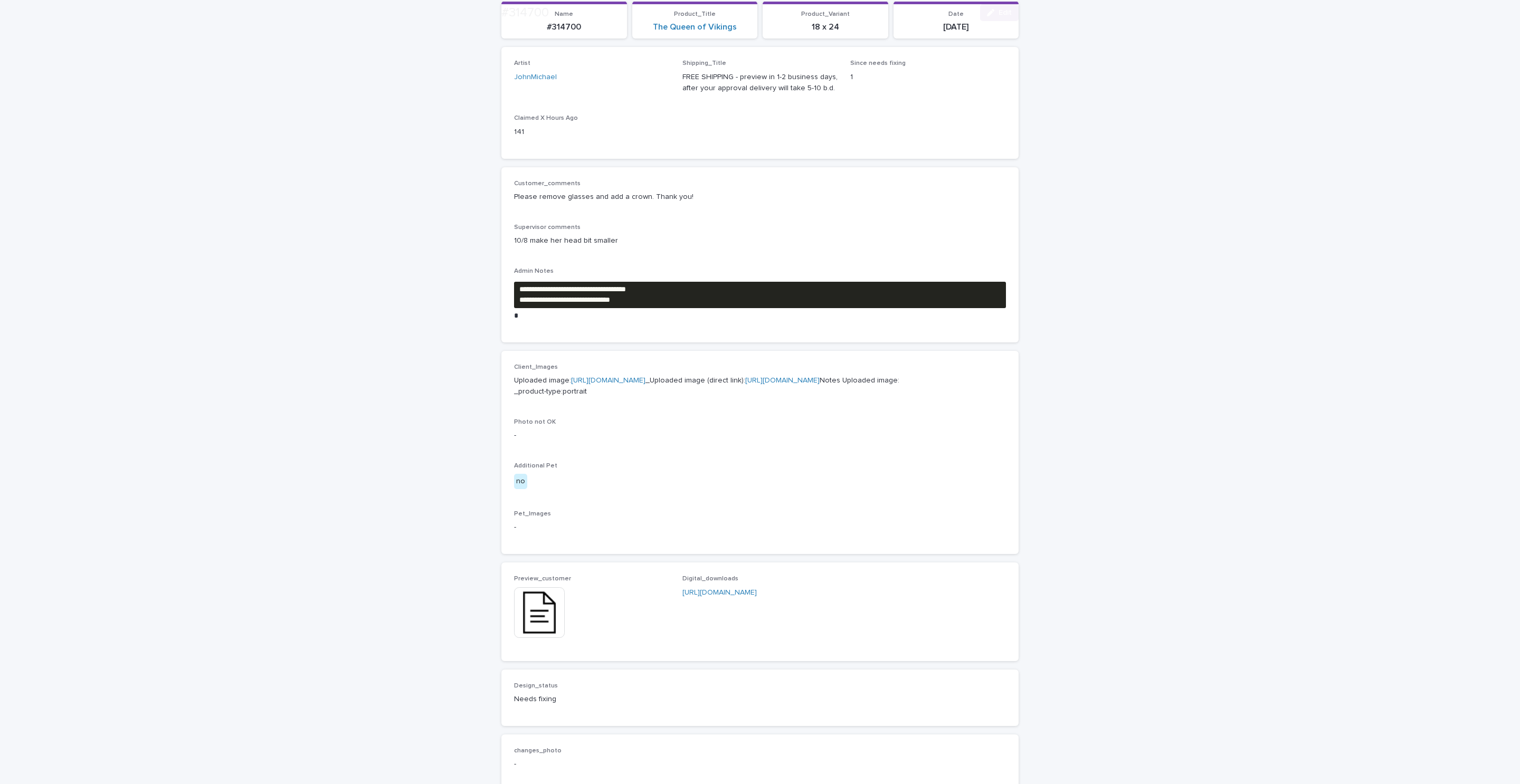
scroll to position [317, 0]
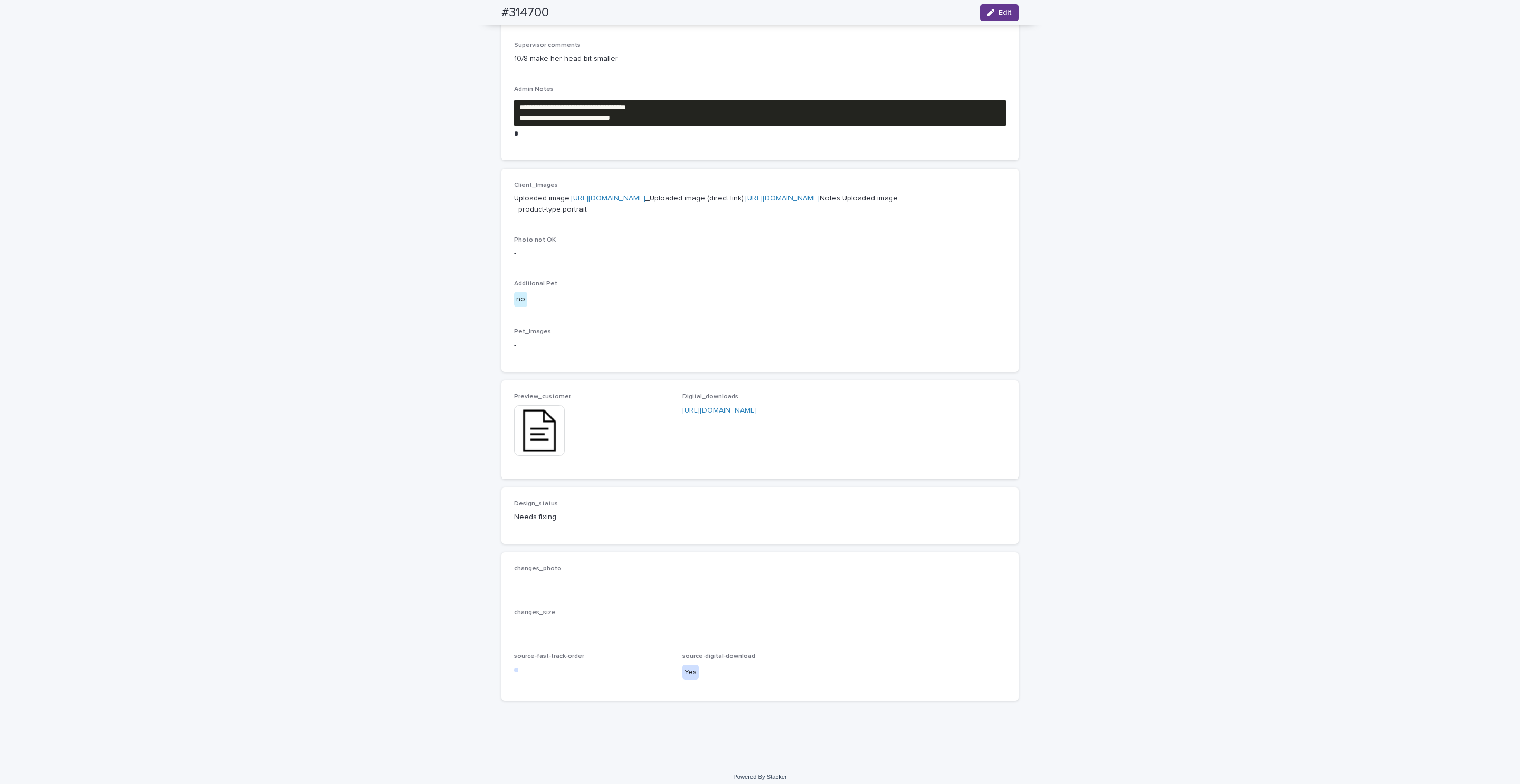
click at [982, 8] on button "Edit" at bounding box center [999, 13] width 39 height 17
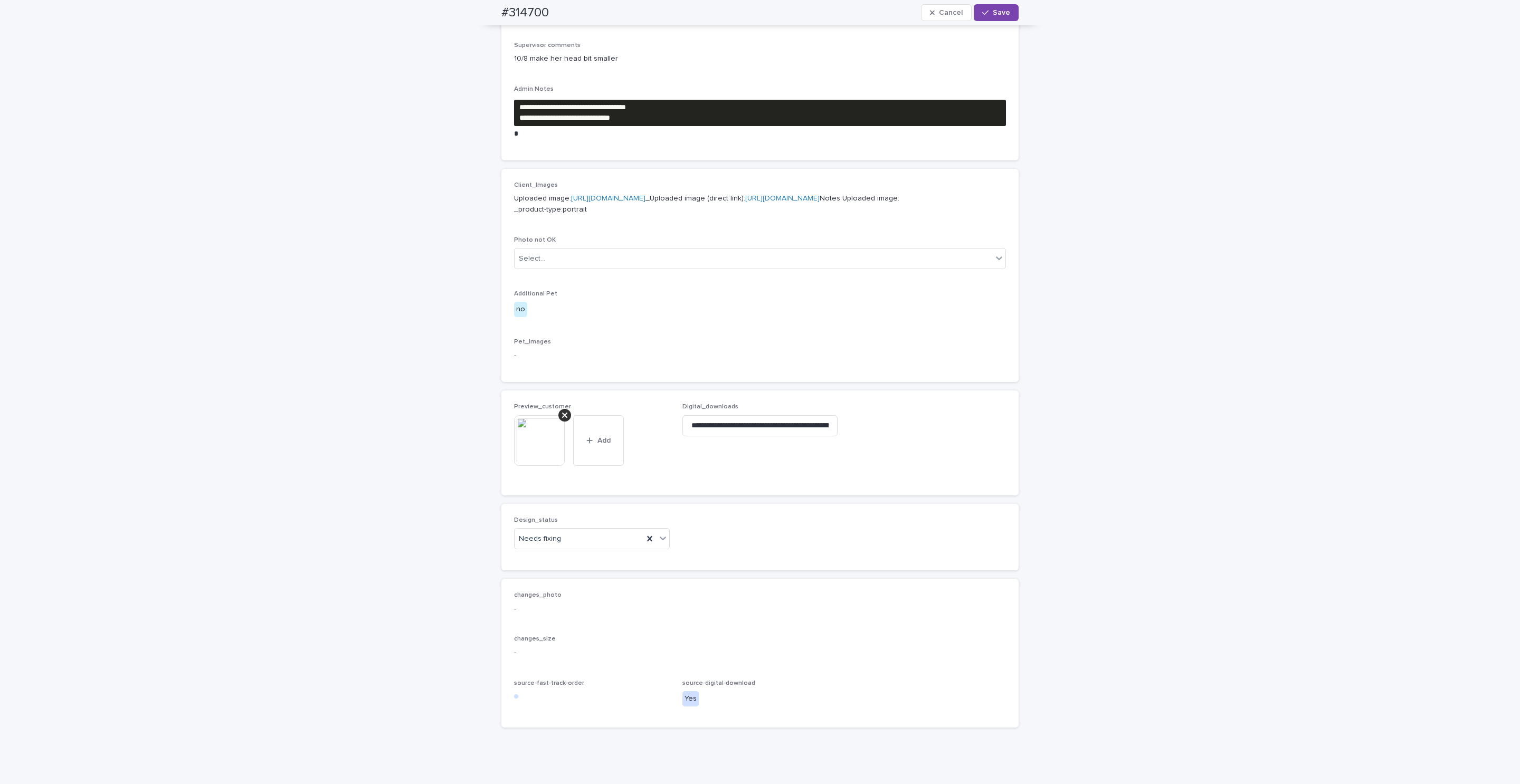
scroll to position [330, 0]
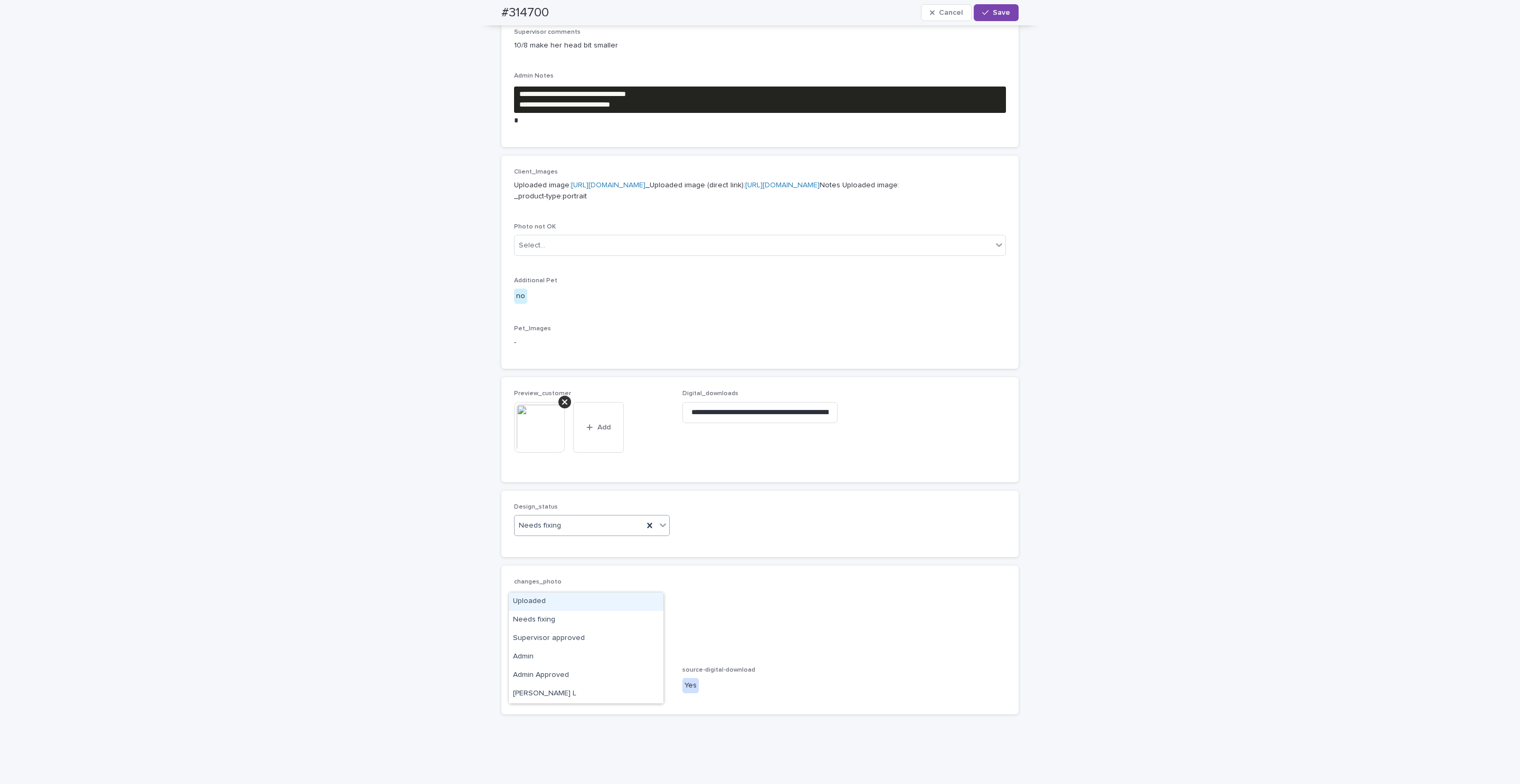
click at [573, 534] on div "Needs fixing" at bounding box center [579, 526] width 129 height 17
click at [554, 602] on div "Uploaded" at bounding box center [586, 601] width 155 height 18
click at [562, 408] on div at bounding box center [565, 401] width 13 height 13
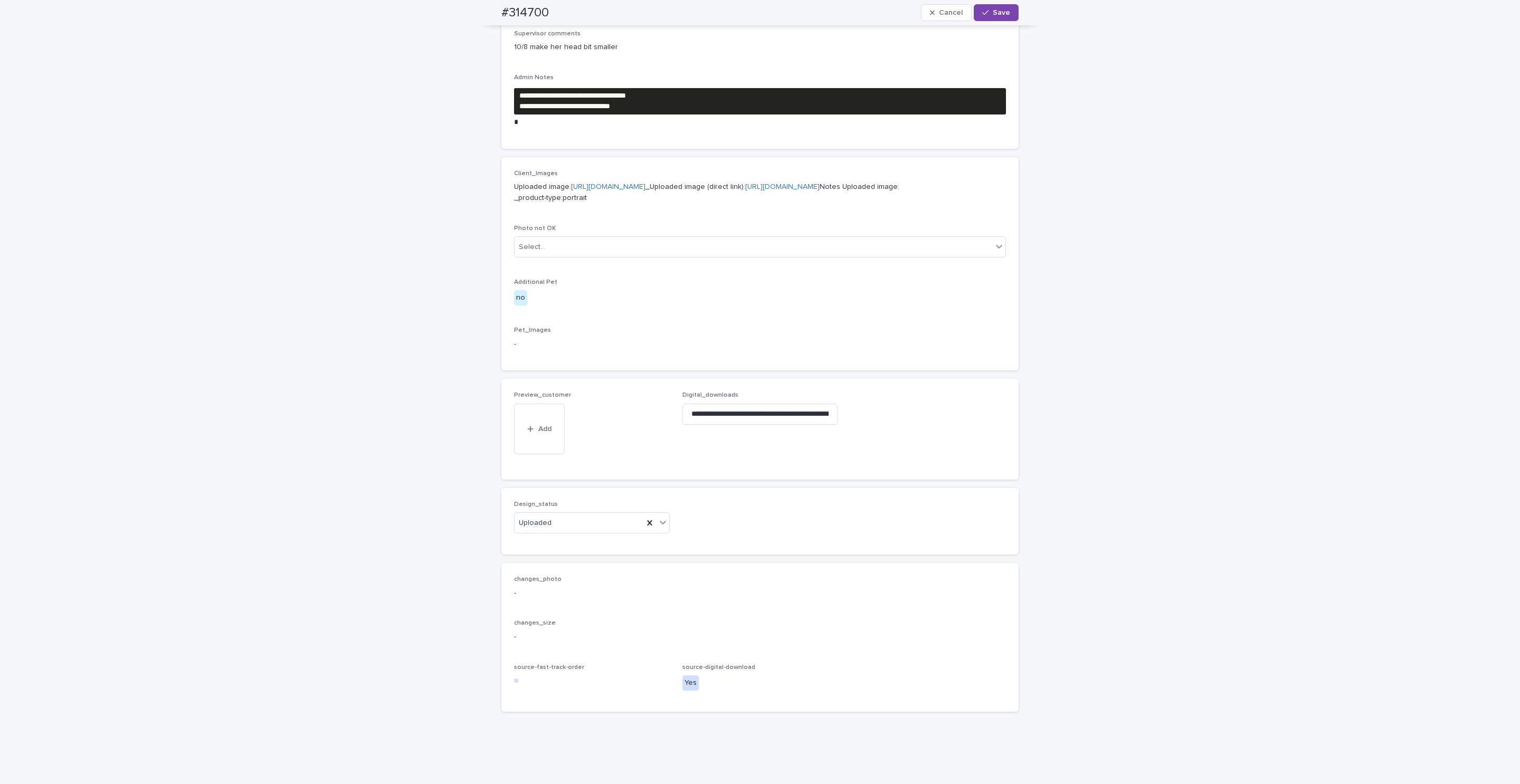
scroll to position [311, 0]
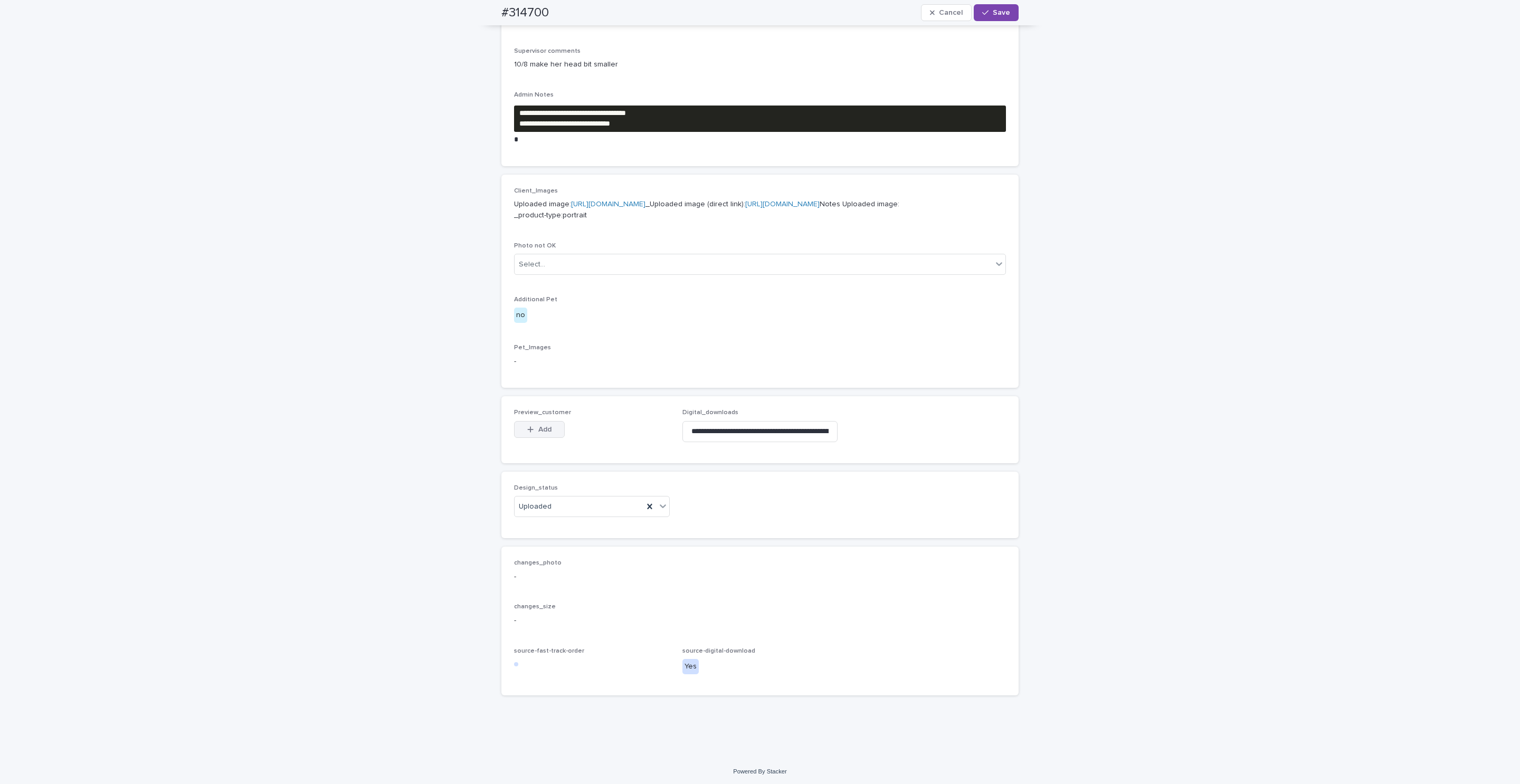
click at [547, 438] on button "Add" at bounding box center [539, 430] width 51 height 17
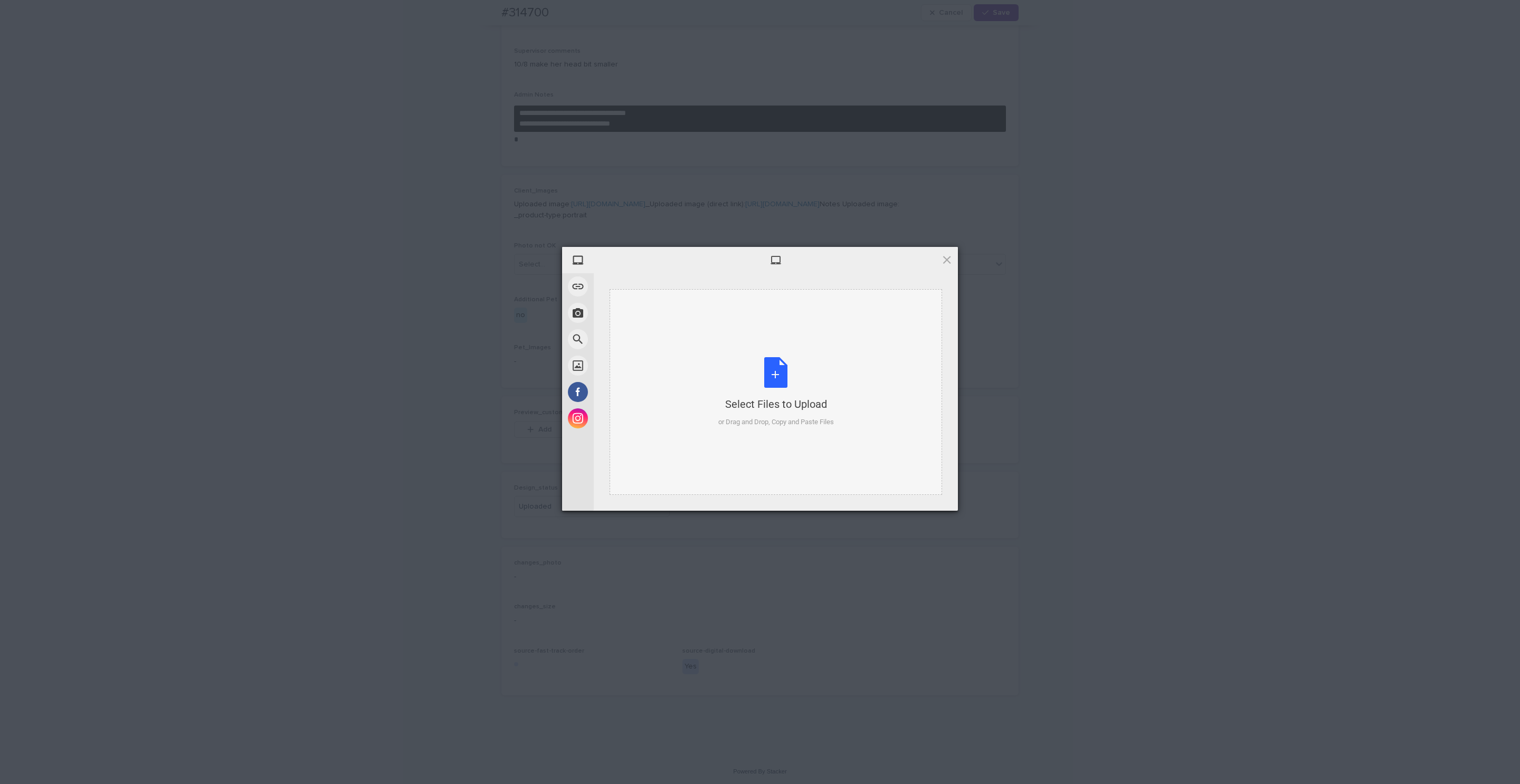
click at [839, 404] on div "Select Files to Upload or Drag and Drop, Copy and Paste Files" at bounding box center [776, 392] width 332 height 205
click at [926, 497] on span "Upload 1" at bounding box center [927, 497] width 21 height 8
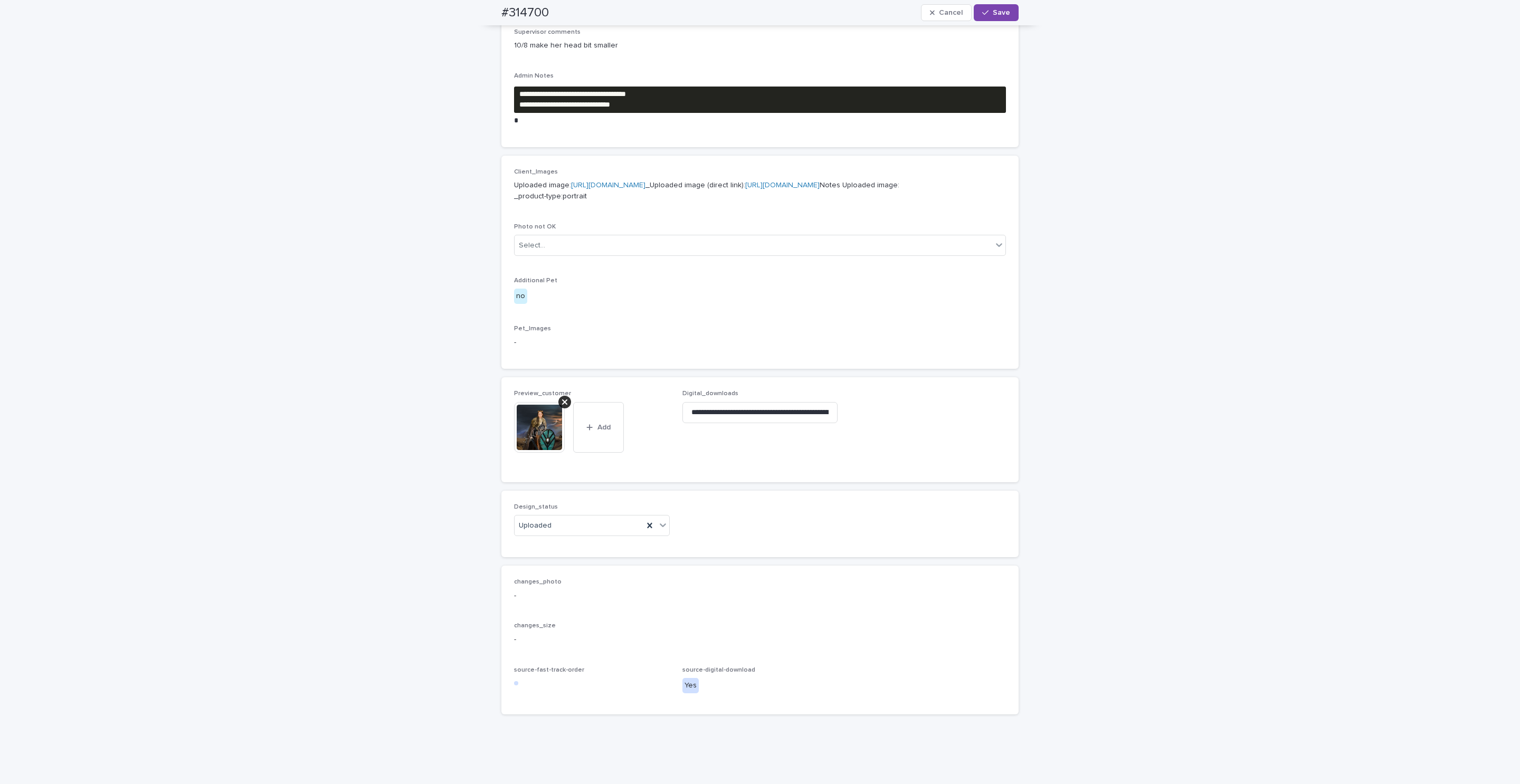
drag, startPoint x: 1005, startPoint y: 9, endPoint x: 884, endPoint y: 1, distance: 121.3
click at [1003, 9] on button "Save" at bounding box center [997, 13] width 45 height 17
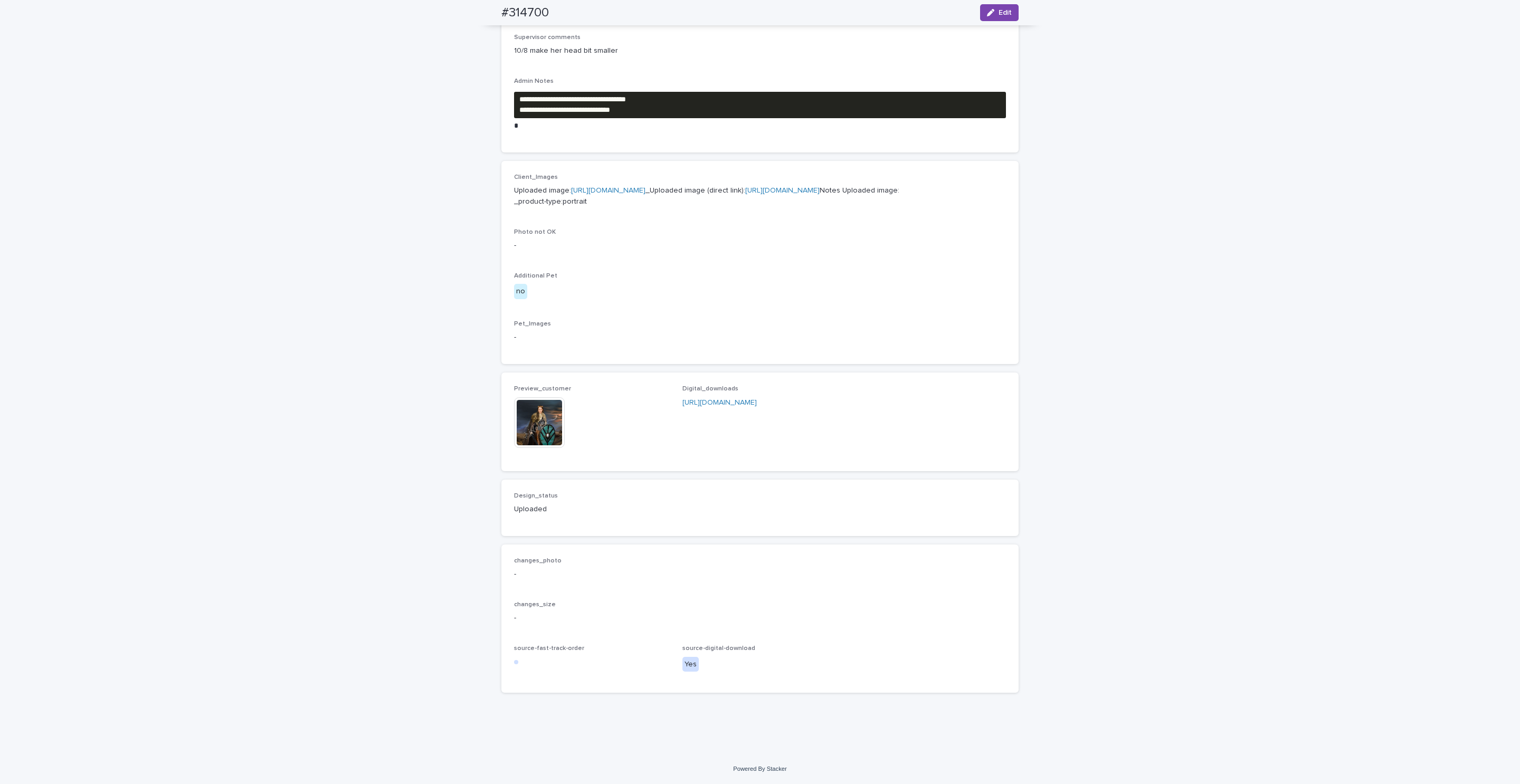
scroll to position [317, 0]
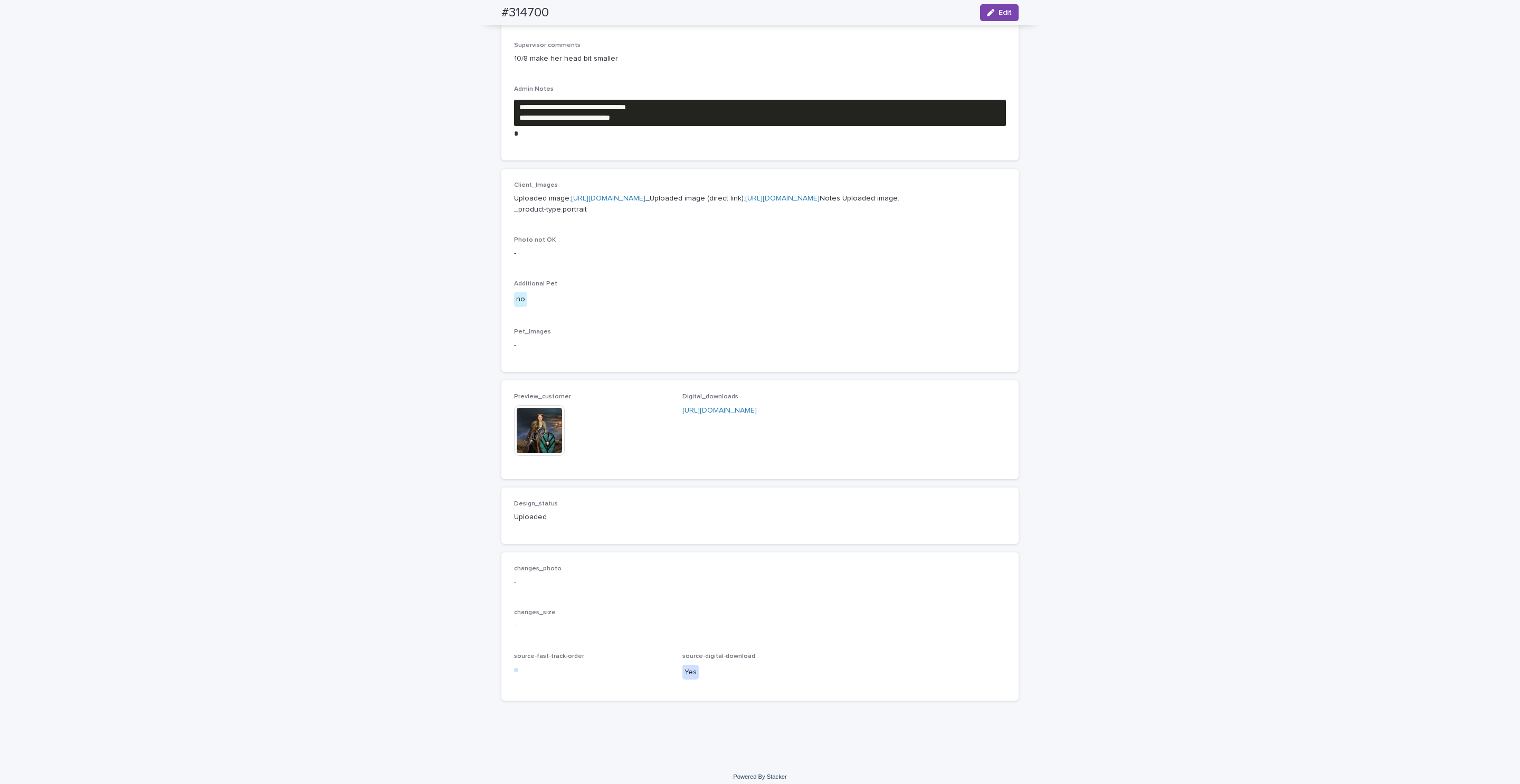
click at [554, 456] on img at bounding box center [539, 430] width 51 height 51
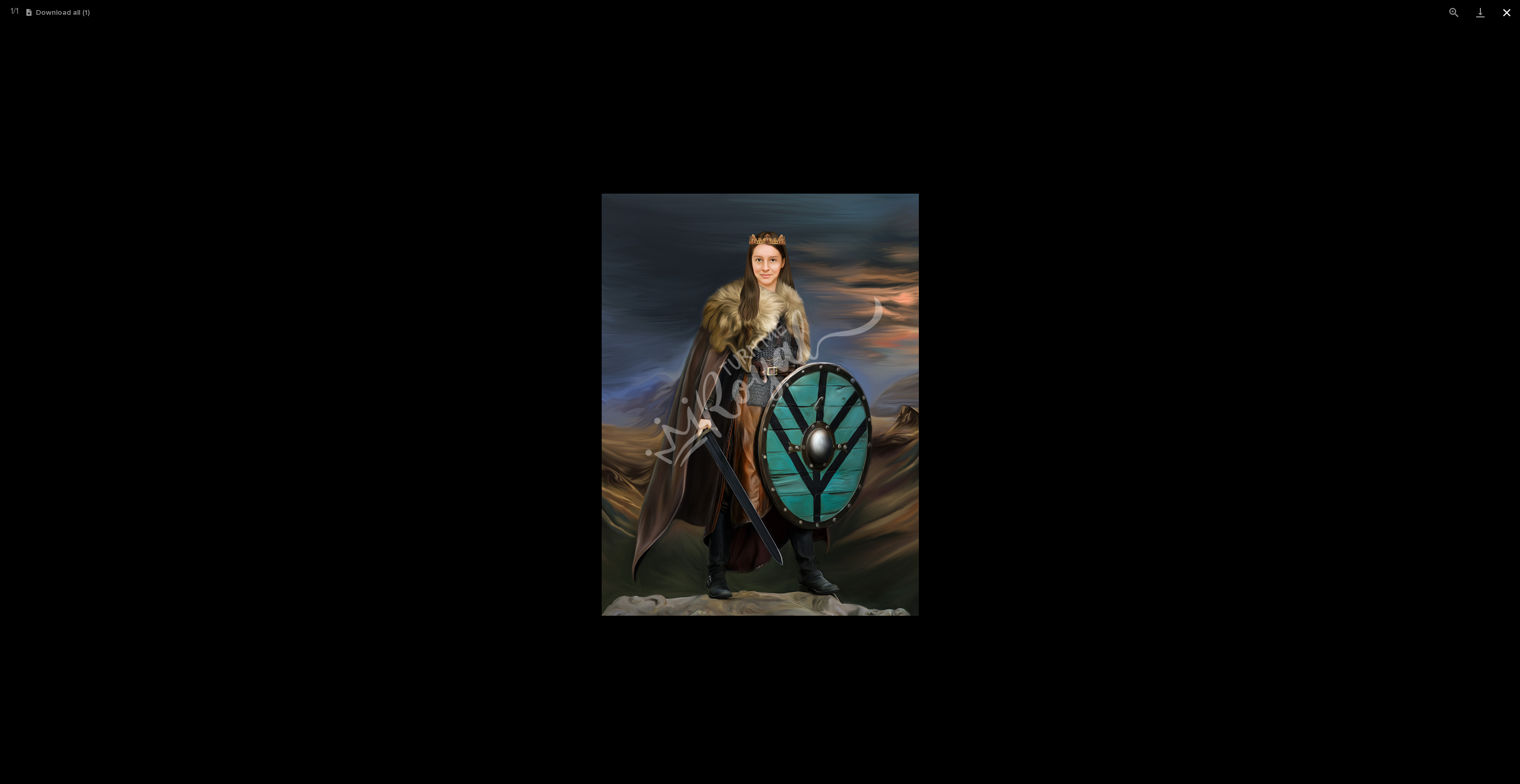
click at [1507, 16] on button "Close gallery" at bounding box center [1507, 12] width 27 height 25
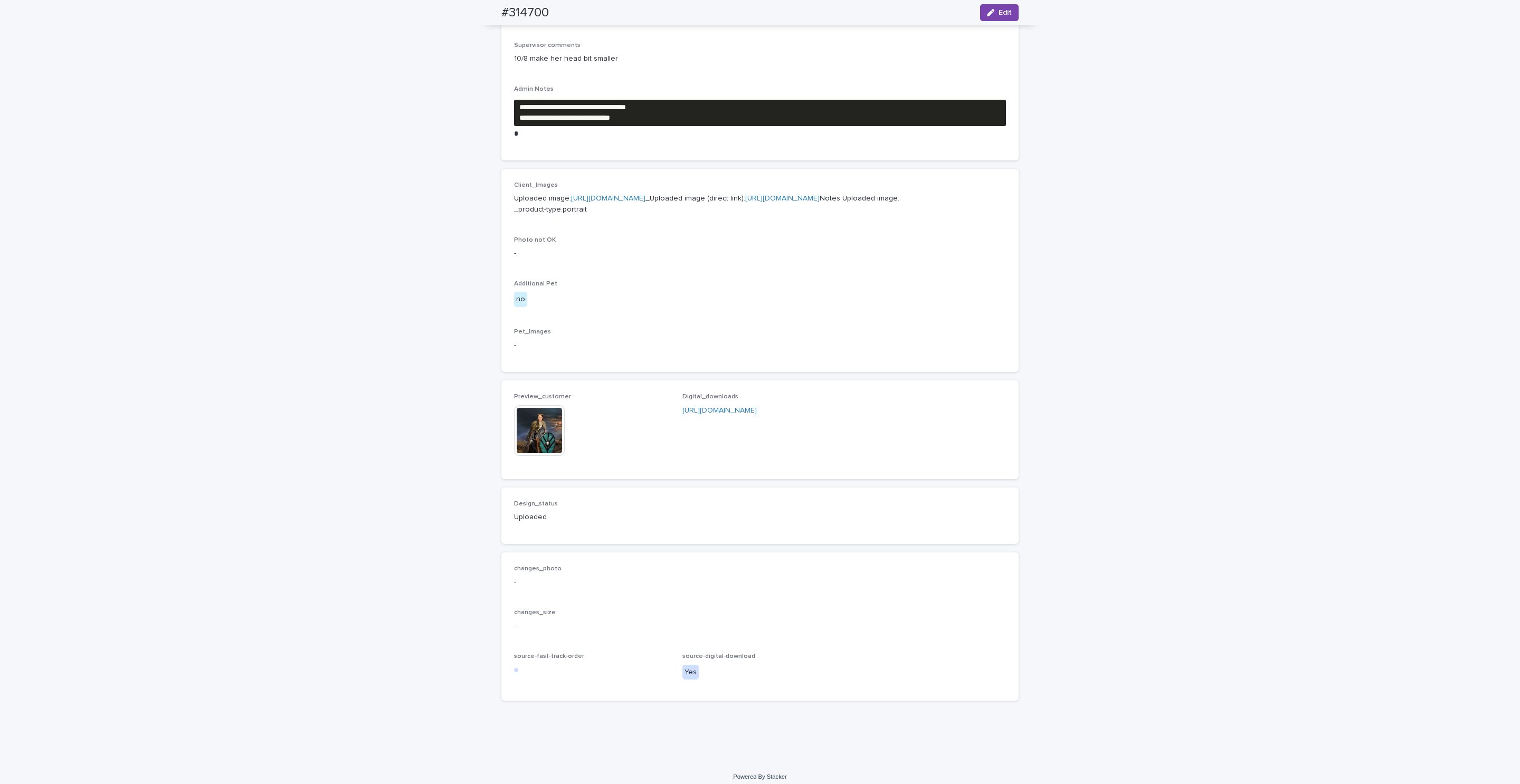
click at [549, 456] on img at bounding box center [539, 430] width 51 height 51
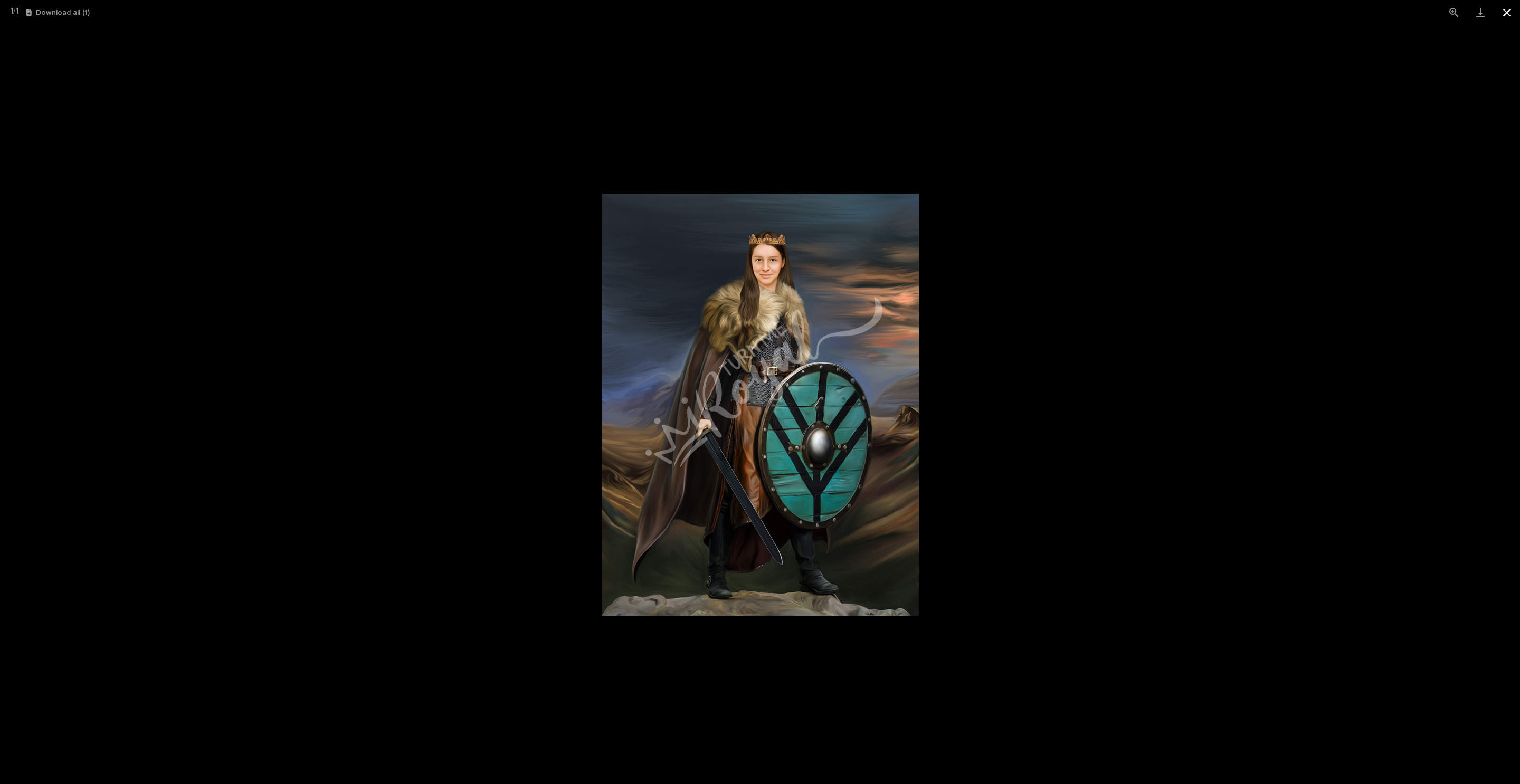
click at [1516, 17] on button "Close gallery" at bounding box center [1507, 12] width 27 height 25
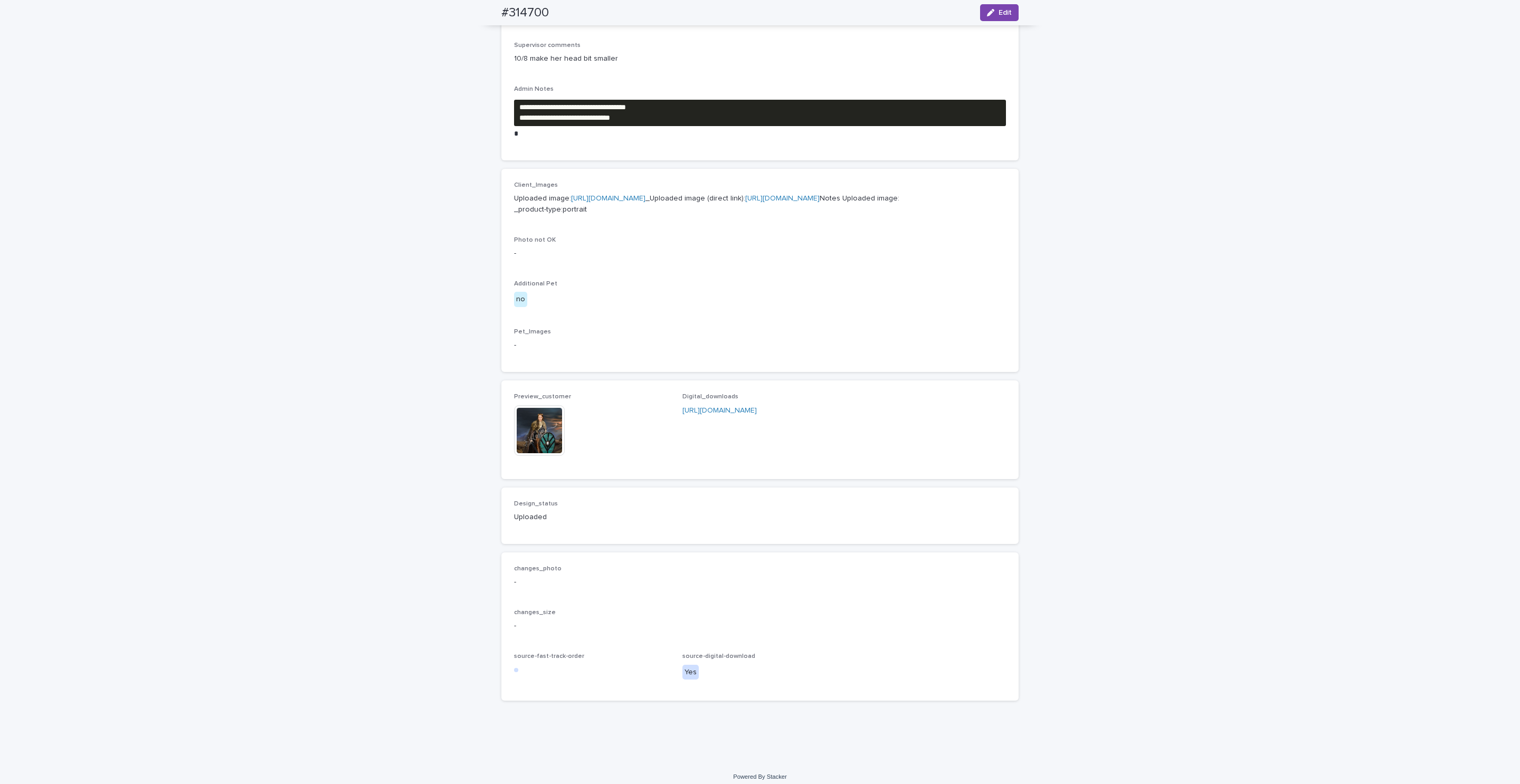
click at [548, 456] on img at bounding box center [539, 430] width 51 height 51
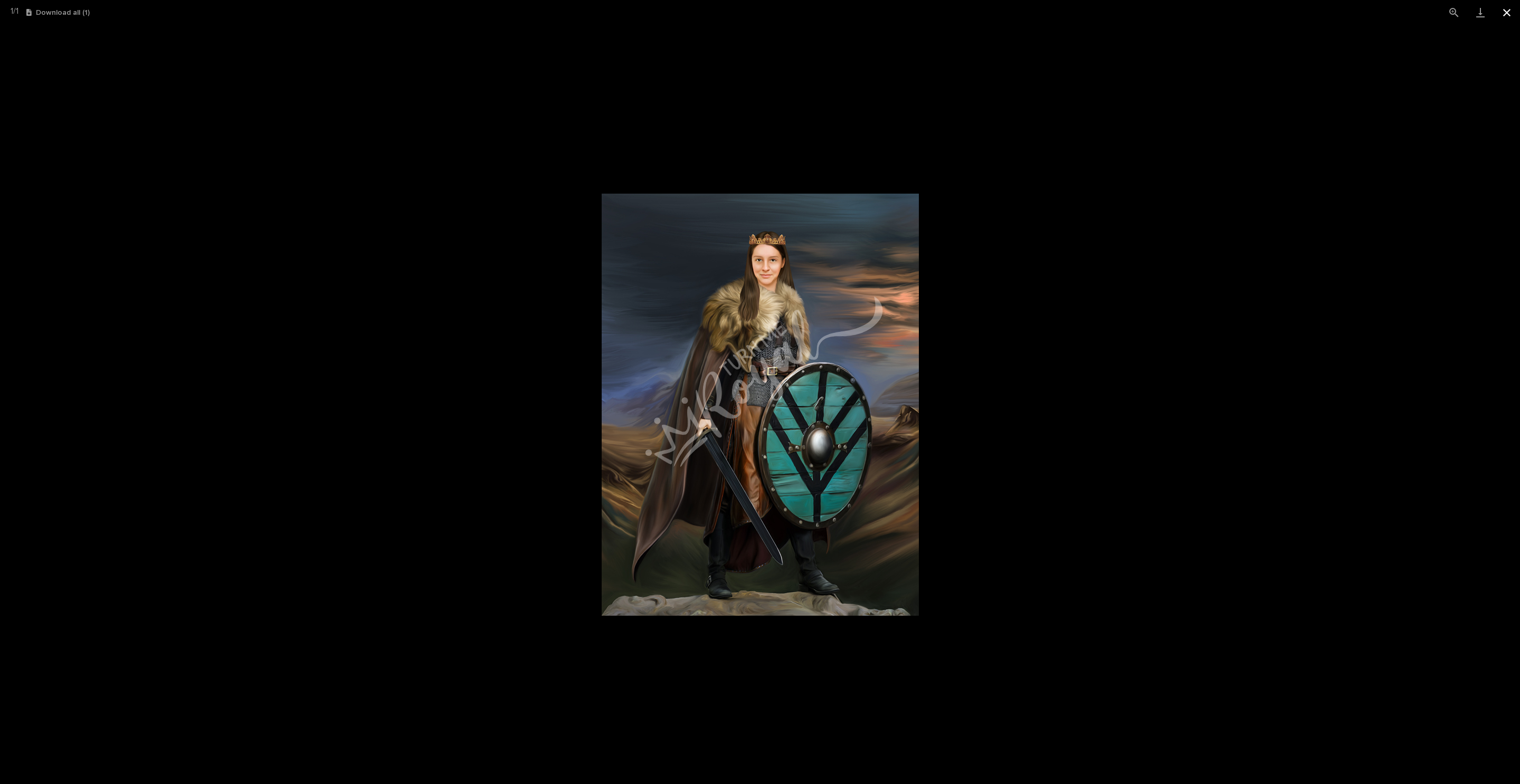
click at [1510, 16] on button "Close gallery" at bounding box center [1507, 12] width 27 height 25
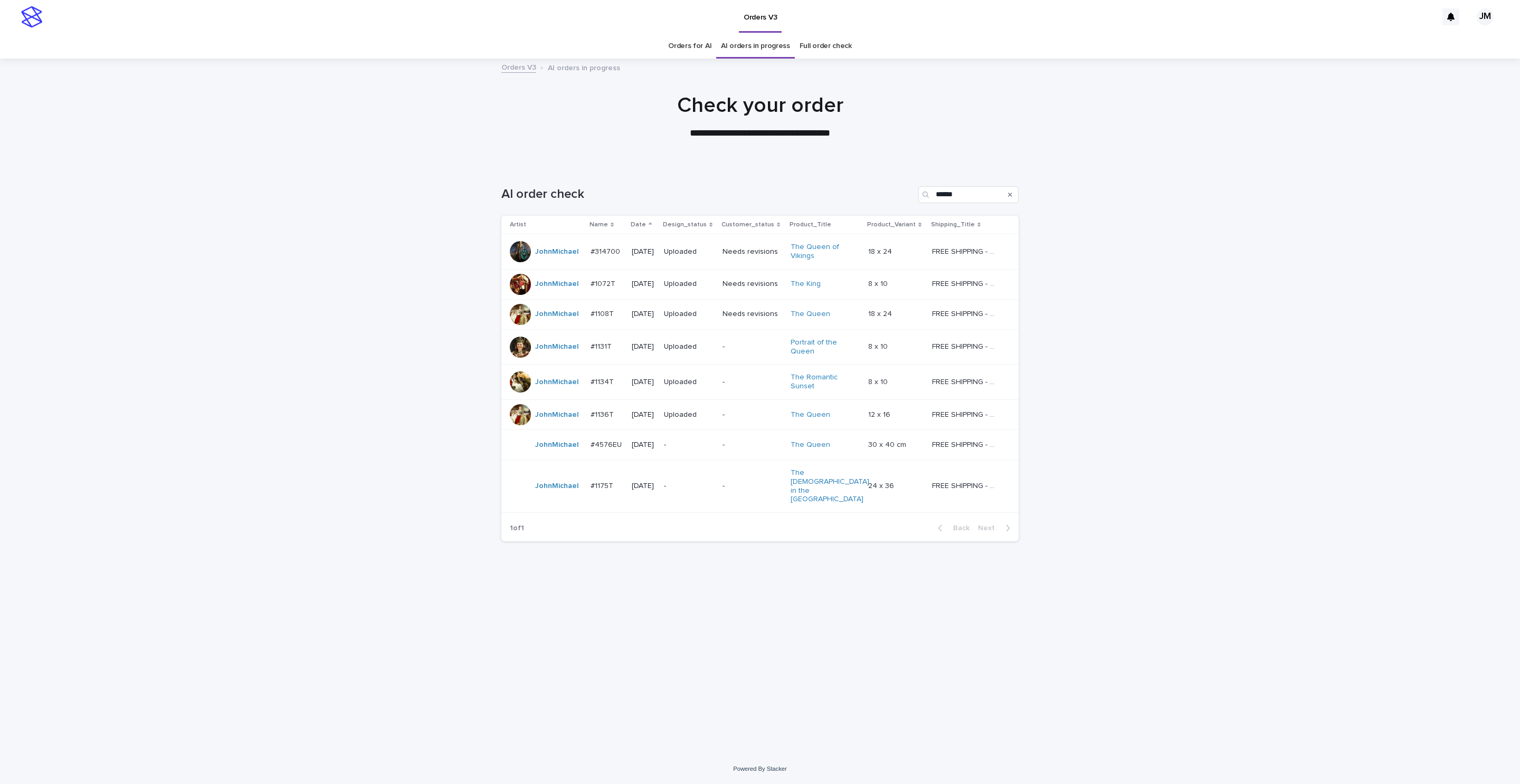
click at [691, 448] on p "-" at bounding box center [689, 445] width 50 height 9
click at [752, 49] on link "AI orders in progress" at bounding box center [756, 46] width 69 height 25
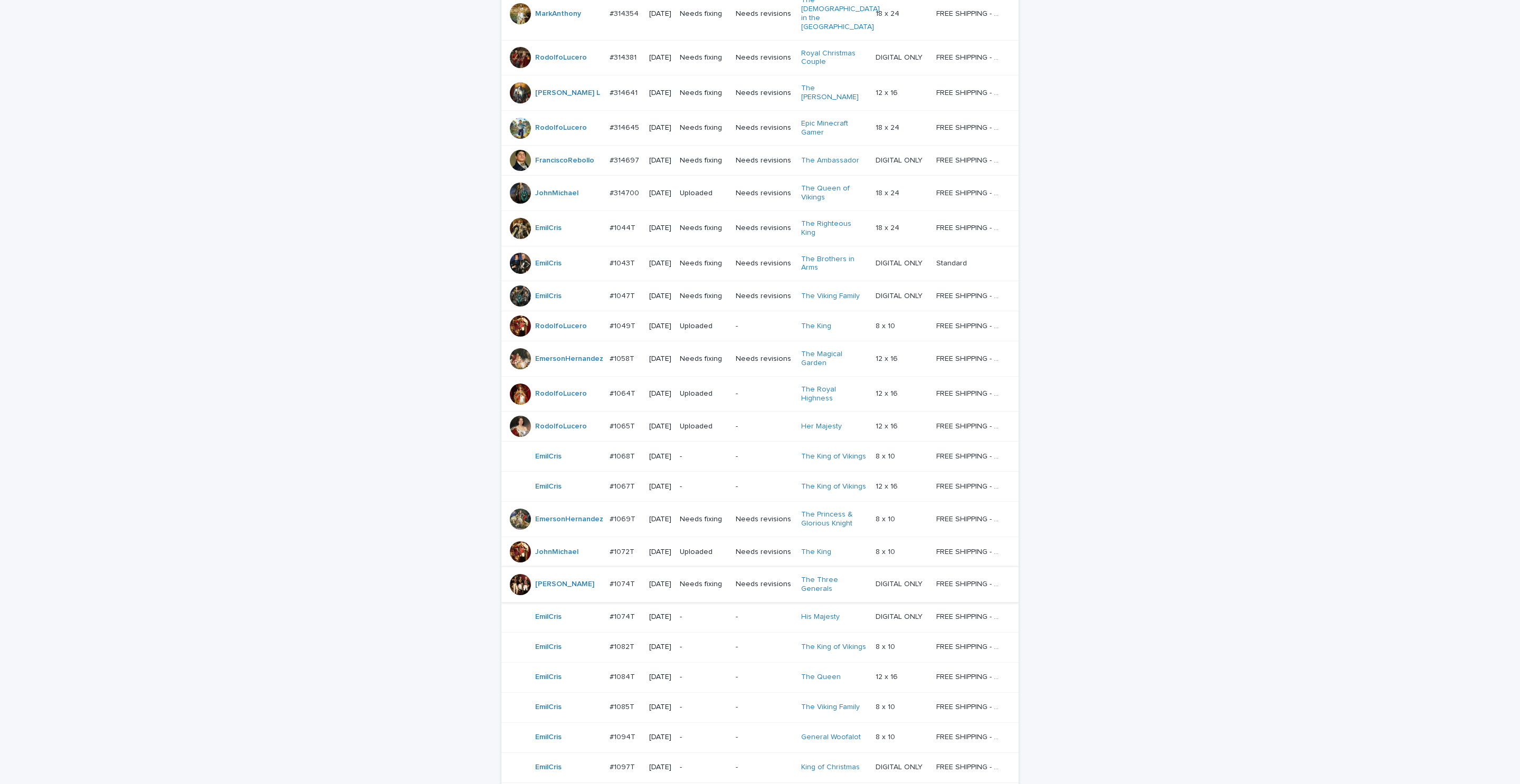
scroll to position [571, 0]
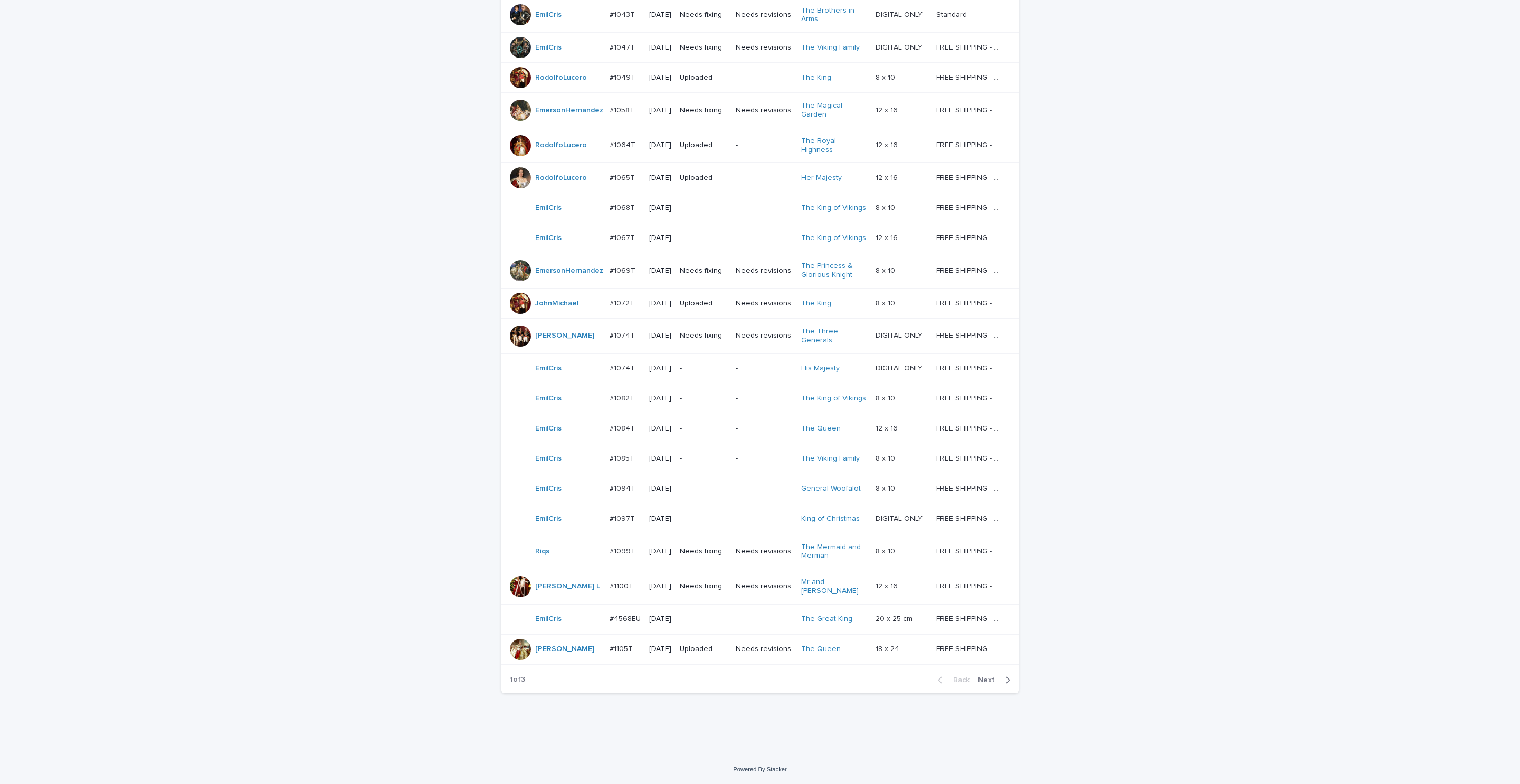
click at [992, 684] on button "Next" at bounding box center [997, 680] width 45 height 9
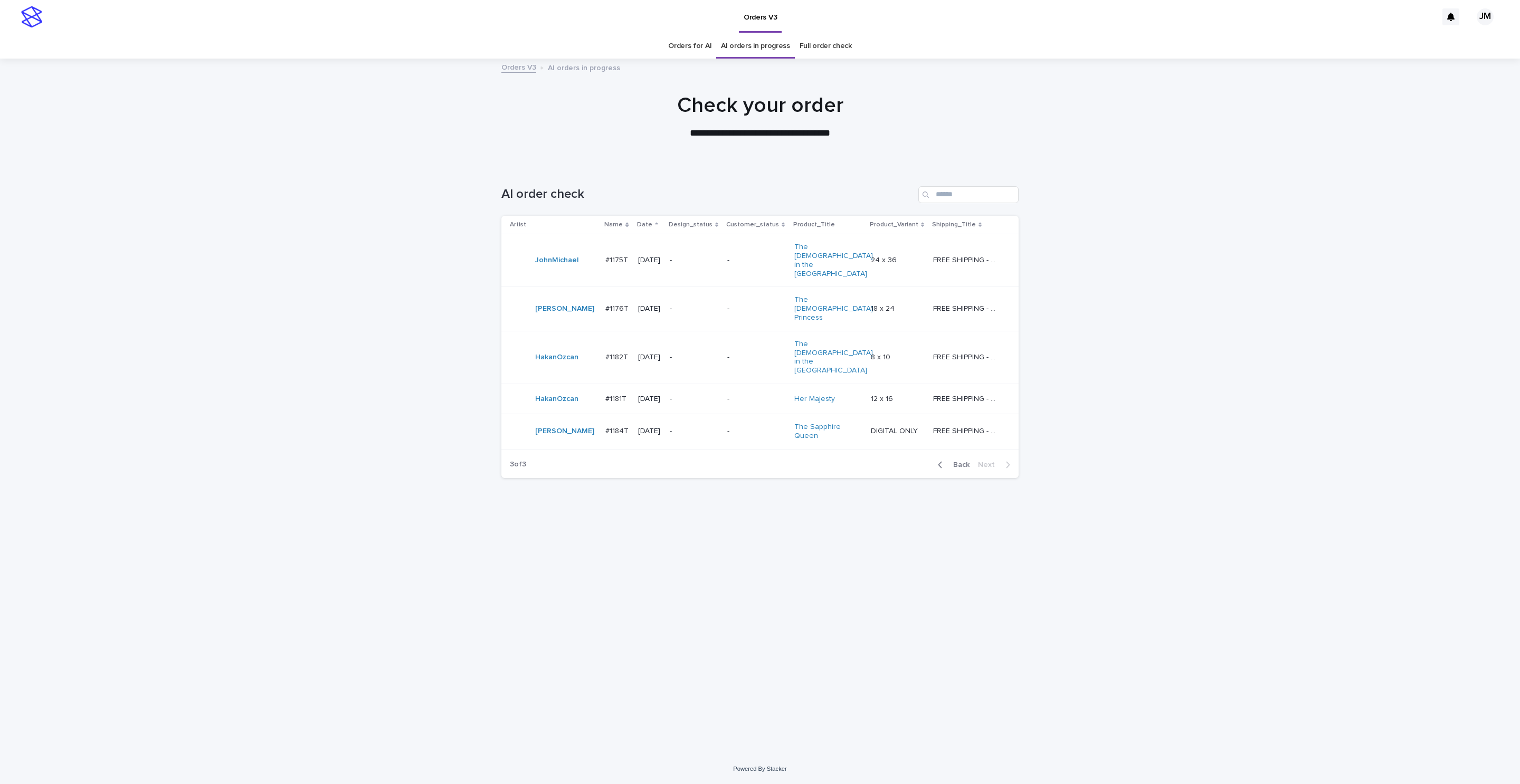
click at [955, 461] on span "Back" at bounding box center [959, 465] width 22 height 8
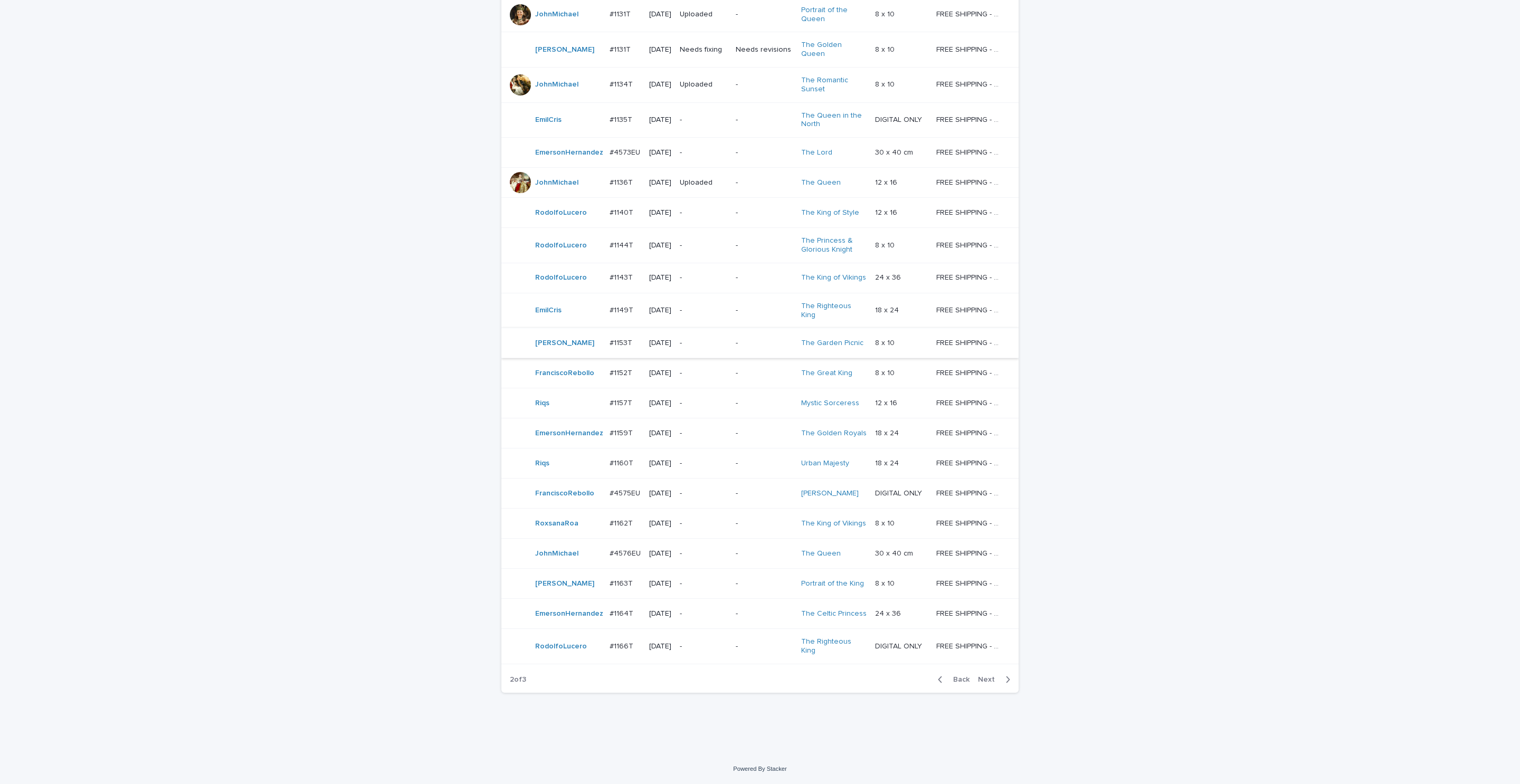
scroll to position [566, 0]
